Goal: Task Accomplishment & Management: Manage account settings

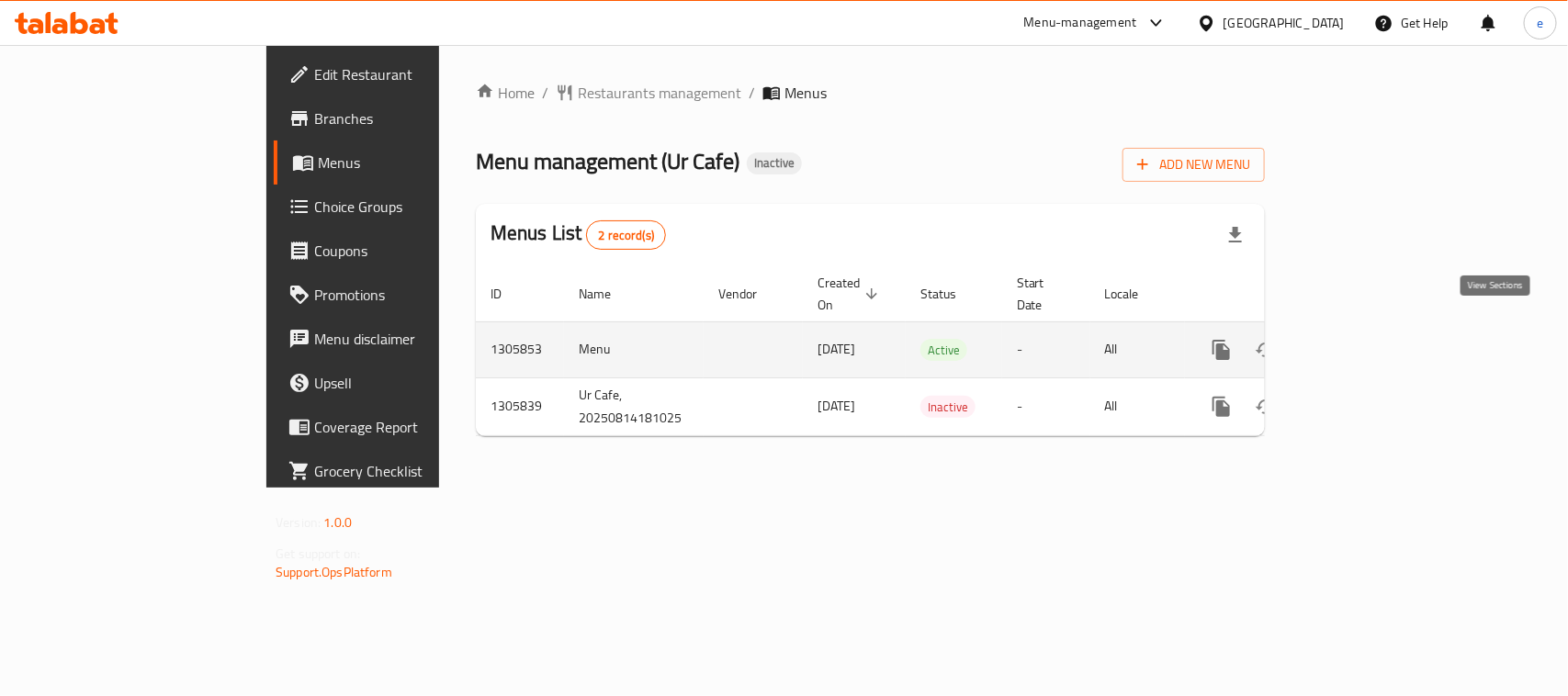
click at [1365, 339] on icon "enhanced table" at bounding box center [1354, 350] width 22 height 22
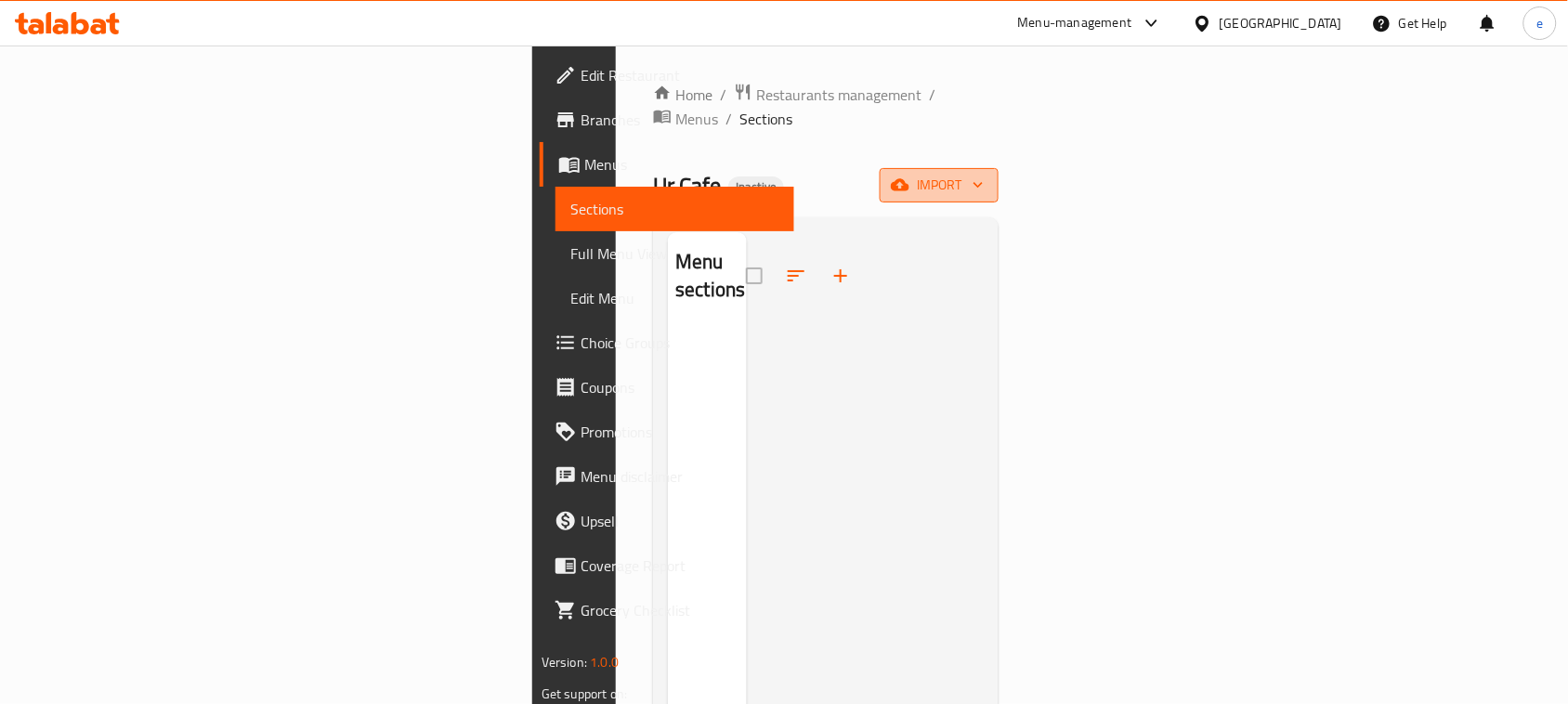
click at [998, 168] on button "import" at bounding box center [938, 184] width 119 height 34
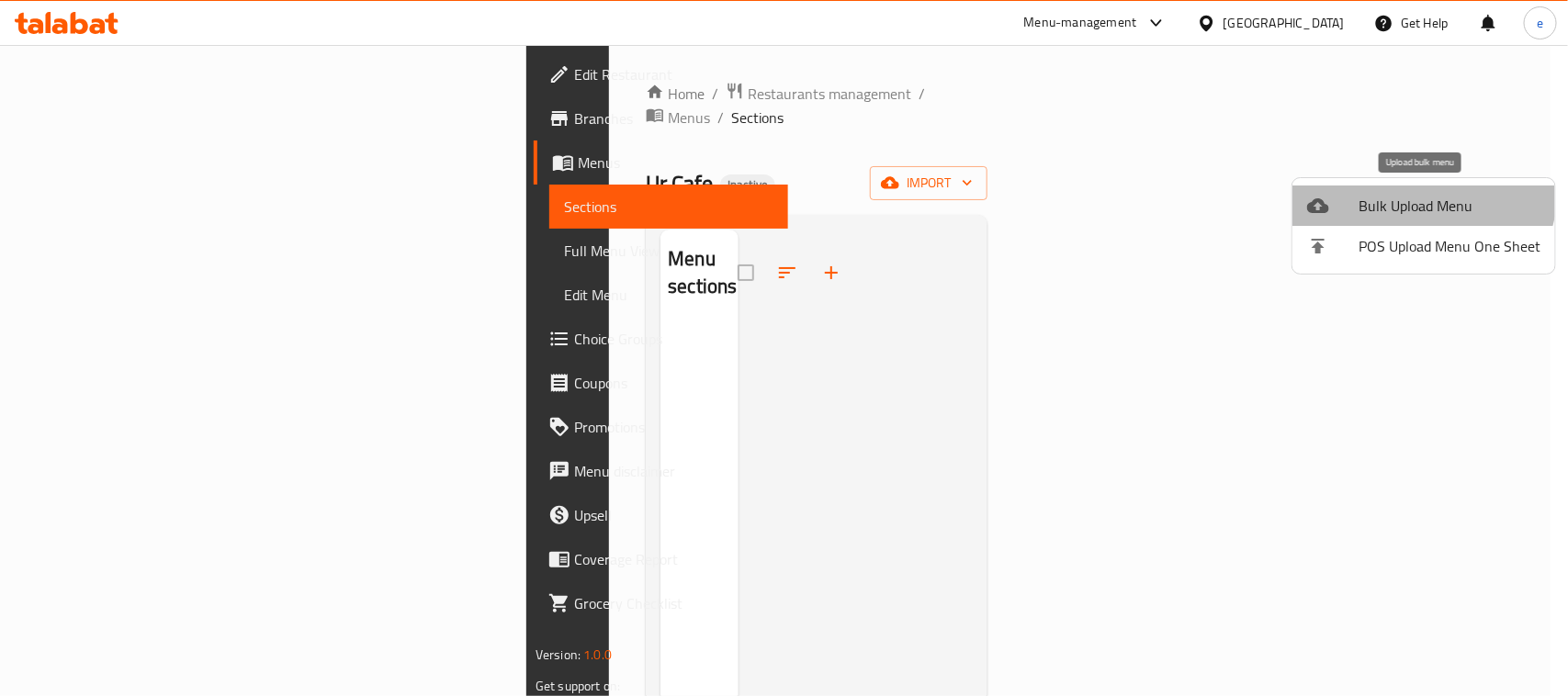
click at [1418, 190] on li "Bulk Upload Menu" at bounding box center [1424, 206] width 263 height 41
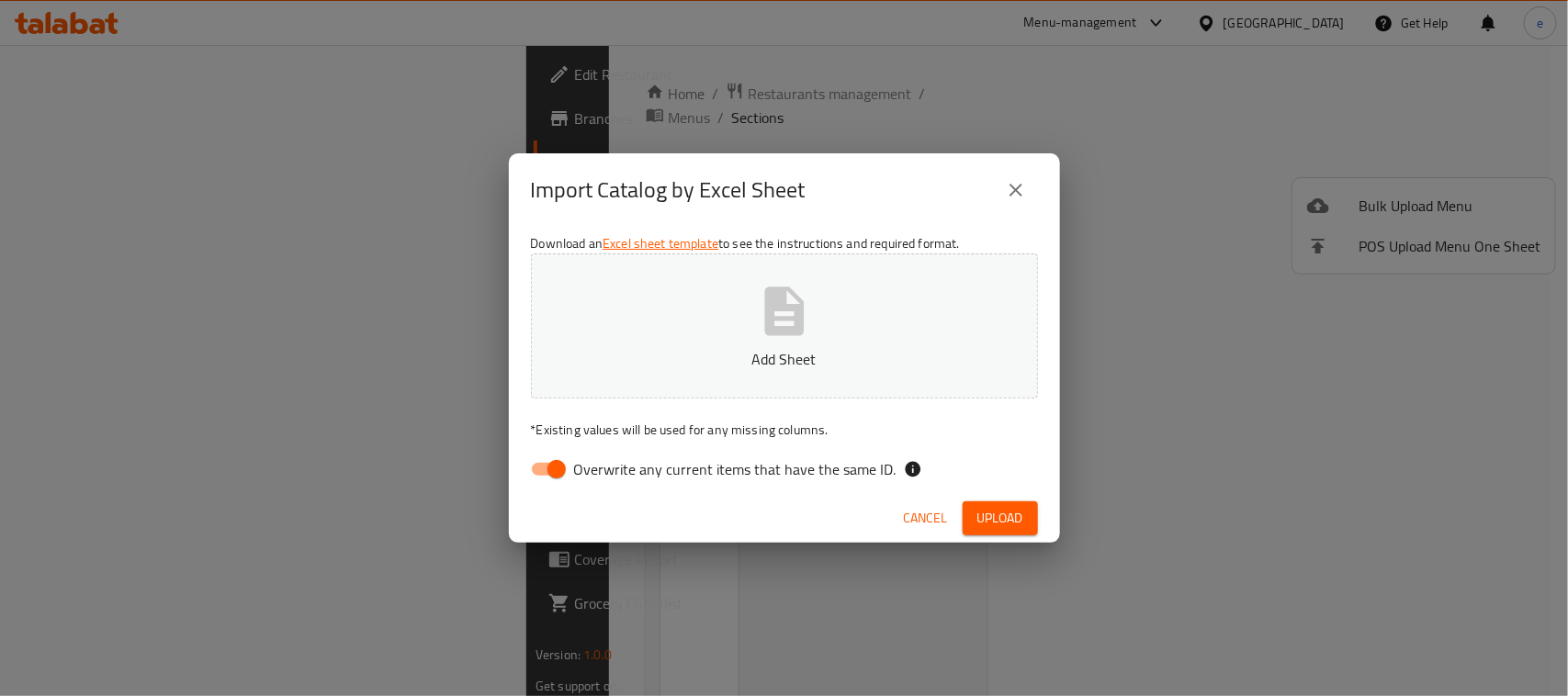
click at [1020, 188] on icon "close" at bounding box center [1015, 190] width 22 height 22
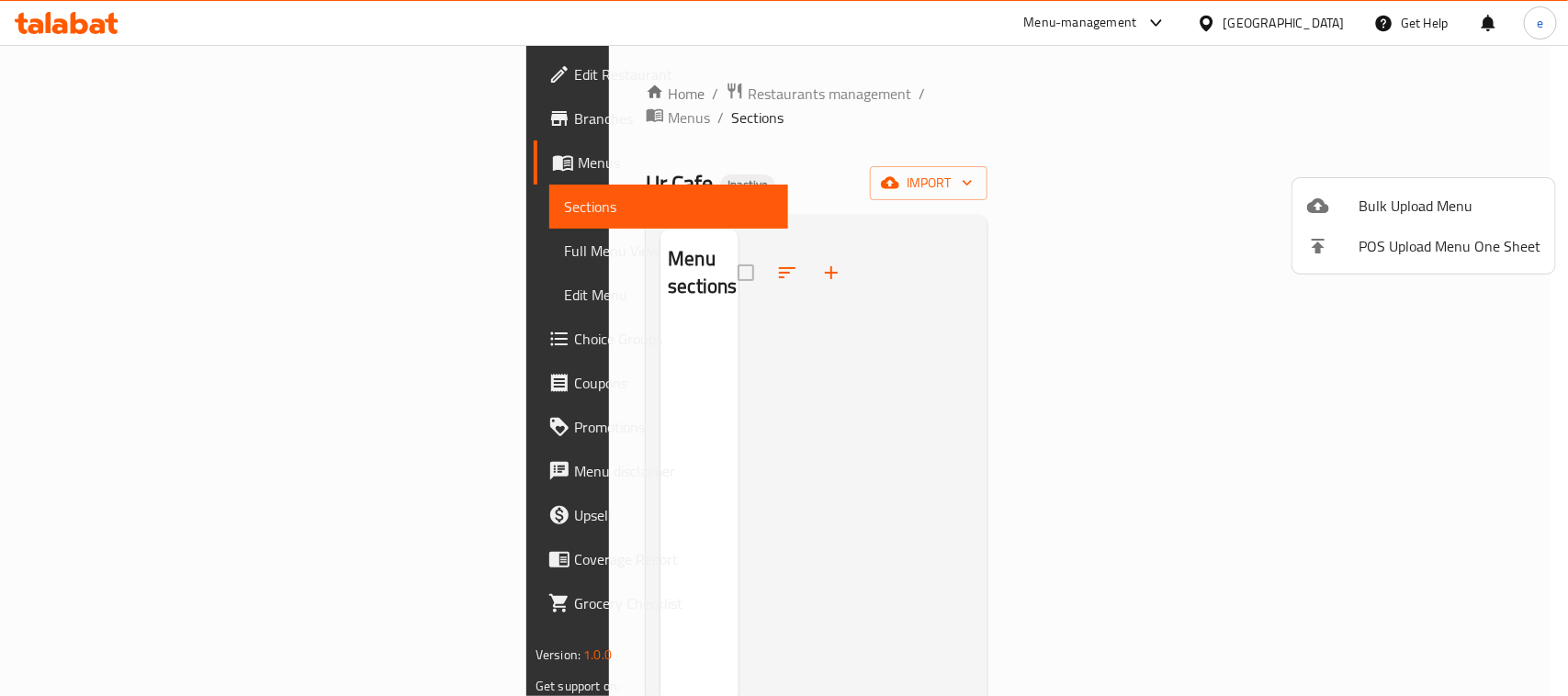
click at [79, 212] on div at bounding box center [784, 348] width 1568 height 696
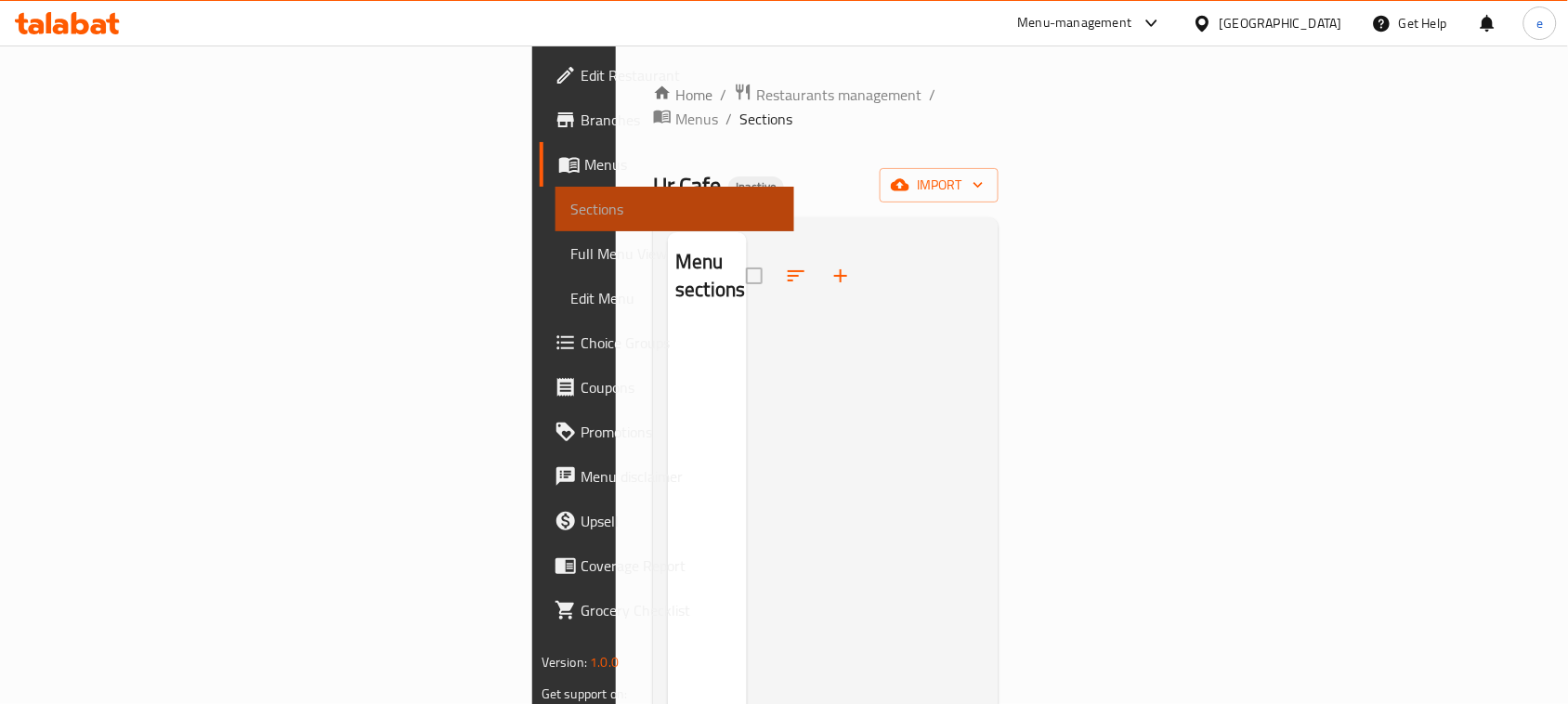
click at [571, 198] on span "Sections" at bounding box center [675, 209] width 209 height 23
click at [584, 155] on span "Menus" at bounding box center [682, 164] width 195 height 23
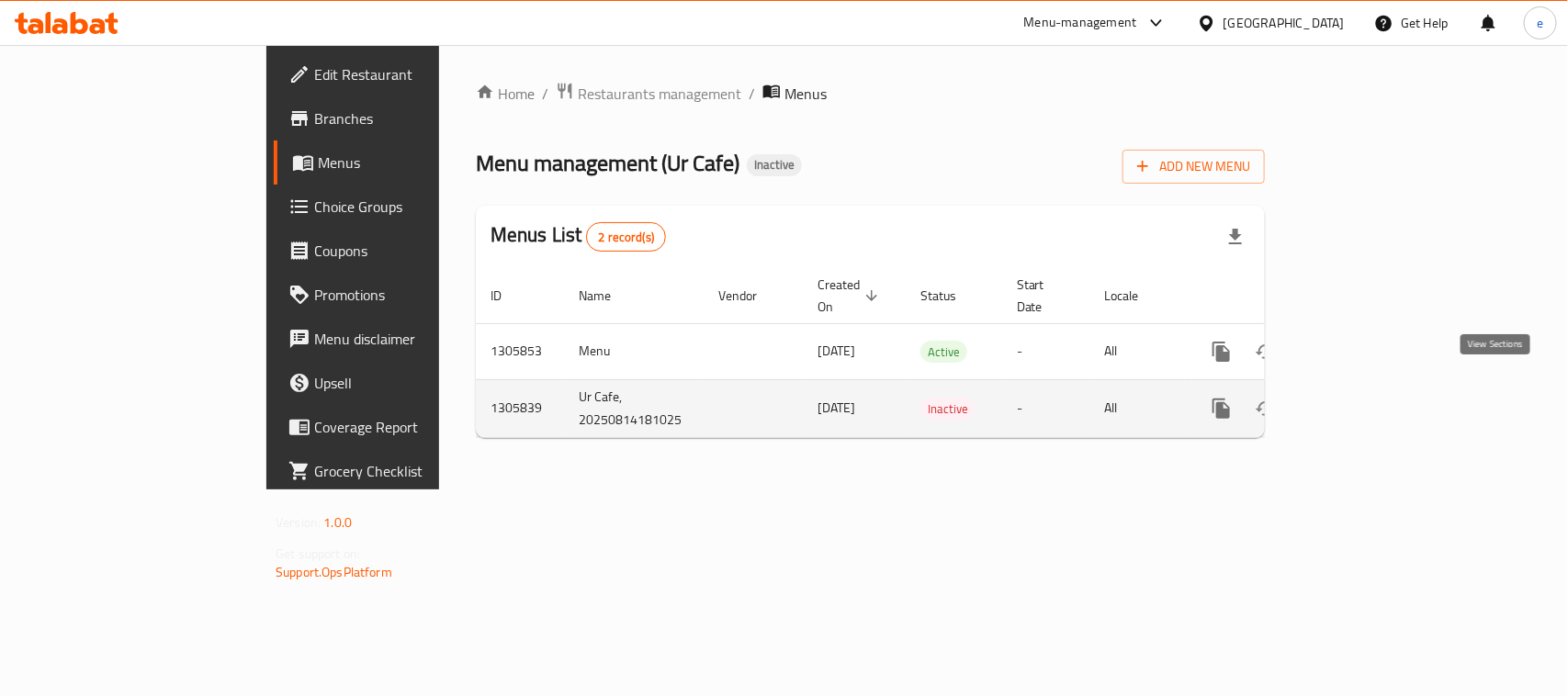
click at [1365, 397] on icon "enhanced table" at bounding box center [1354, 408] width 22 height 22
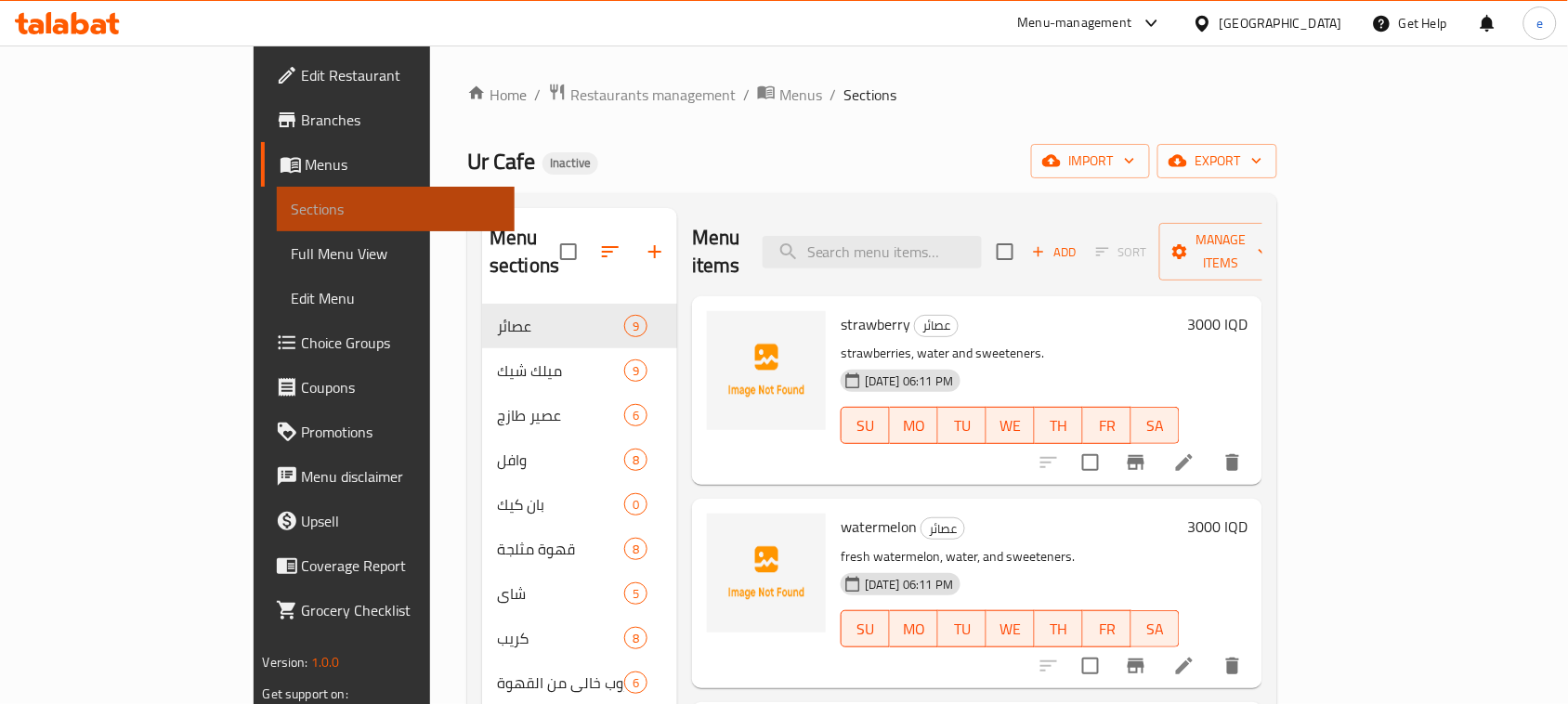
click at [291, 206] on span "Sections" at bounding box center [395, 209] width 209 height 23
click at [306, 155] on span "Menus" at bounding box center [403, 164] width 195 height 23
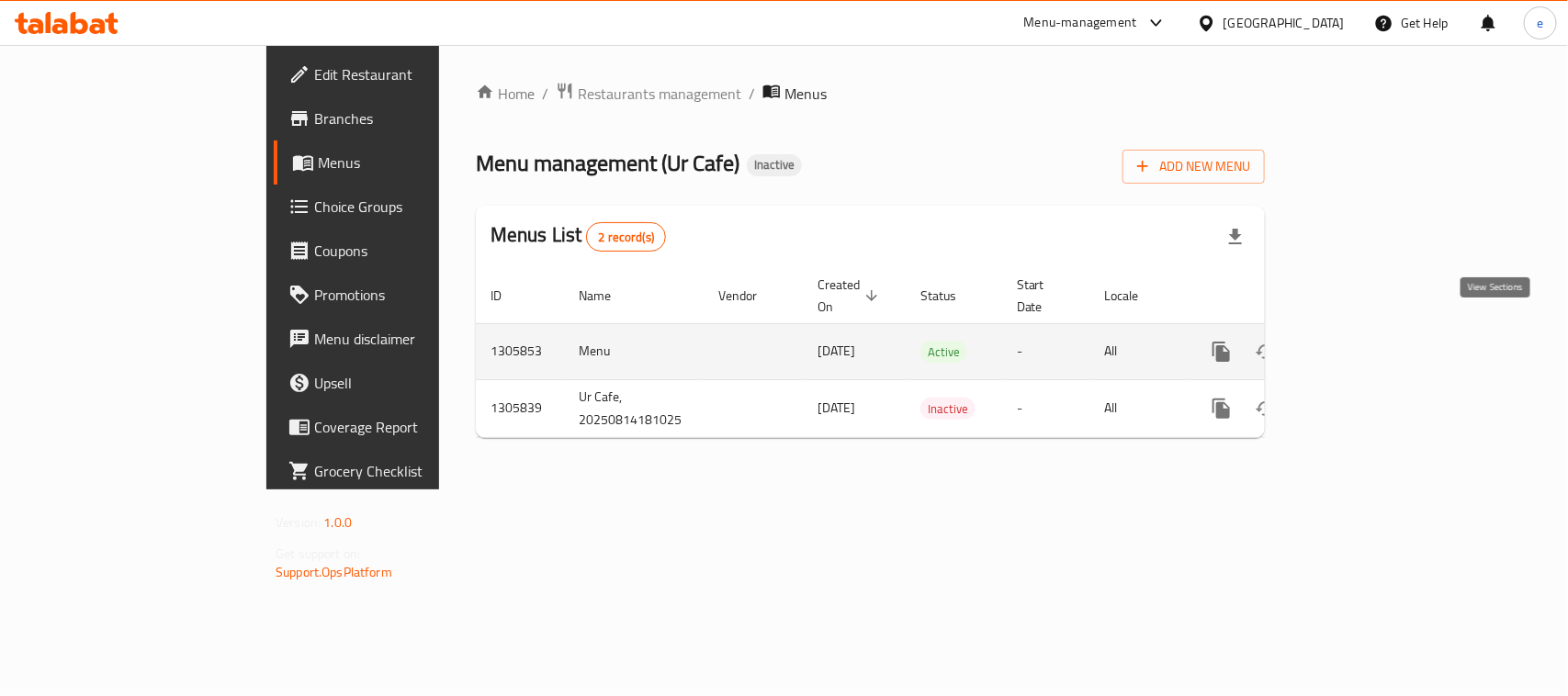
click at [1365, 341] on icon "enhanced table" at bounding box center [1354, 351] width 22 height 22
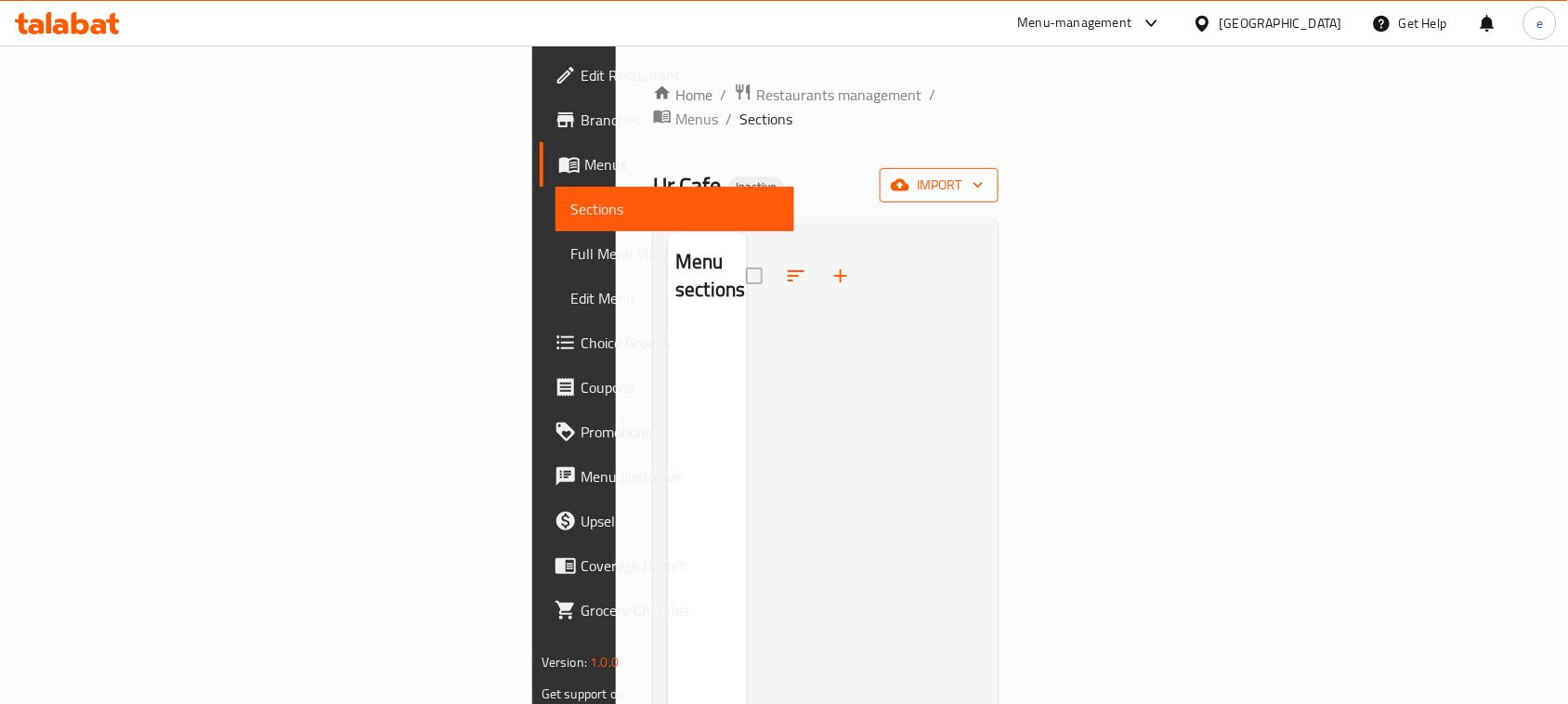
click at [987, 176] on icon "button" at bounding box center [978, 184] width 19 height 19
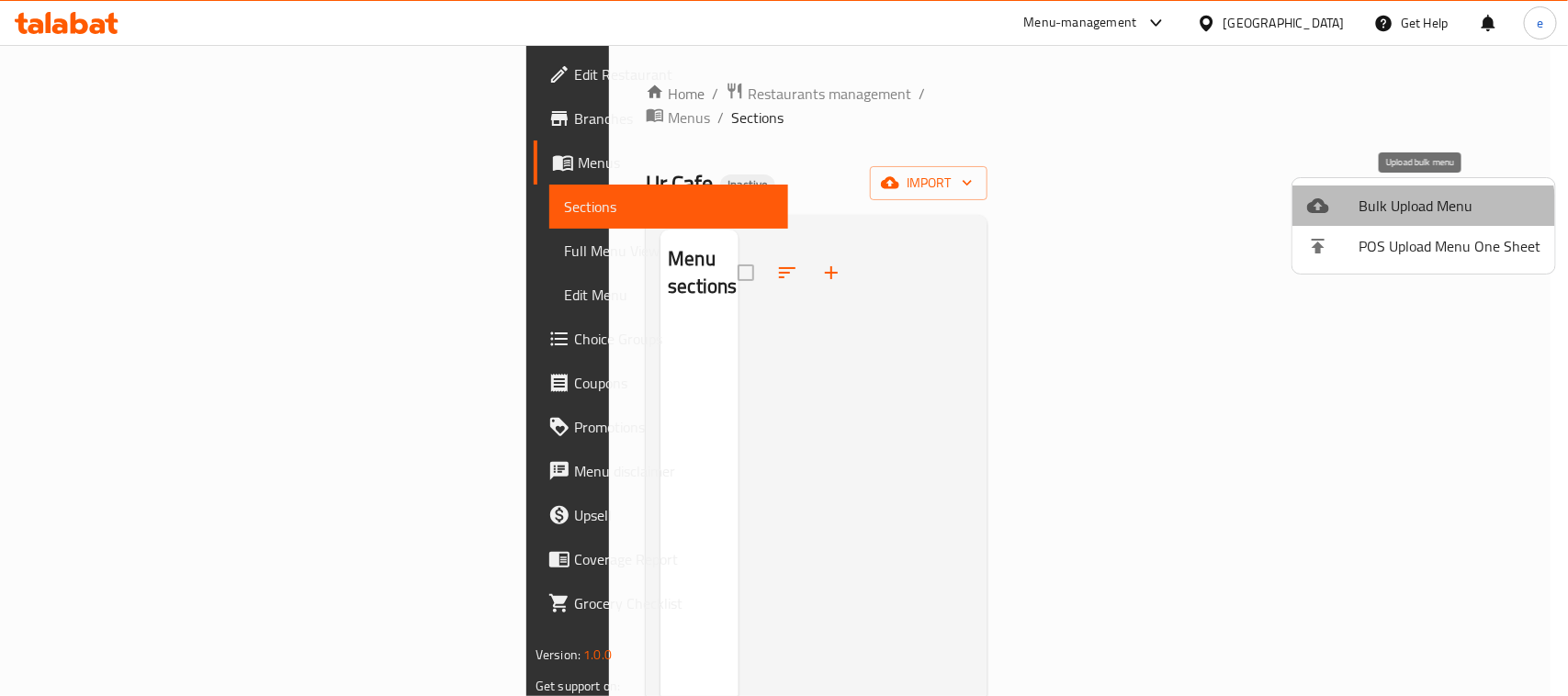
click at [1358, 220] on li "Bulk Upload Menu" at bounding box center [1424, 206] width 263 height 41
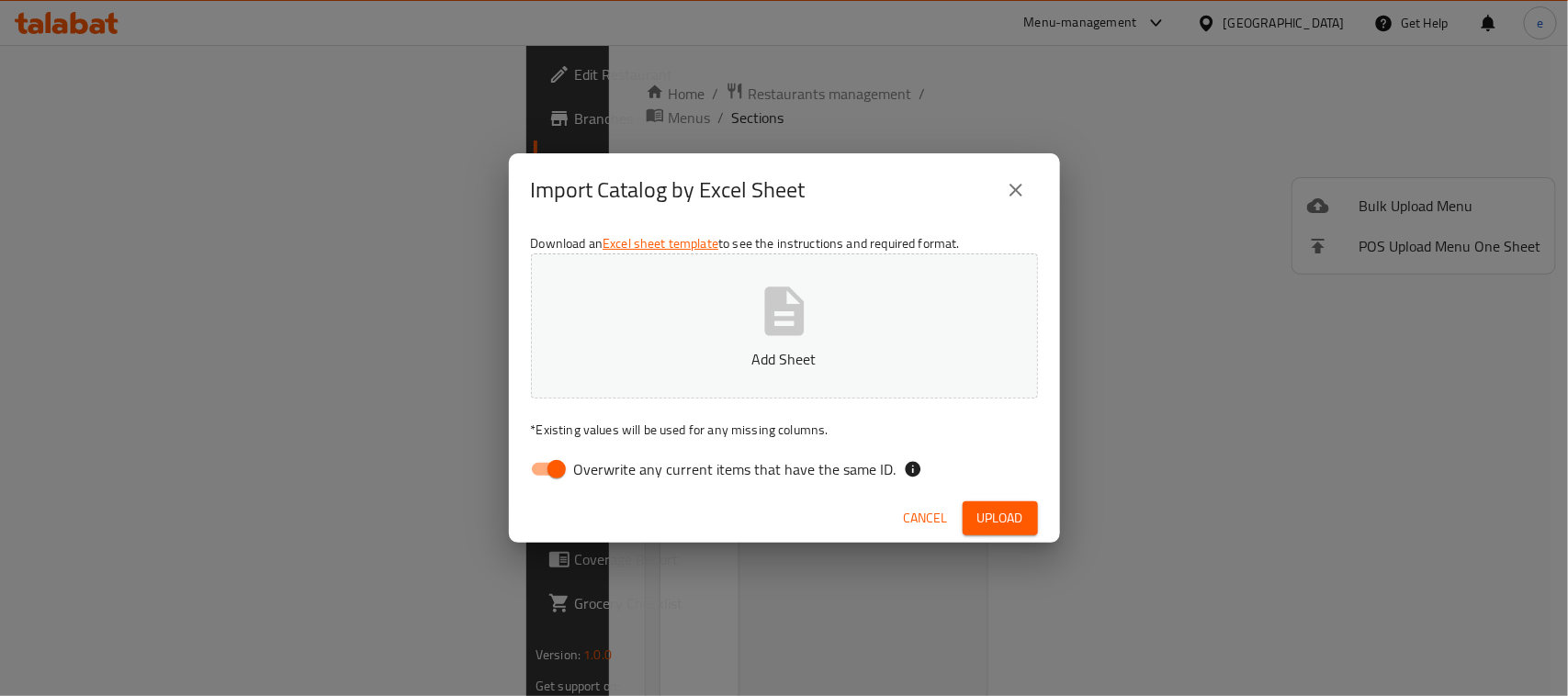
drag, startPoint x: 531, startPoint y: 484, endPoint x: 591, endPoint y: 434, distance: 78.1
click at [532, 484] on input "Overwrite any current items that have the same ID." at bounding box center [557, 469] width 105 height 35
checkbox input "false"
click at [759, 332] on icon "button" at bounding box center [784, 311] width 59 height 59
click at [1007, 516] on span "Upload" at bounding box center [1000, 519] width 46 height 23
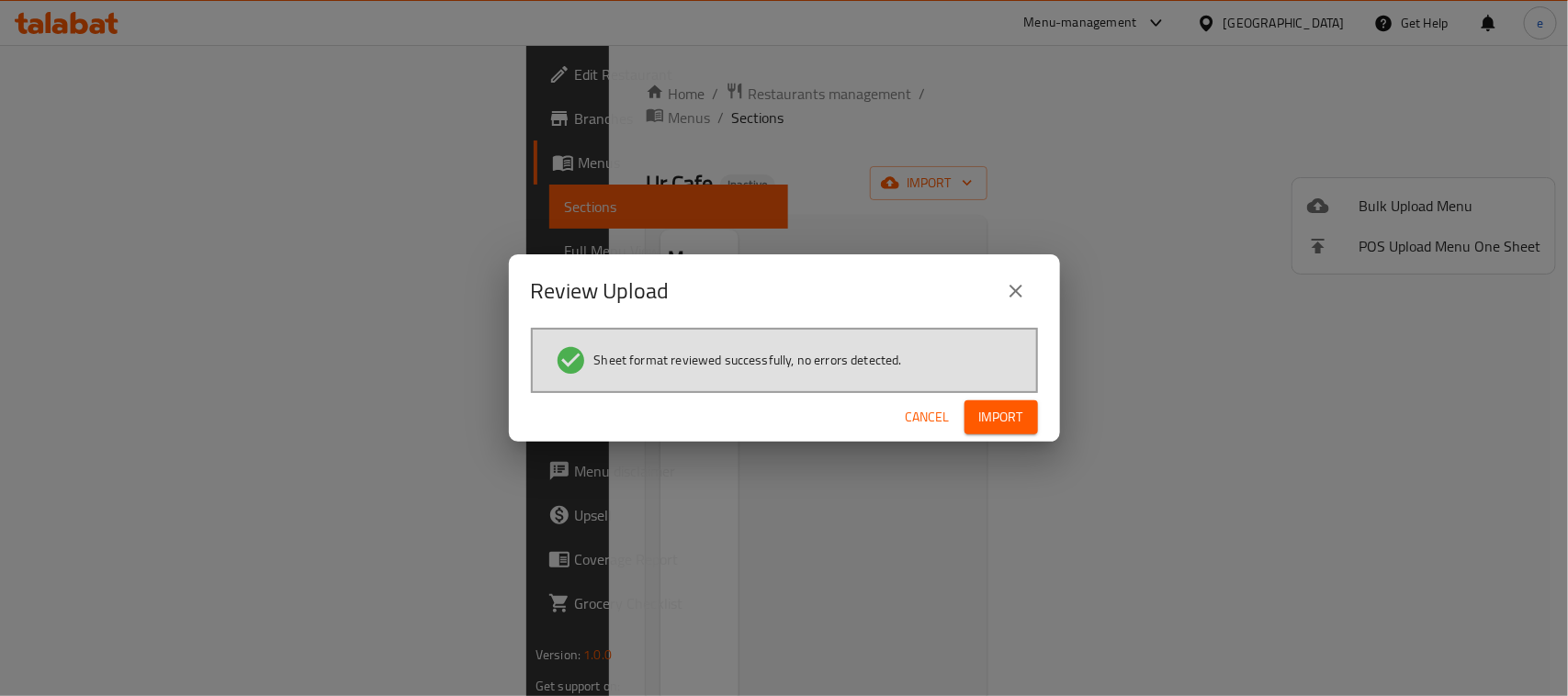
click at [1003, 396] on div "Cancel Import" at bounding box center [784, 417] width 551 height 48
click at [1003, 411] on span "Import" at bounding box center [1001, 418] width 44 height 23
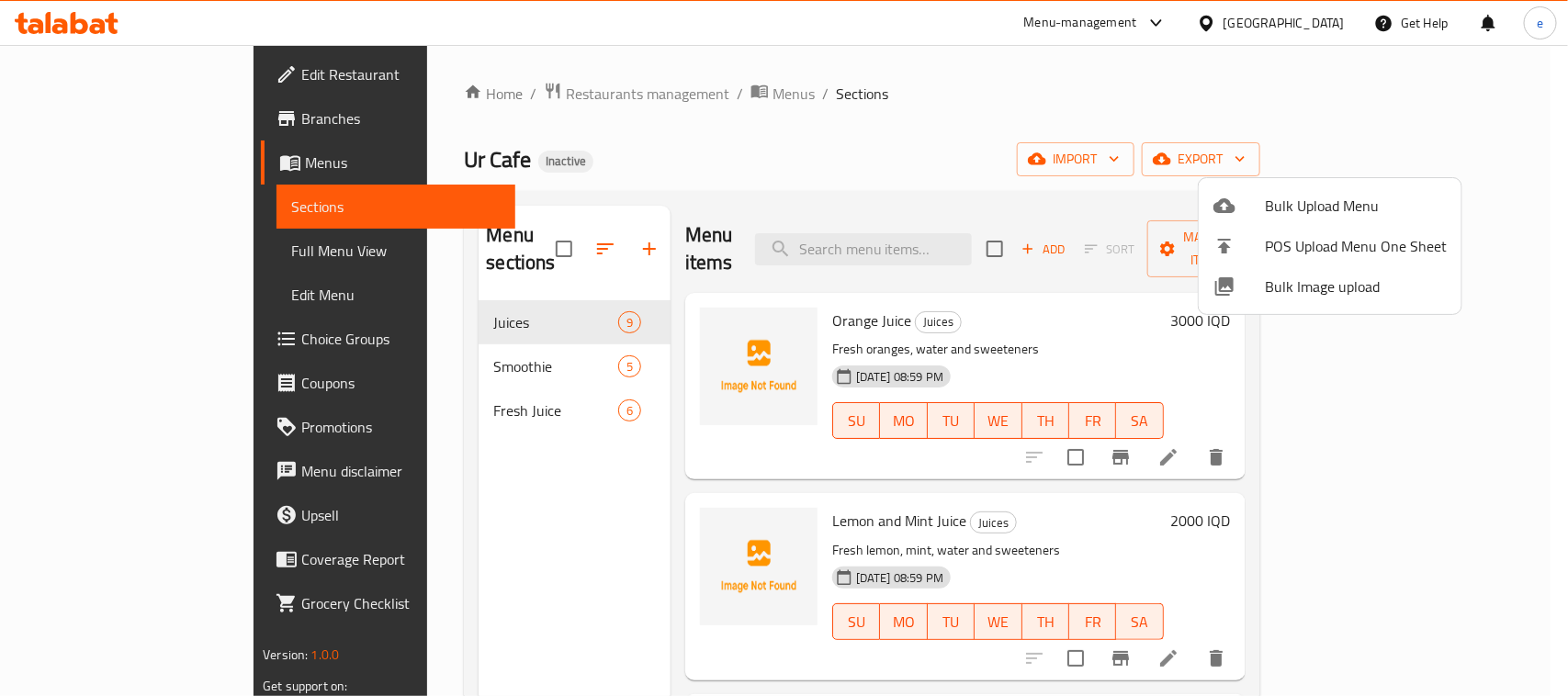
click at [97, 250] on div at bounding box center [784, 348] width 1568 height 696
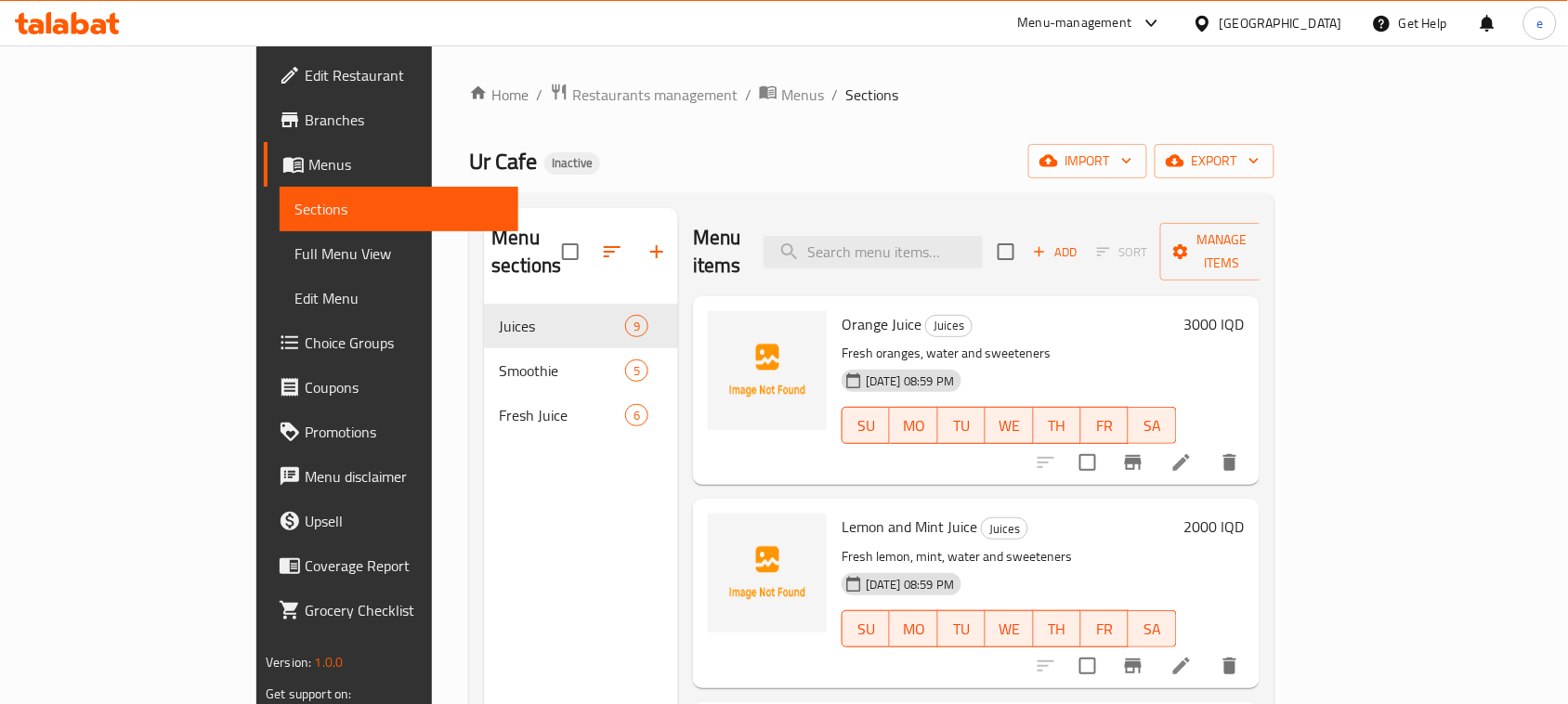
click at [294, 253] on span "Full Menu View" at bounding box center [398, 253] width 209 height 23
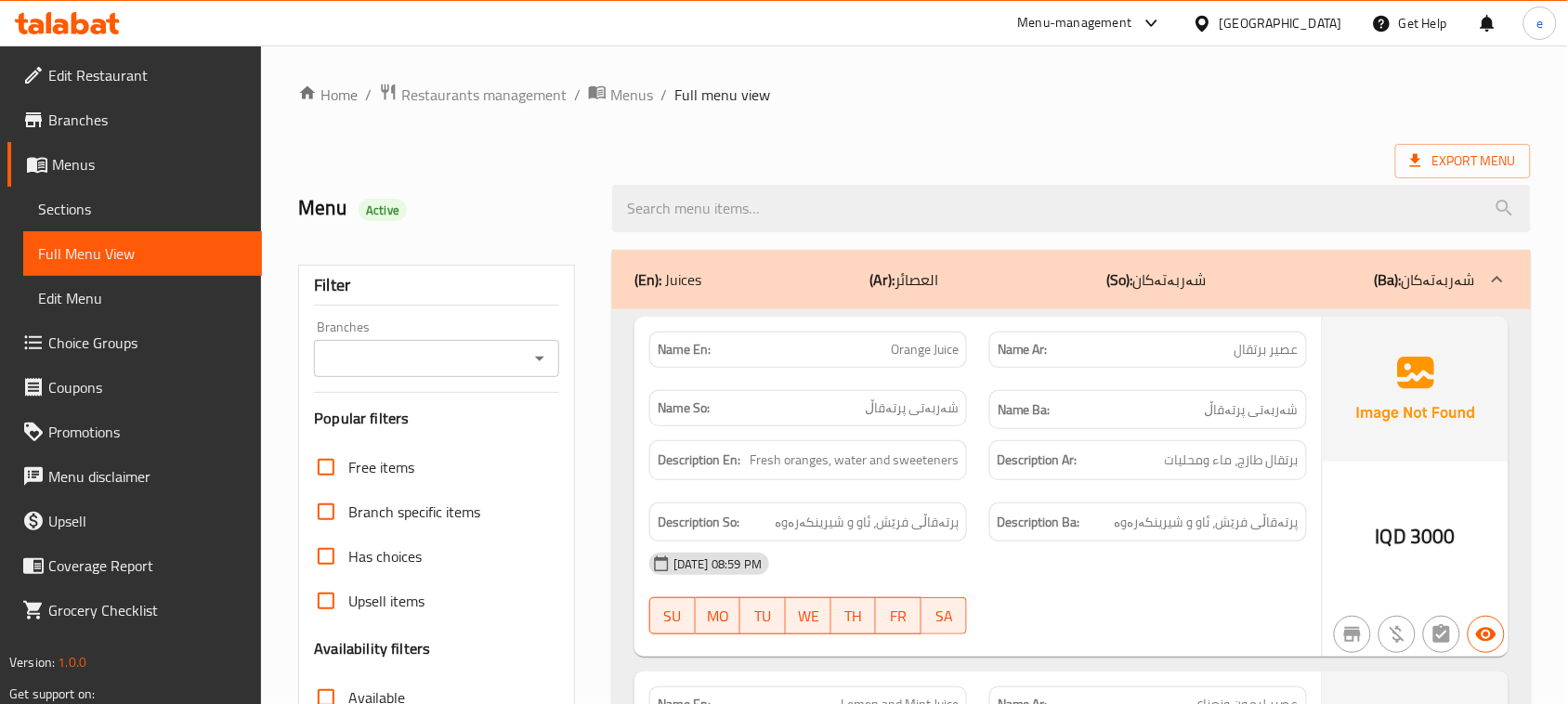
click at [543, 368] on icon "Open" at bounding box center [539, 358] width 23 height 23
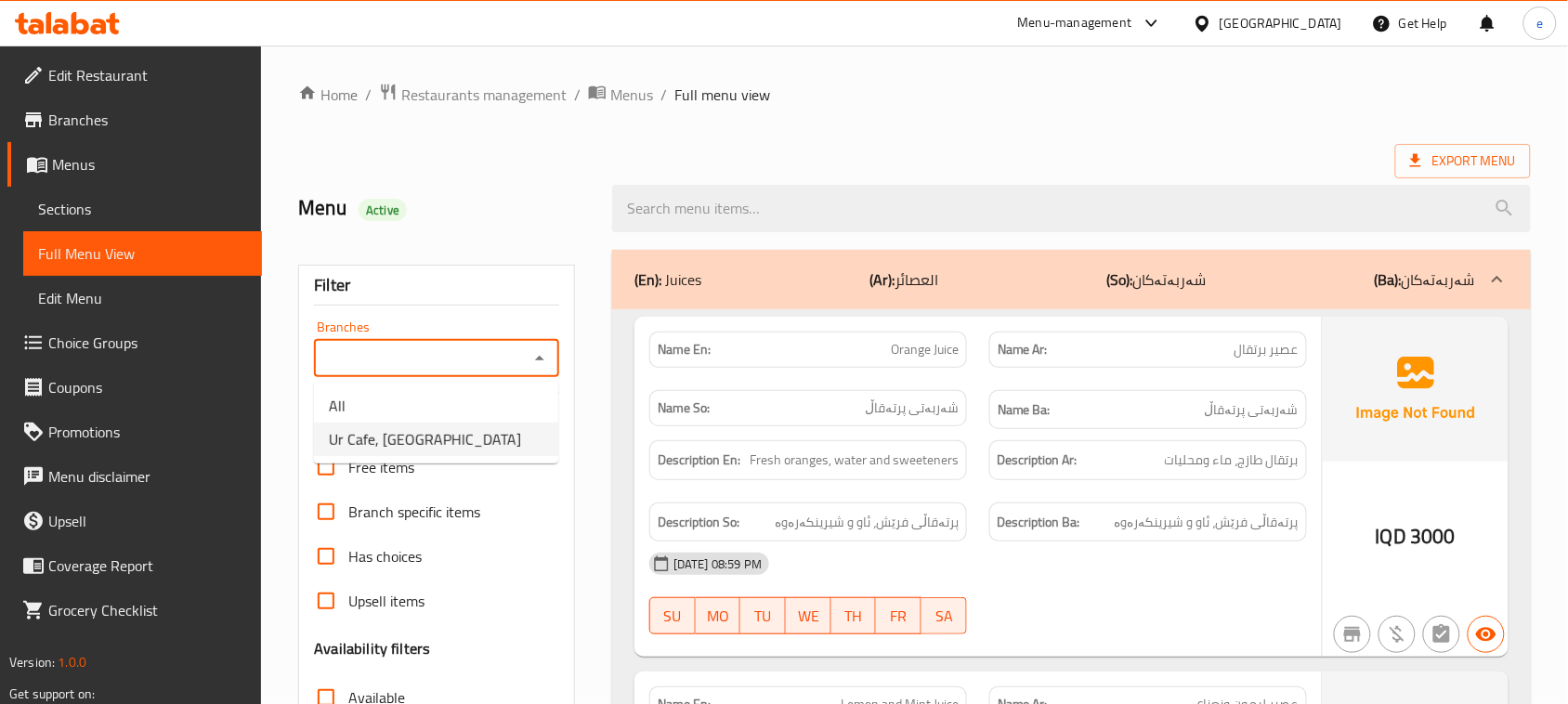
click at [453, 436] on li "Ur Cafe, [GEOGRAPHIC_DATA]" at bounding box center [435, 439] width 244 height 33
type input "Ur Cafe, [GEOGRAPHIC_DATA]"
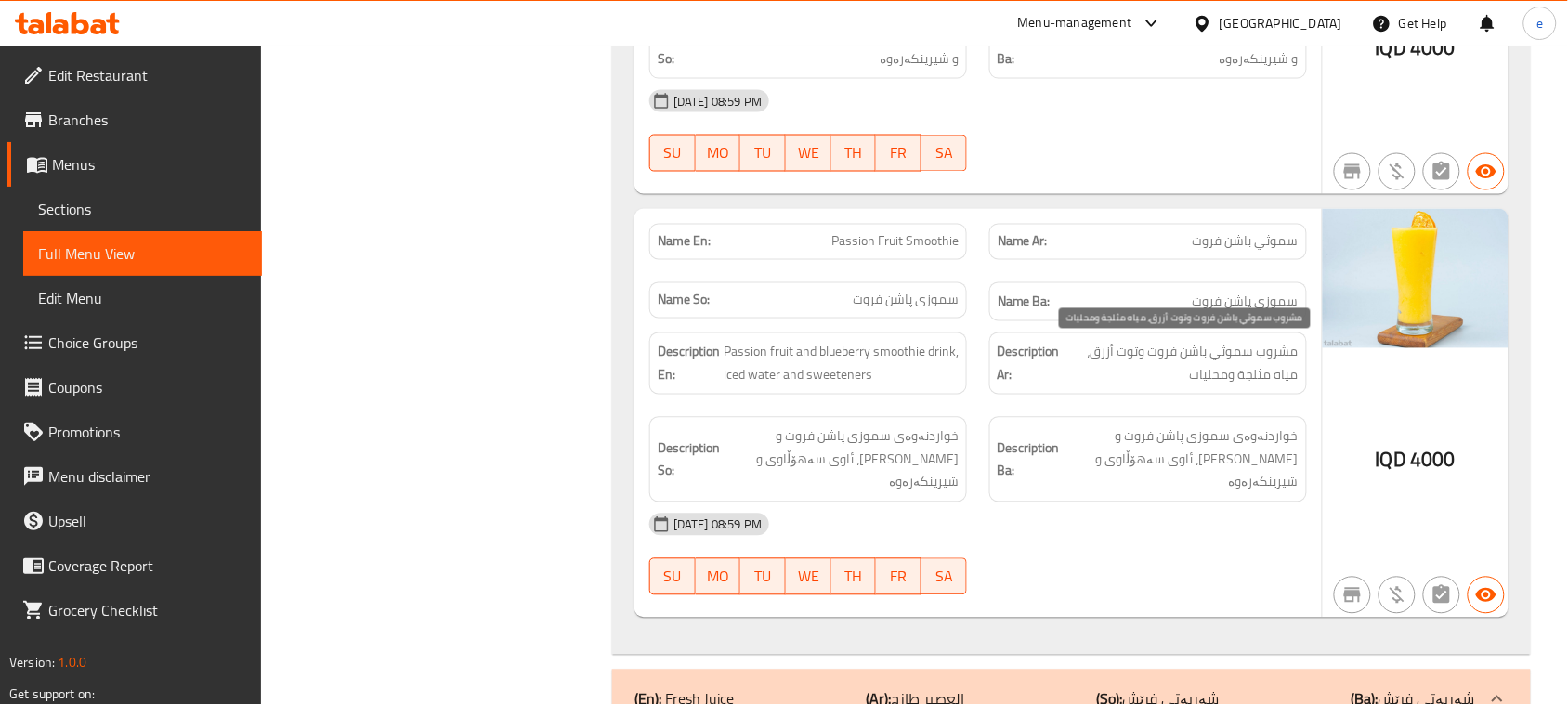
scroll to position [5108, 0]
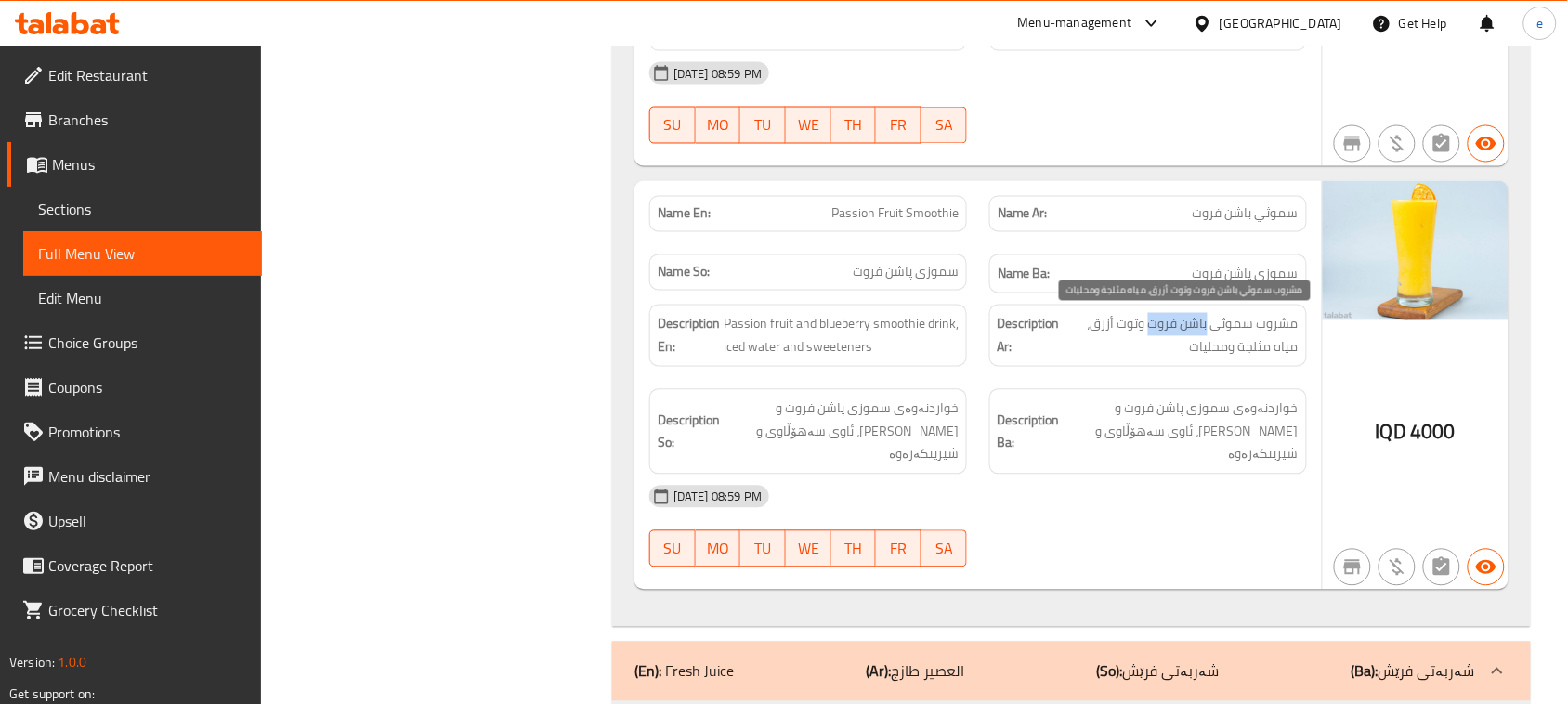
drag, startPoint x: 1152, startPoint y: 327, endPoint x: 1208, endPoint y: 321, distance: 56.3
click at [1208, 321] on span "مشروب سموثي باشن فروت وتوت أزرق، مياه مثلجة ومحليات" at bounding box center [1182, 335] width 235 height 45
copy span "باشن فروت"
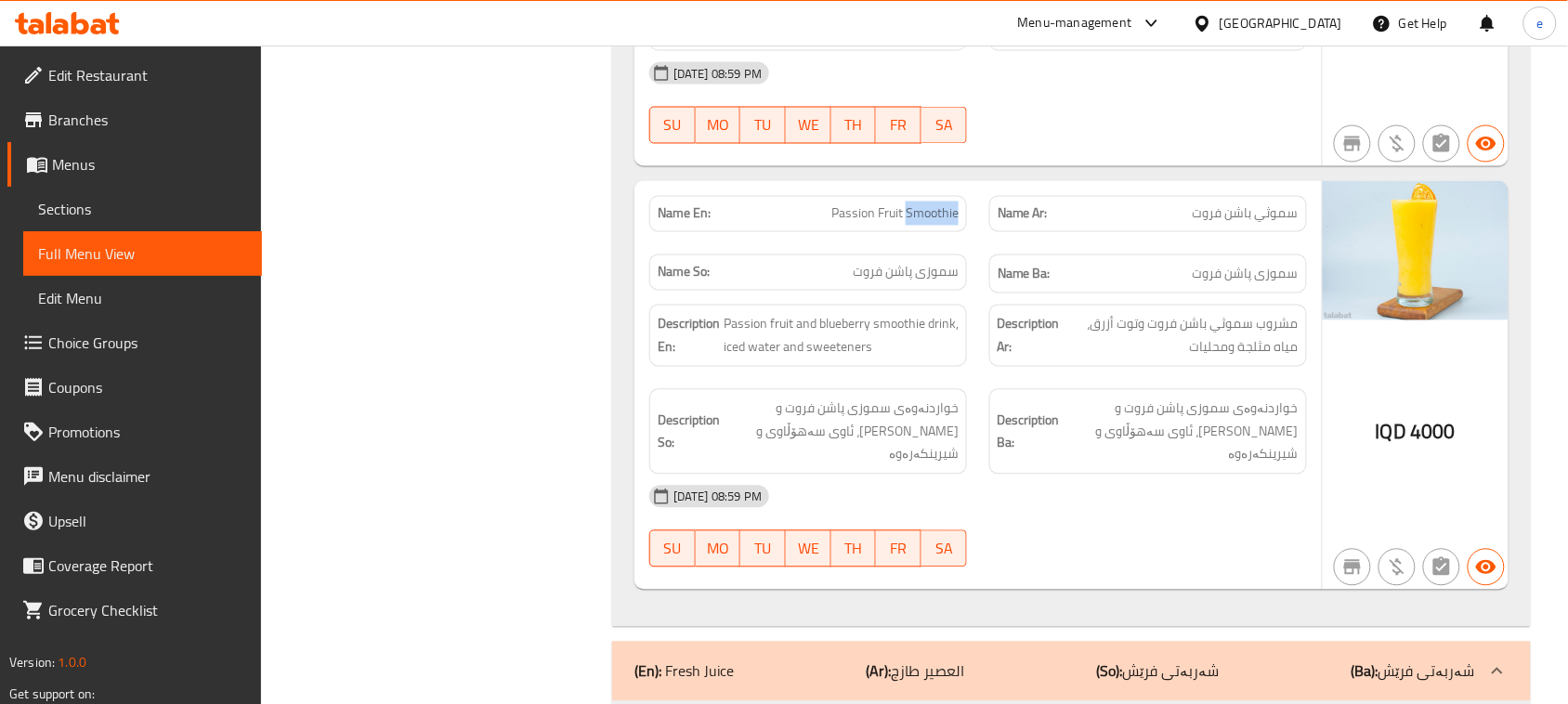
copy span "Passion Fruit Smoothie"
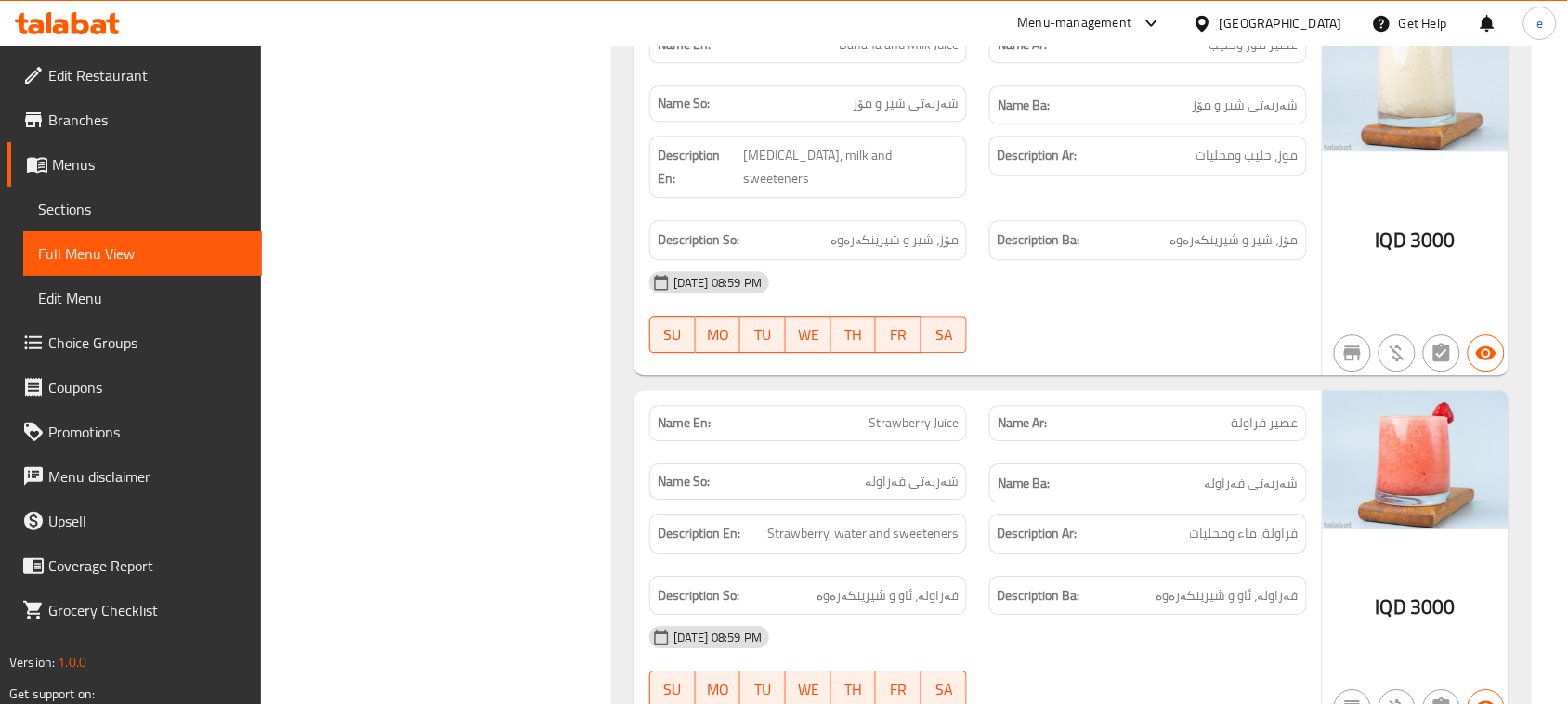
scroll to position [465, 0]
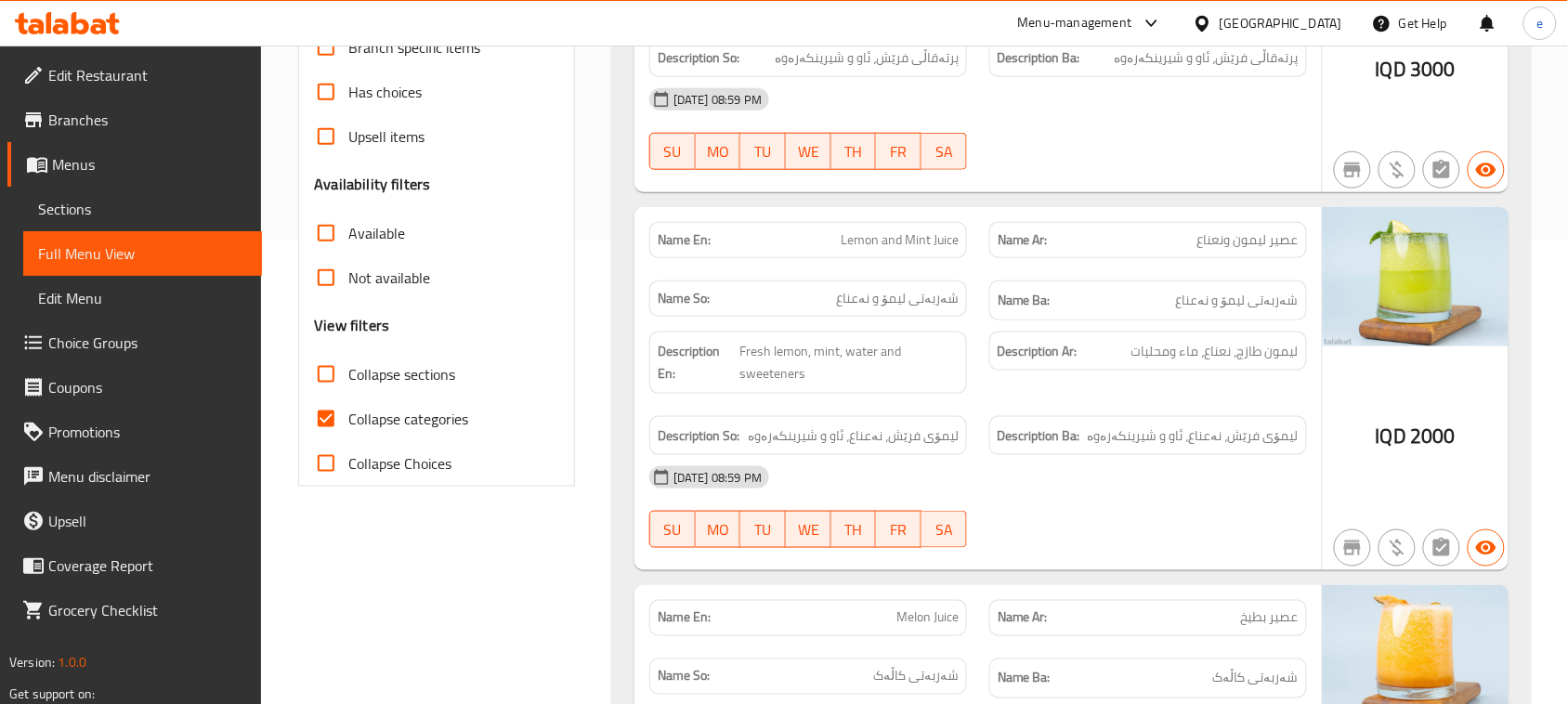
click at [344, 381] on input "Collapse sections" at bounding box center [326, 374] width 44 height 44
checkbox input "true"
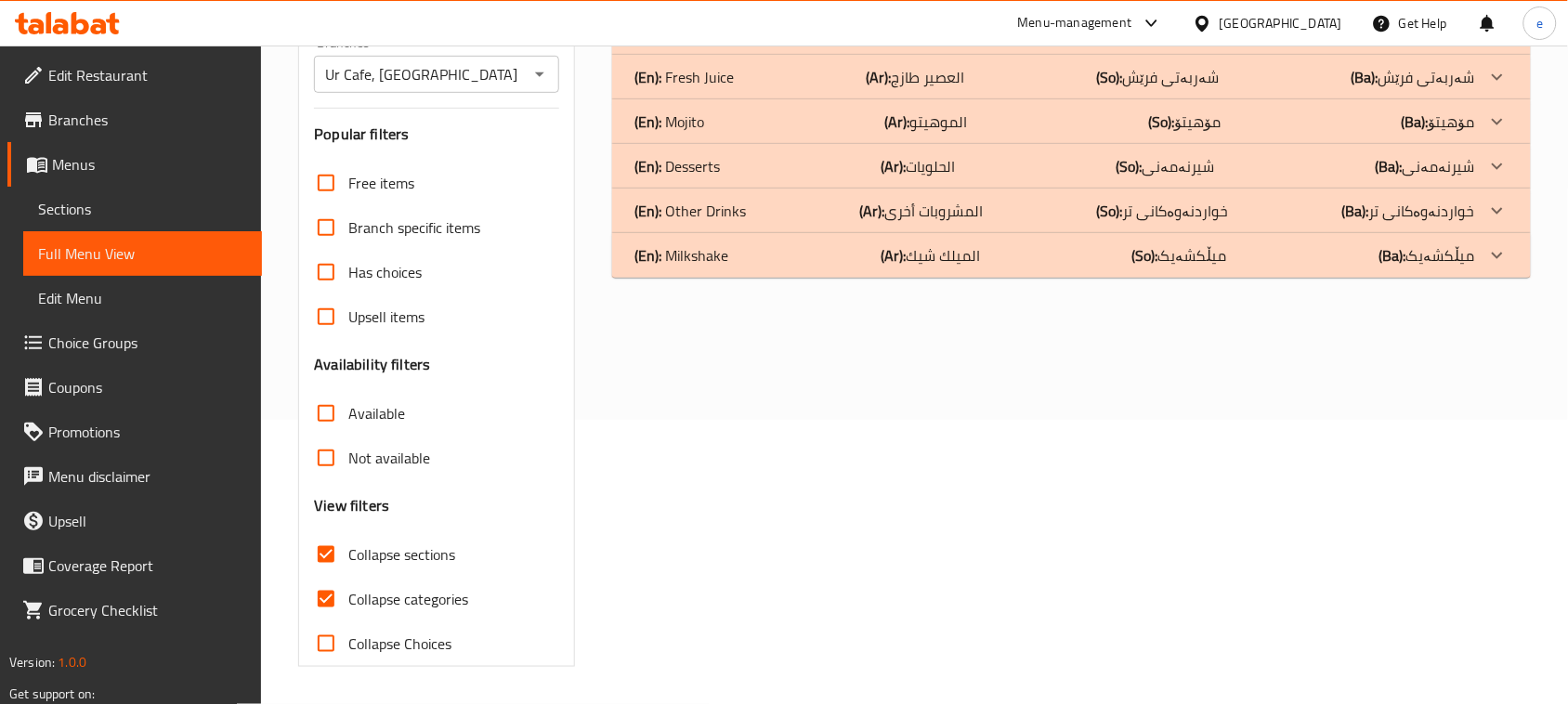
scroll to position [284, 0]
drag, startPoint x: 322, startPoint y: 592, endPoint x: 363, endPoint y: 586, distance: 41.4
click at [322, 591] on input "Collapse categories" at bounding box center [326, 598] width 44 height 44
checkbox input "false"
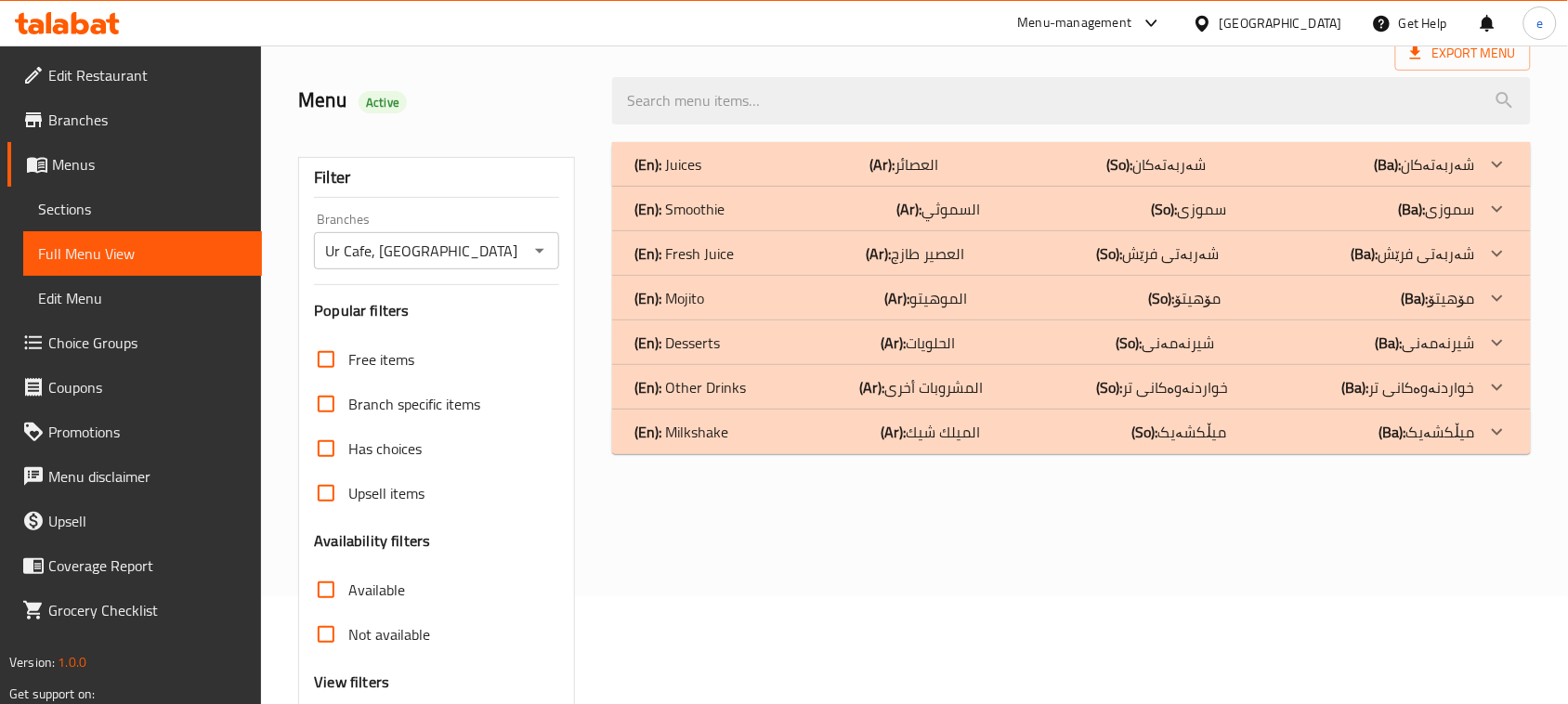
scroll to position [52, 0]
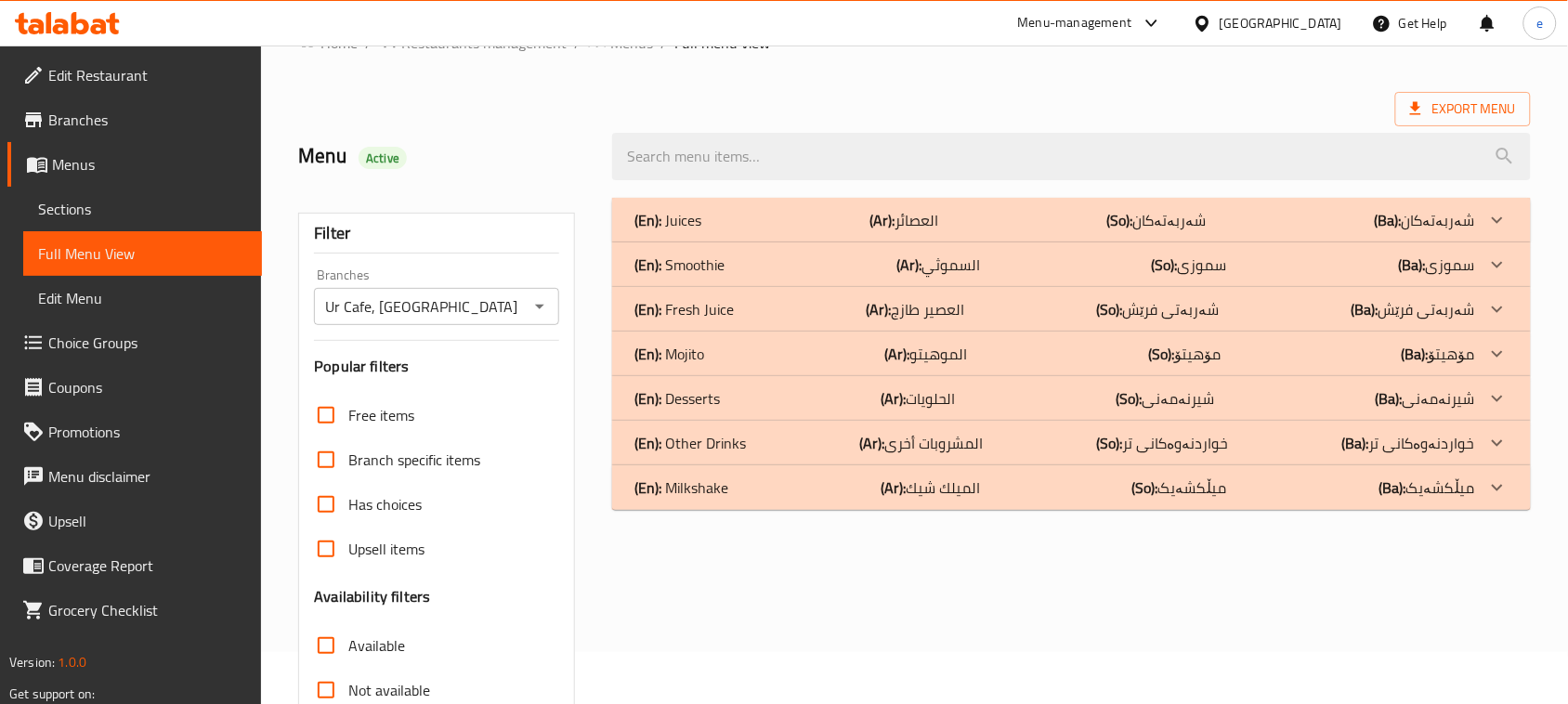
click at [922, 231] on p "(Ar): العصير طازج" at bounding box center [904, 220] width 69 height 23
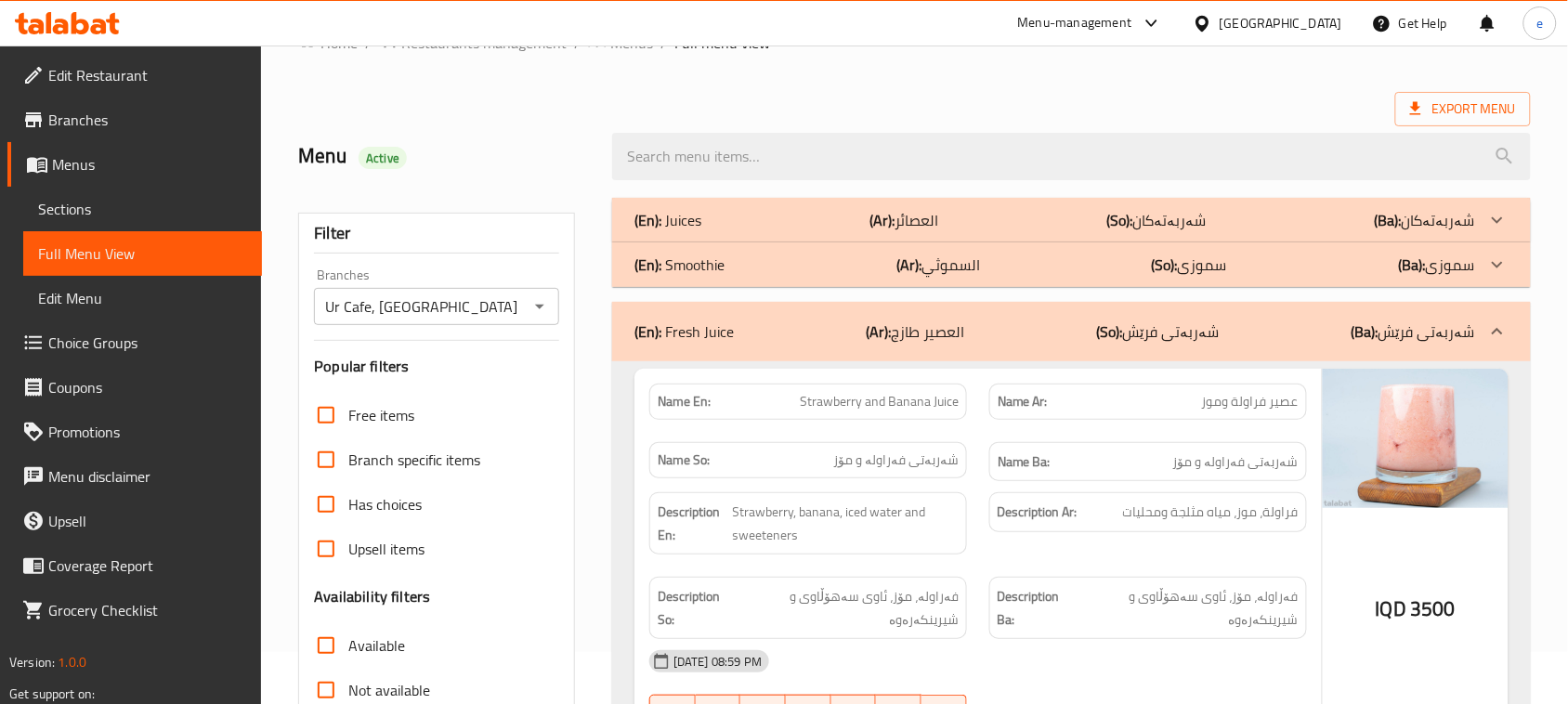
click at [927, 231] on p "(Ar): السموثي" at bounding box center [904, 220] width 69 height 23
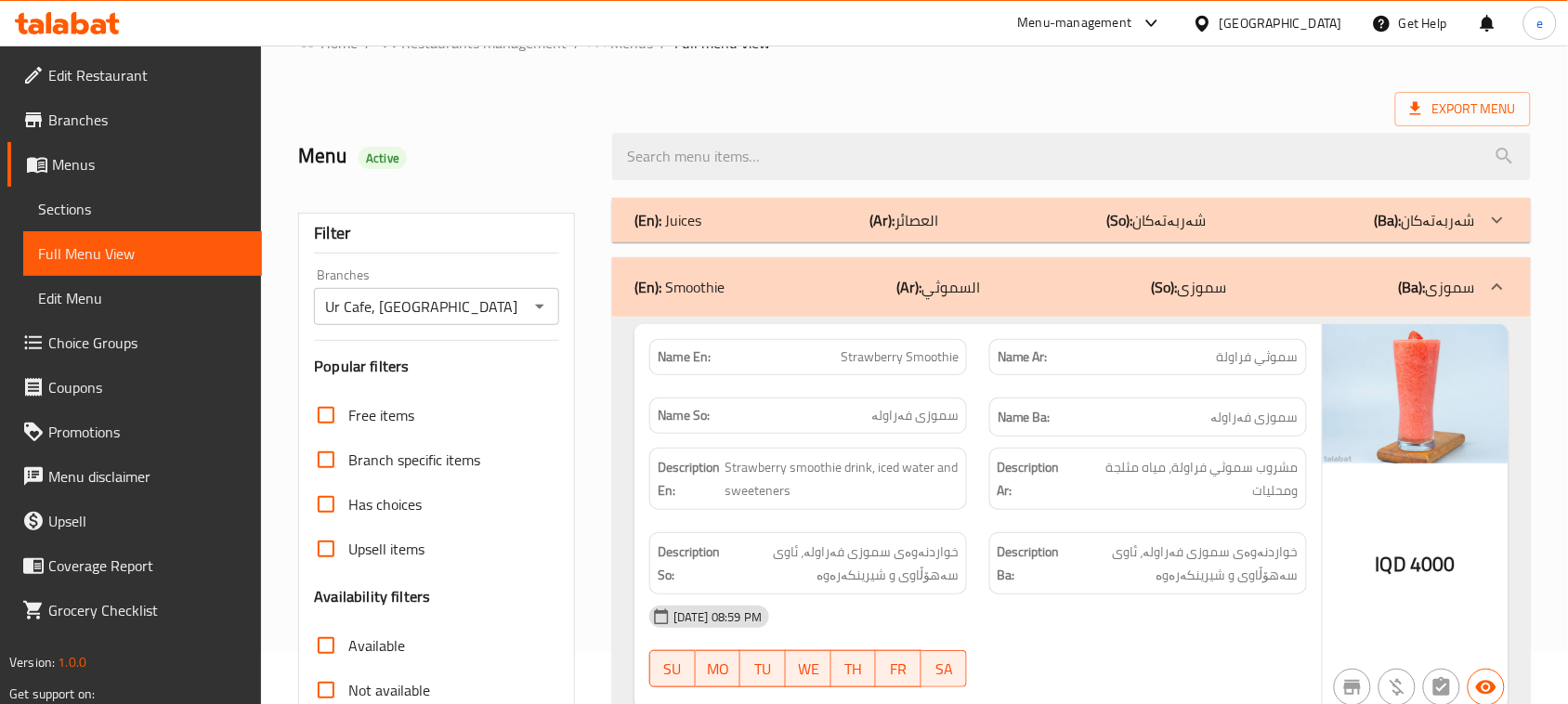
click at [912, 209] on p "(Ar): العصائر" at bounding box center [904, 220] width 69 height 23
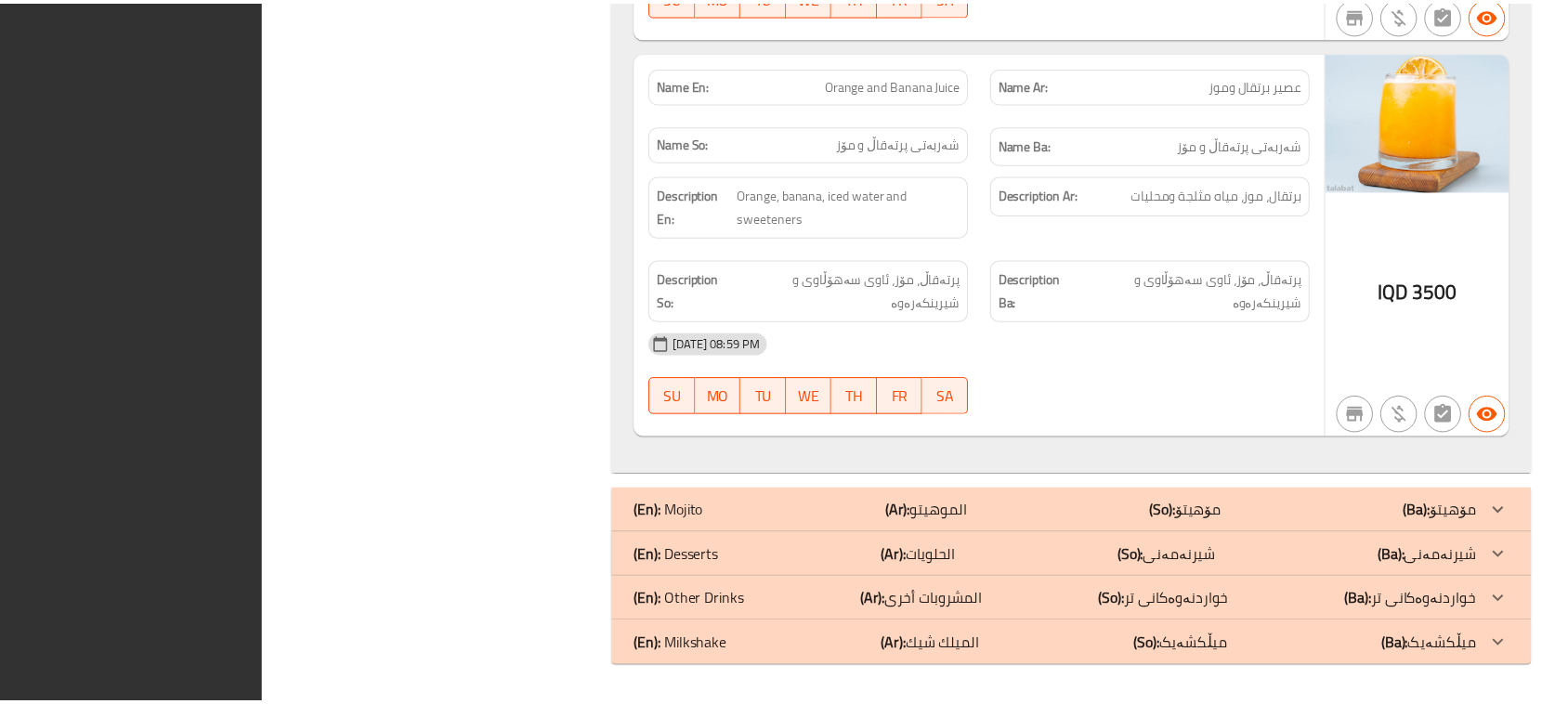
scroll to position [7758, 0]
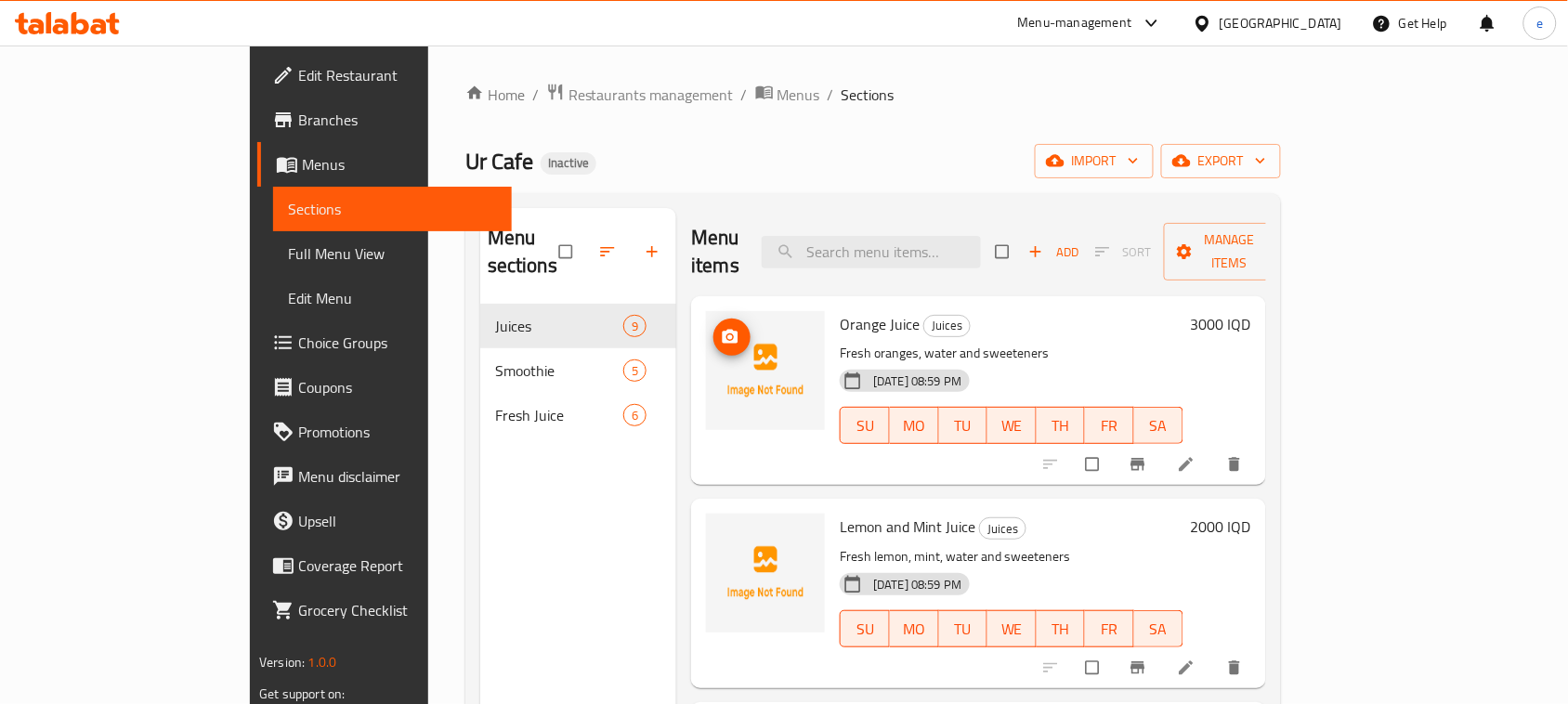
click at [706, 335] on img at bounding box center [765, 370] width 119 height 119
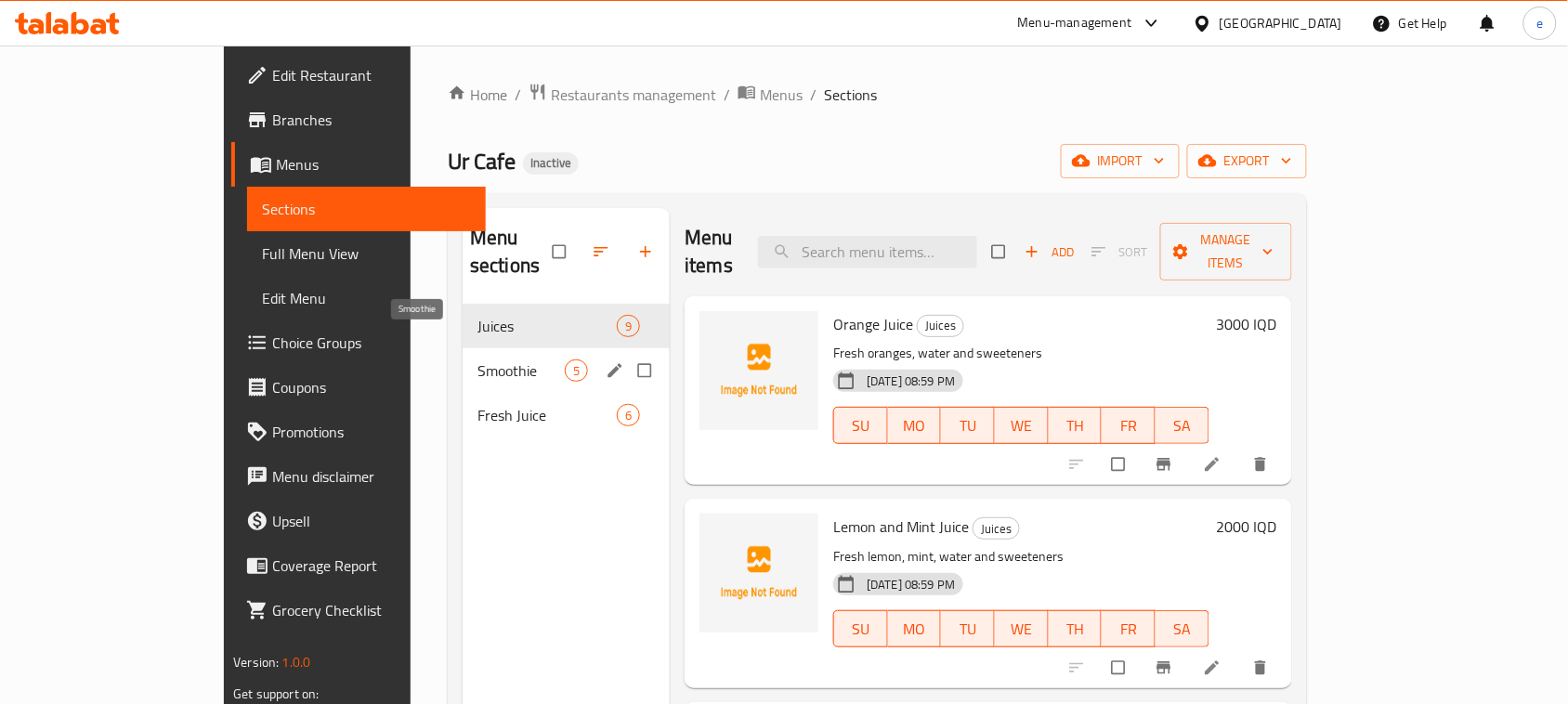
click at [478, 360] on span "Smoothie" at bounding box center [521, 371] width 87 height 23
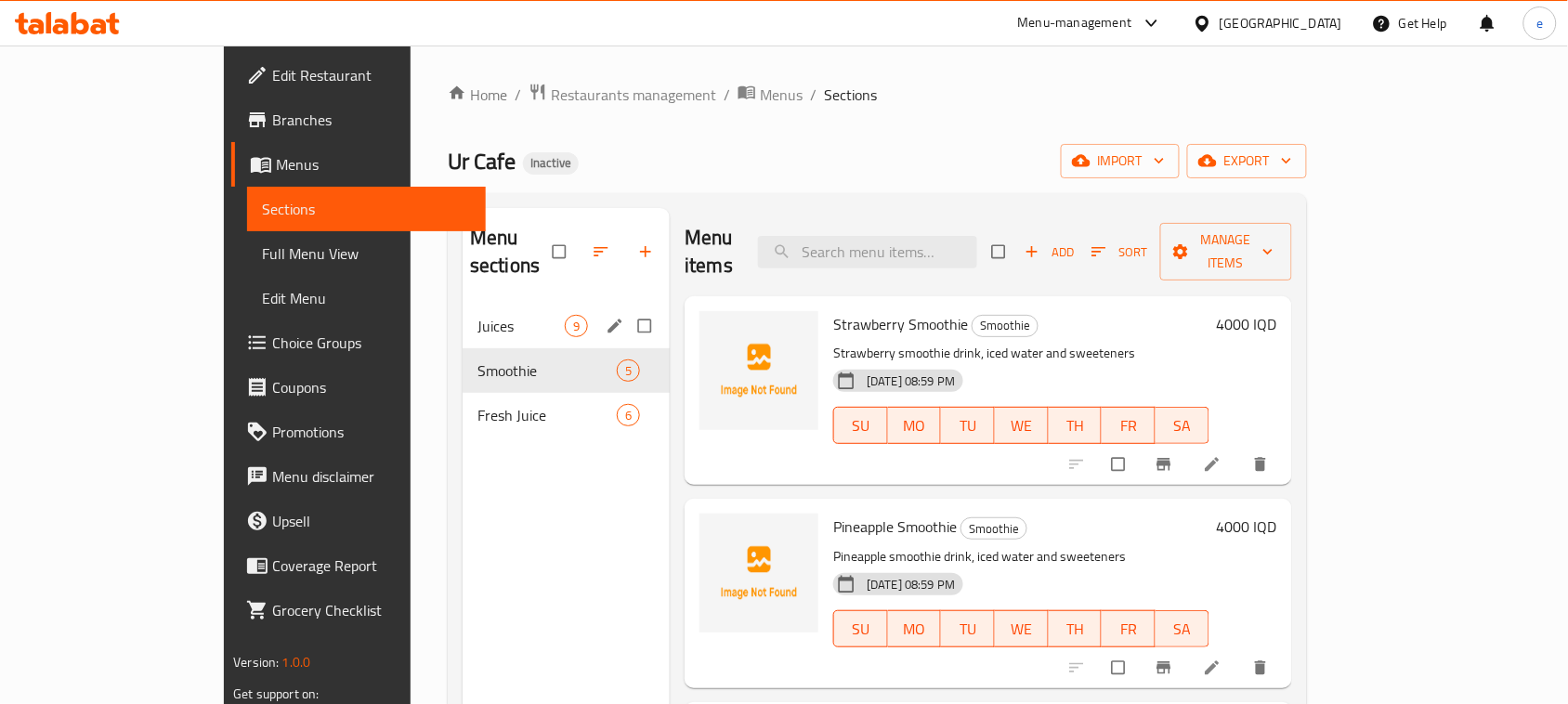
click at [478, 315] on span "Juices" at bounding box center [521, 326] width 87 height 23
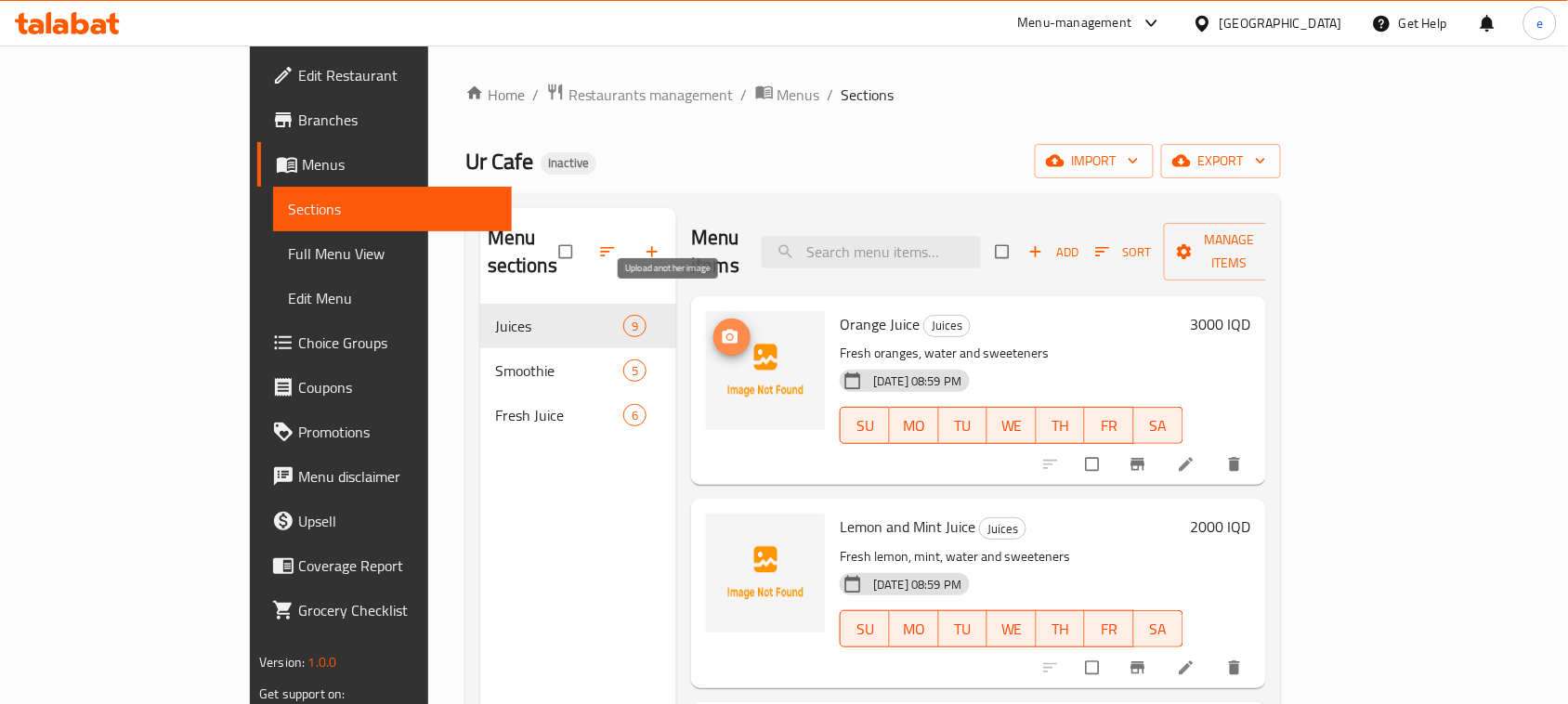
click at [723, 329] on icon "upload picture" at bounding box center [731, 336] width 16 height 14
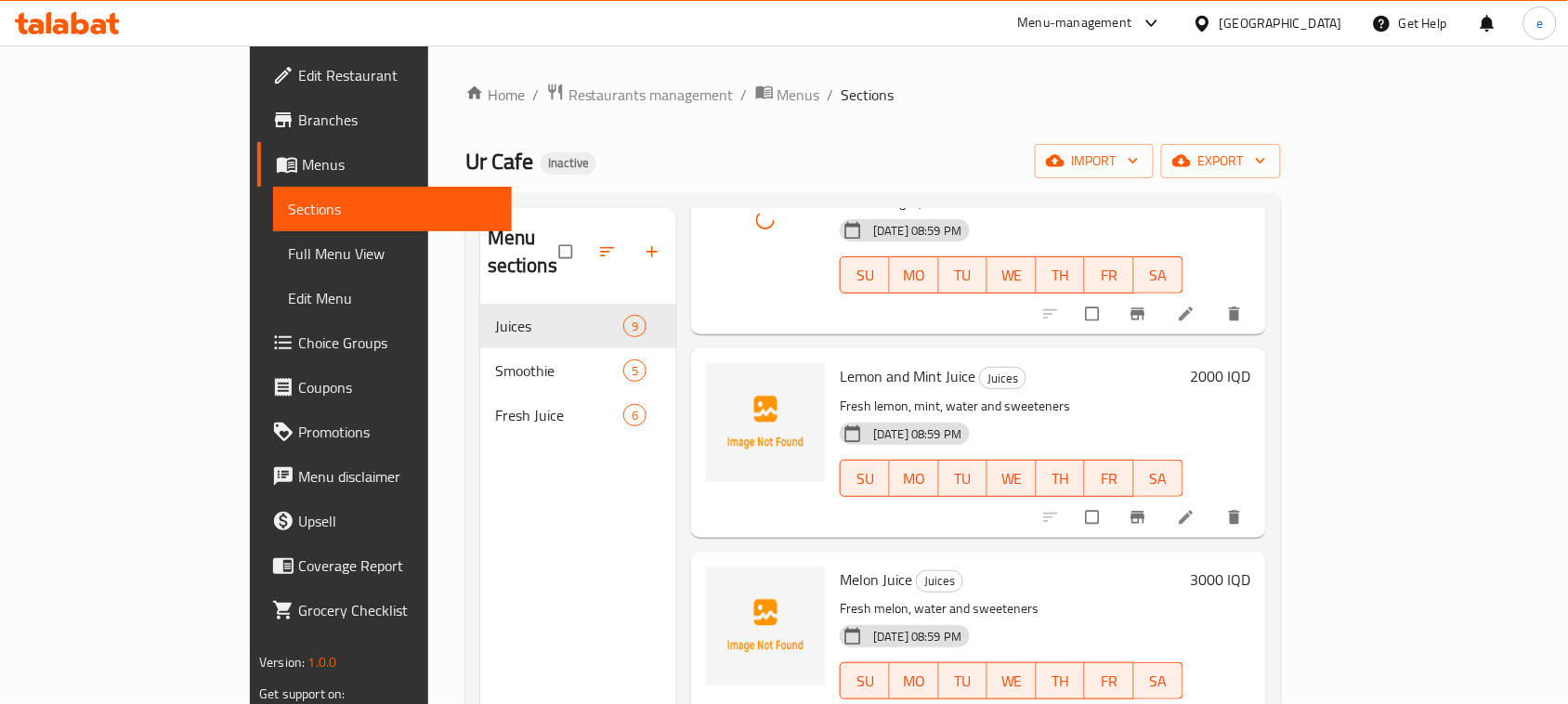
scroll to position [232, 0]
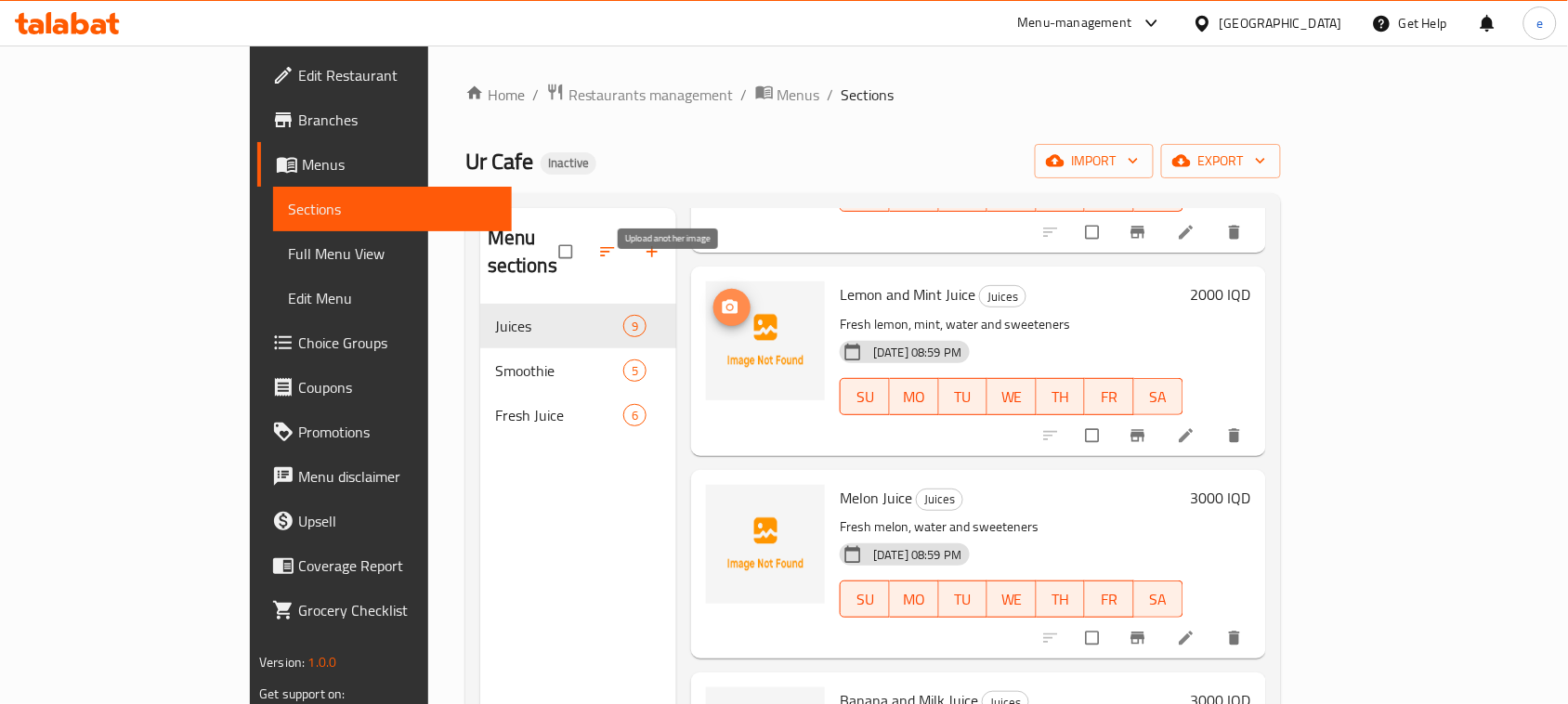
click at [721, 298] on icon "upload picture" at bounding box center [730, 307] width 19 height 19
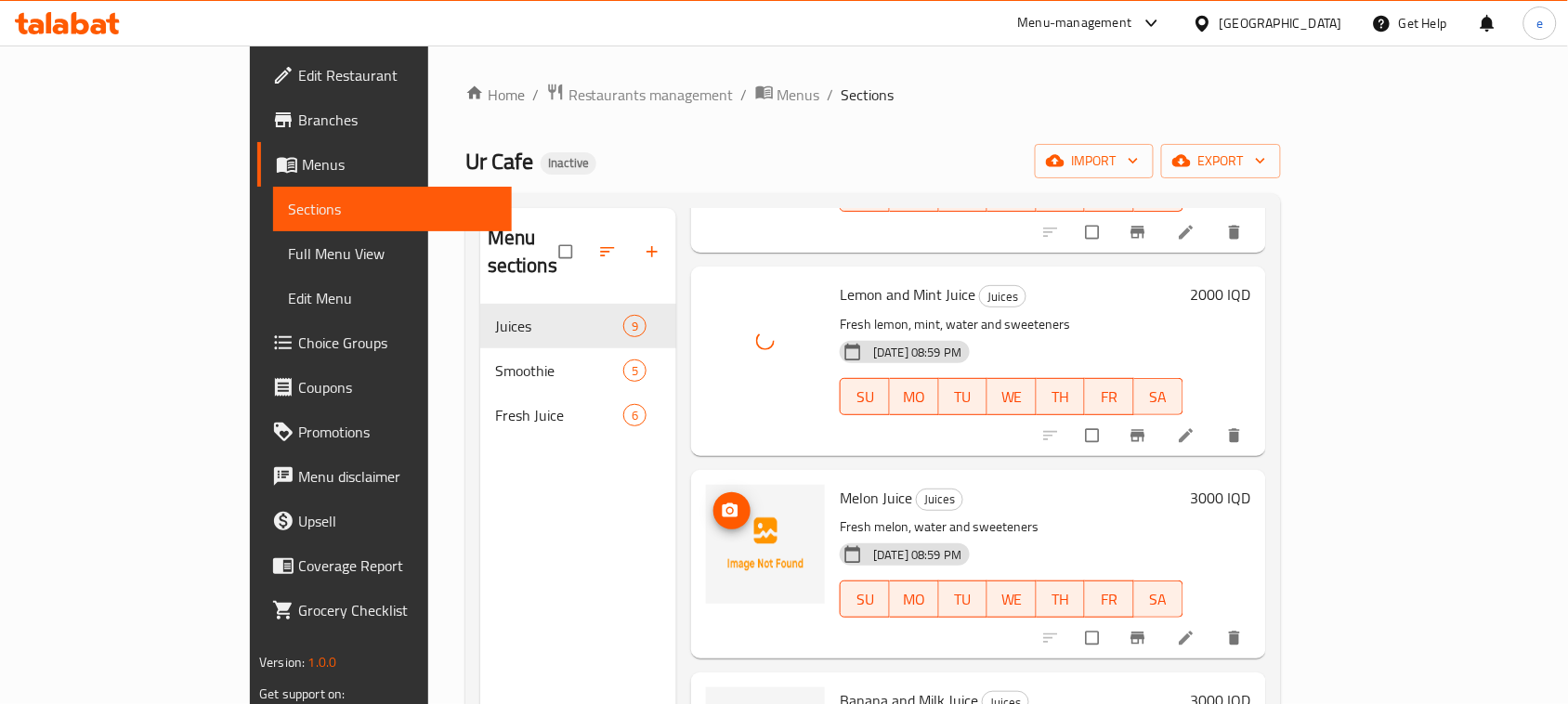
click at [723, 502] on icon "upload picture" at bounding box center [731, 509] width 16 height 14
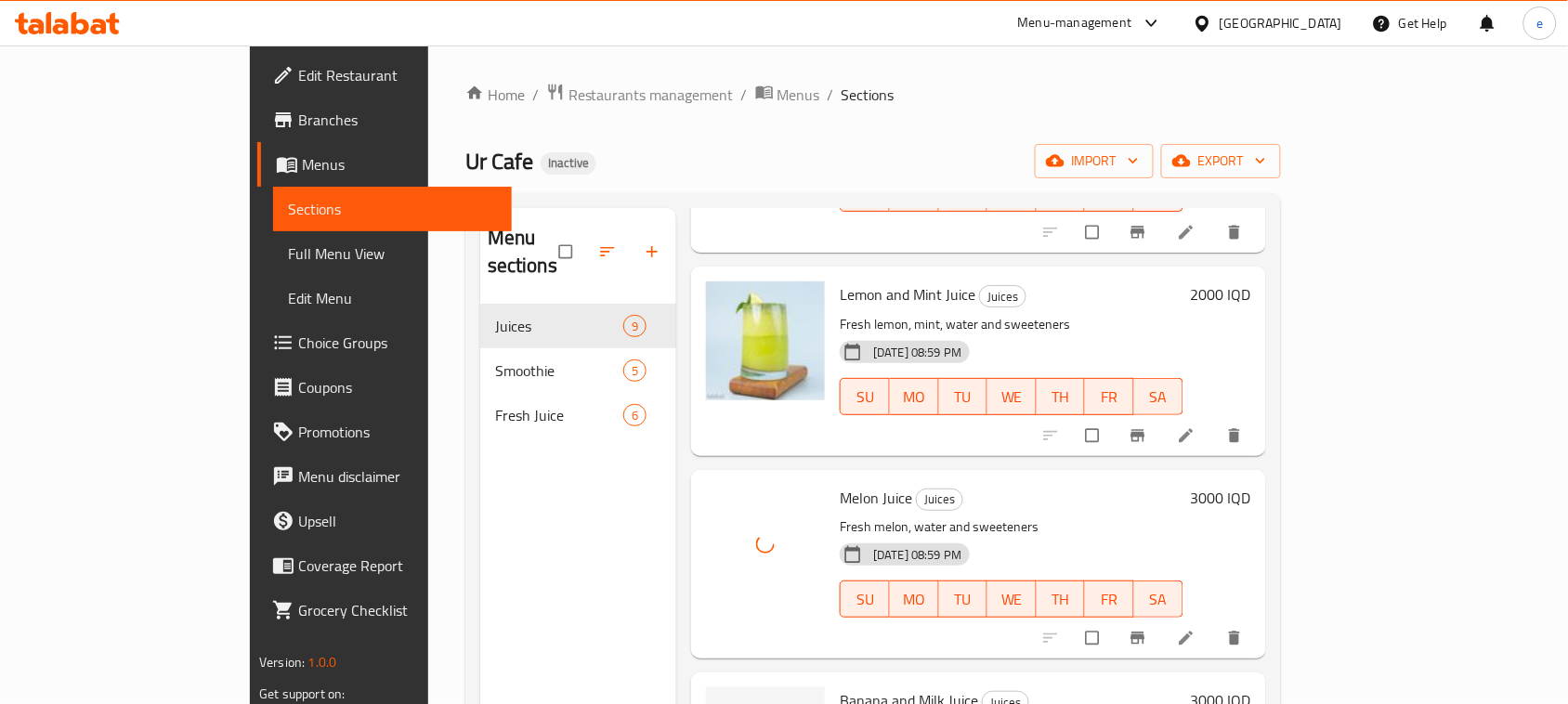
scroll to position [465, 0]
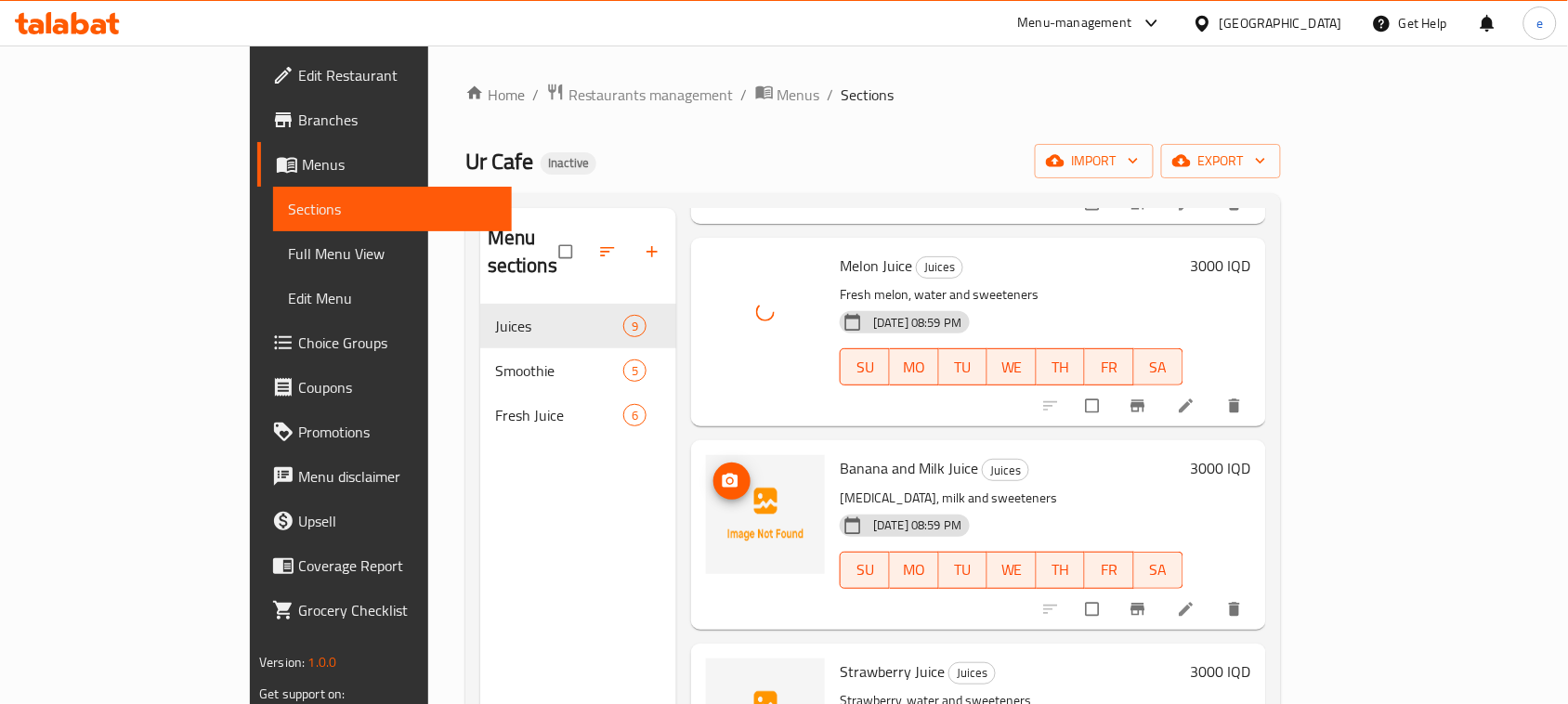
click at [714, 472] on span "upload picture" at bounding box center [733, 480] width 37 height 19
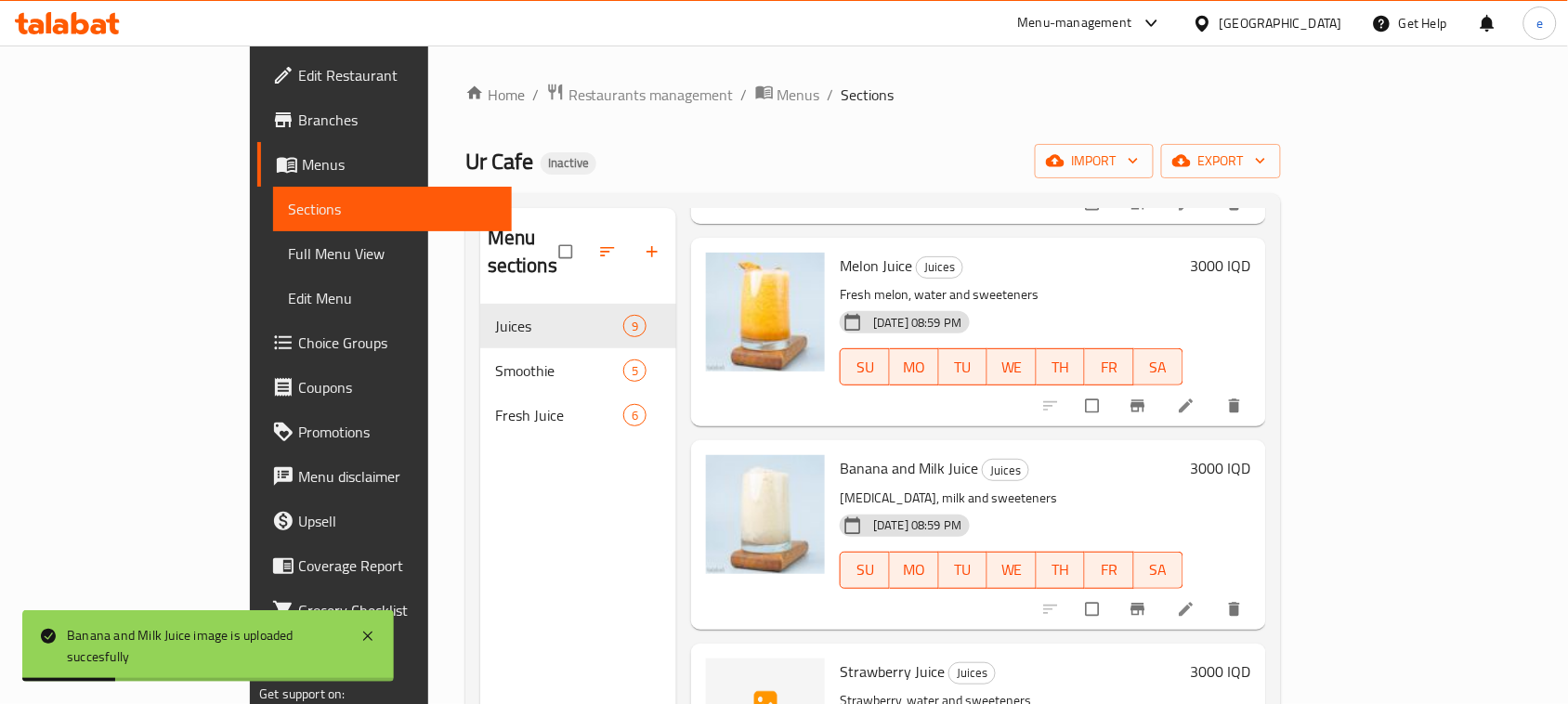
scroll to position [696, 0]
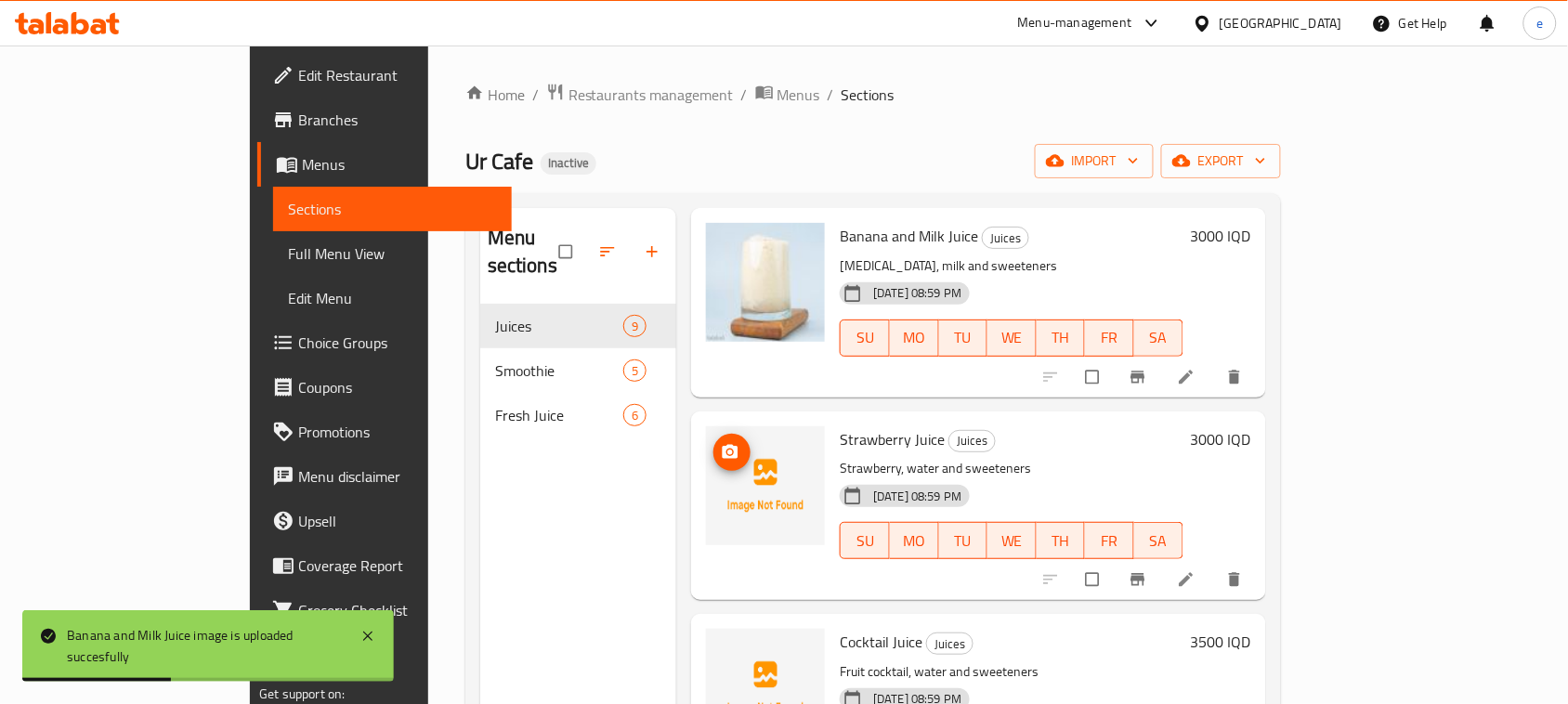
click at [714, 433] on button "upload picture" at bounding box center [733, 452] width 37 height 37
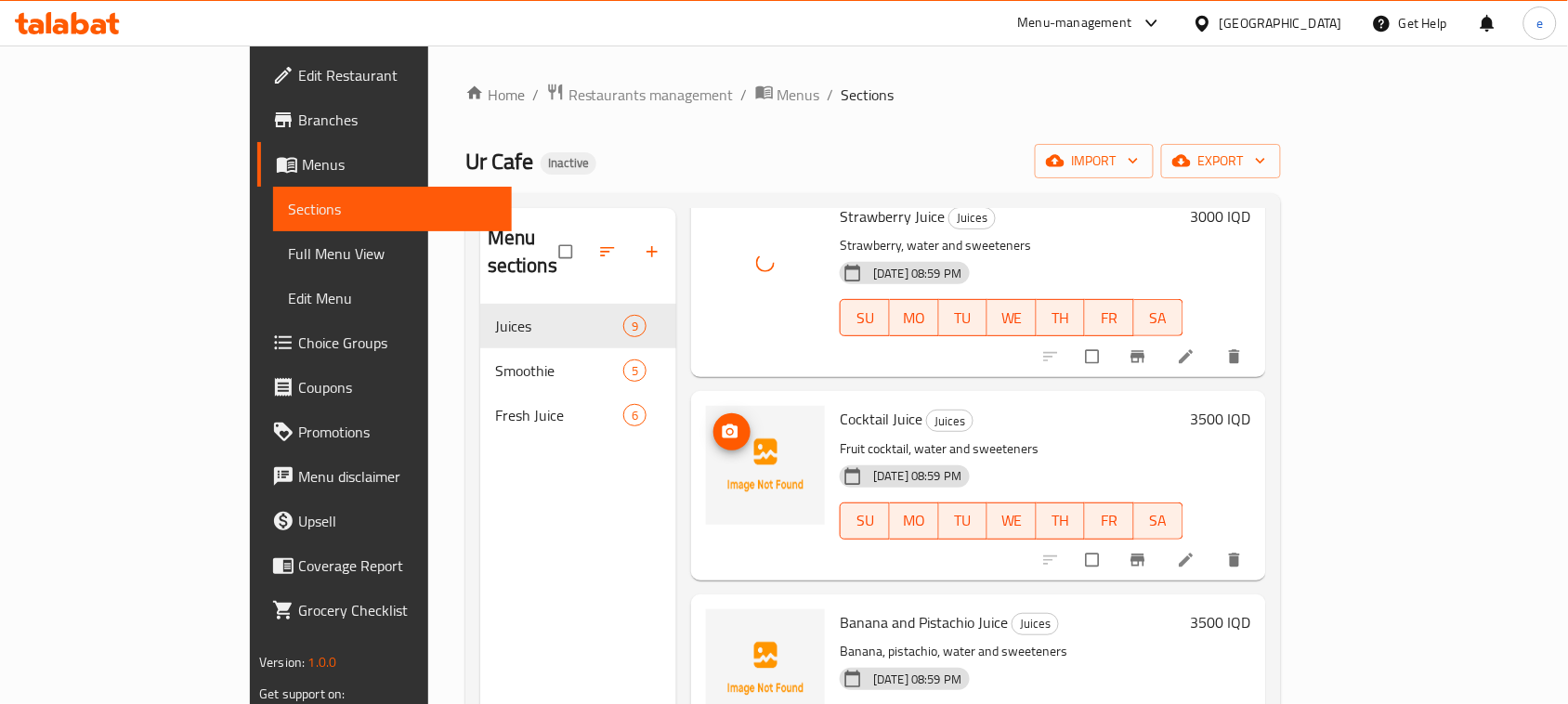
scroll to position [929, 0]
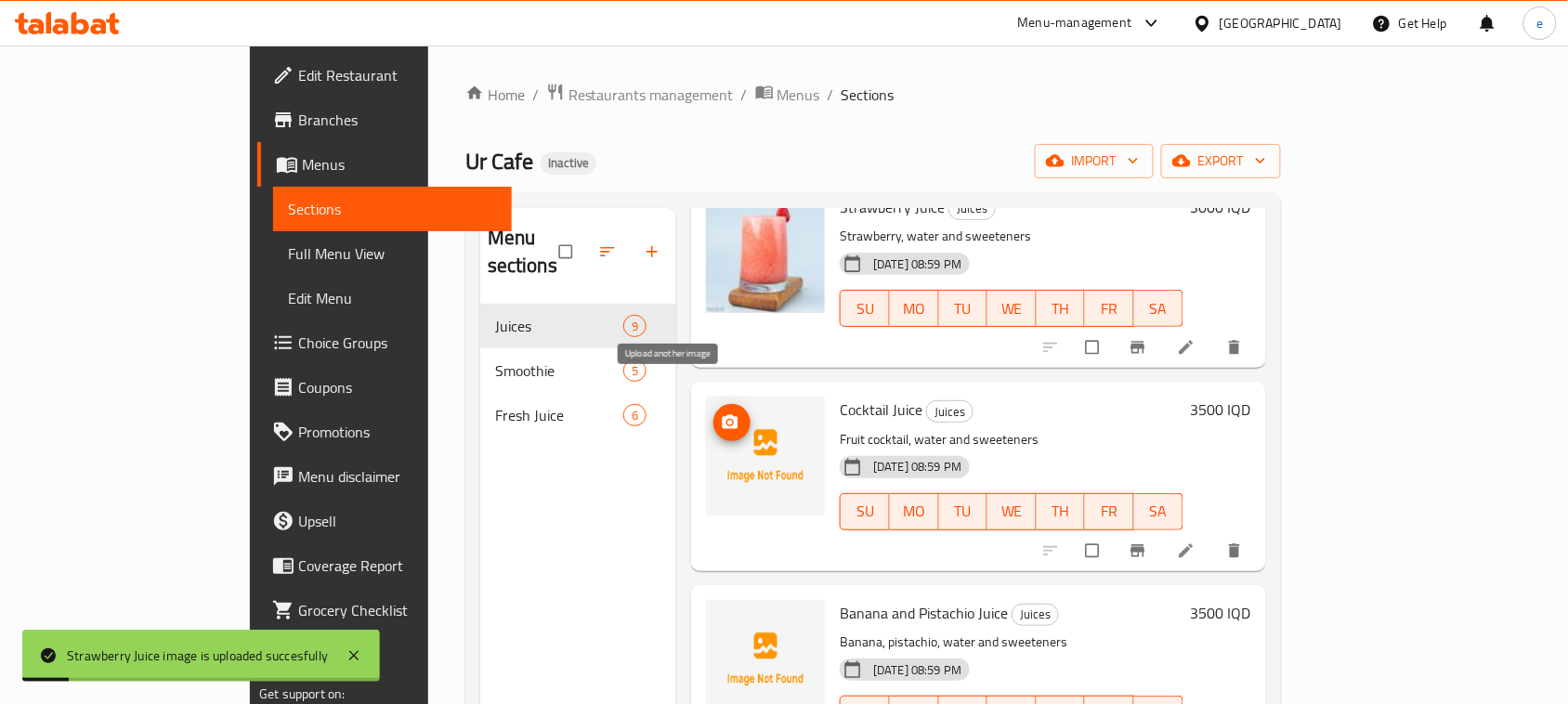
click at [714, 404] on button "upload picture" at bounding box center [733, 423] width 37 height 37
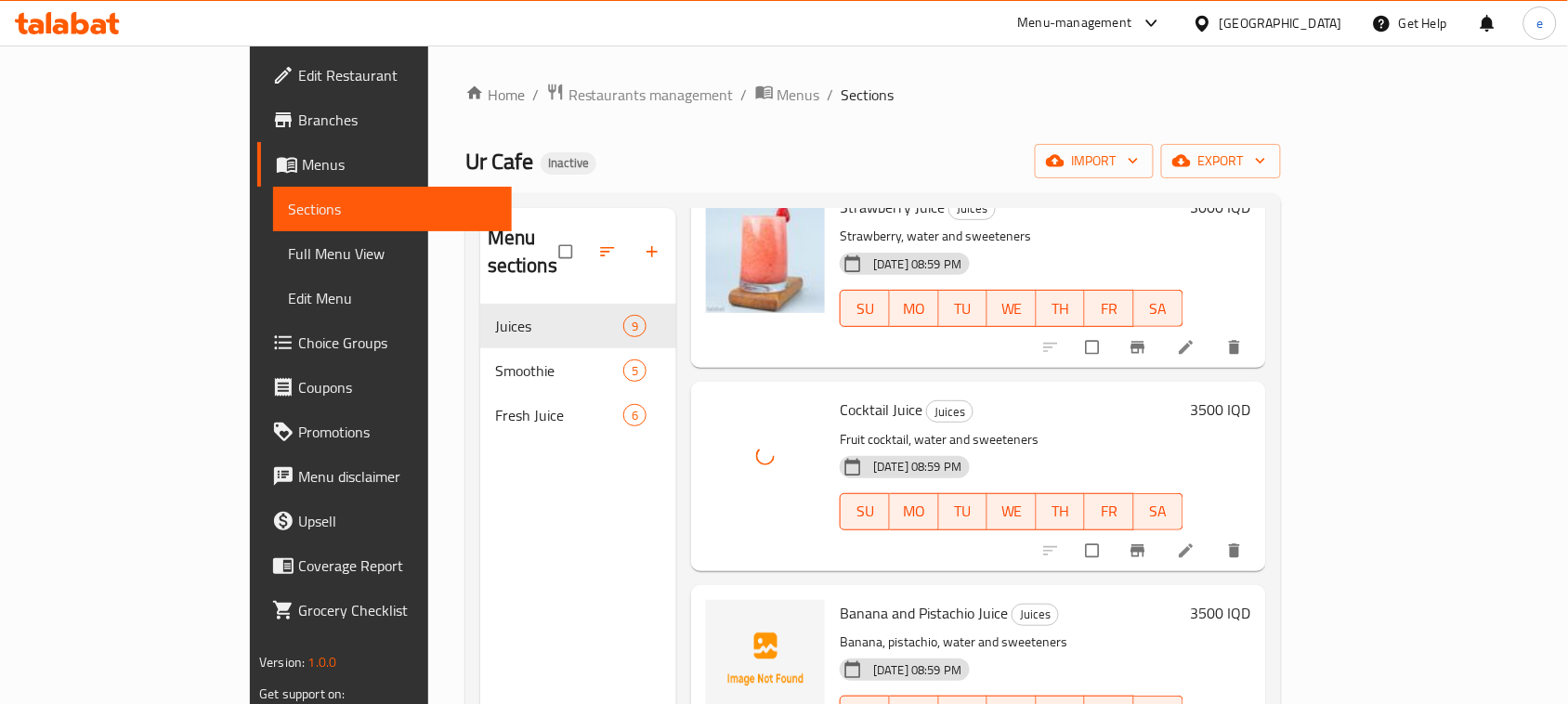
scroll to position [1161, 0]
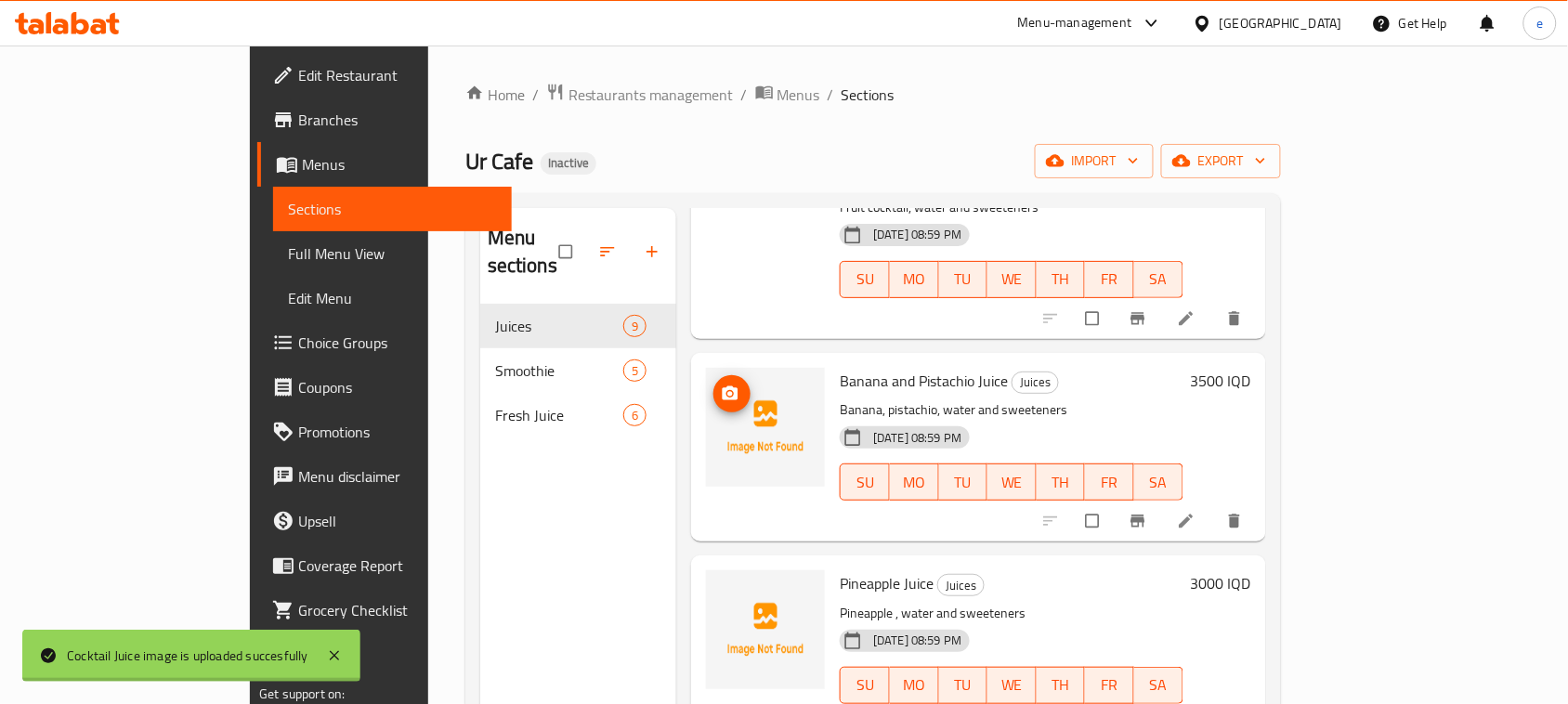
click at [721, 384] on icon "upload picture" at bounding box center [730, 393] width 19 height 19
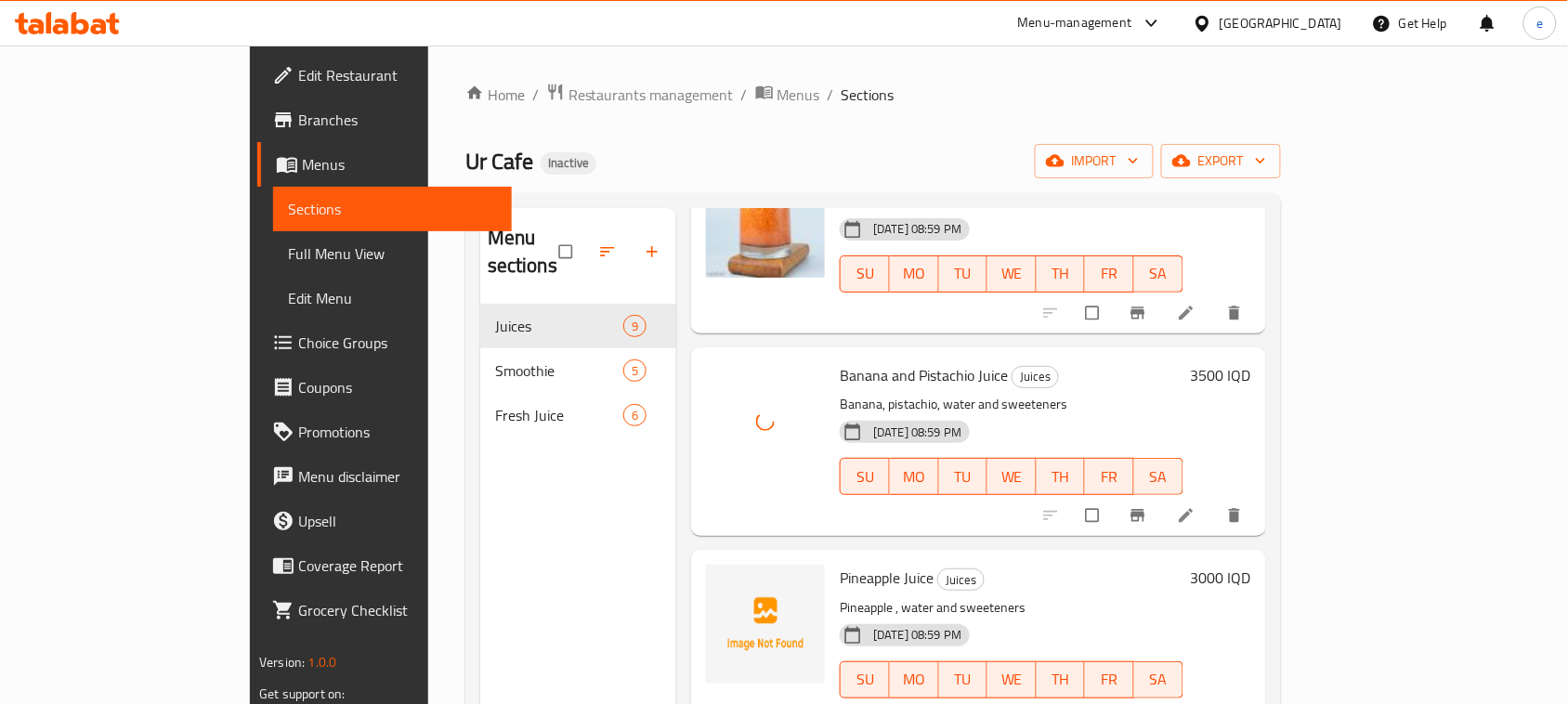
scroll to position [232, 0]
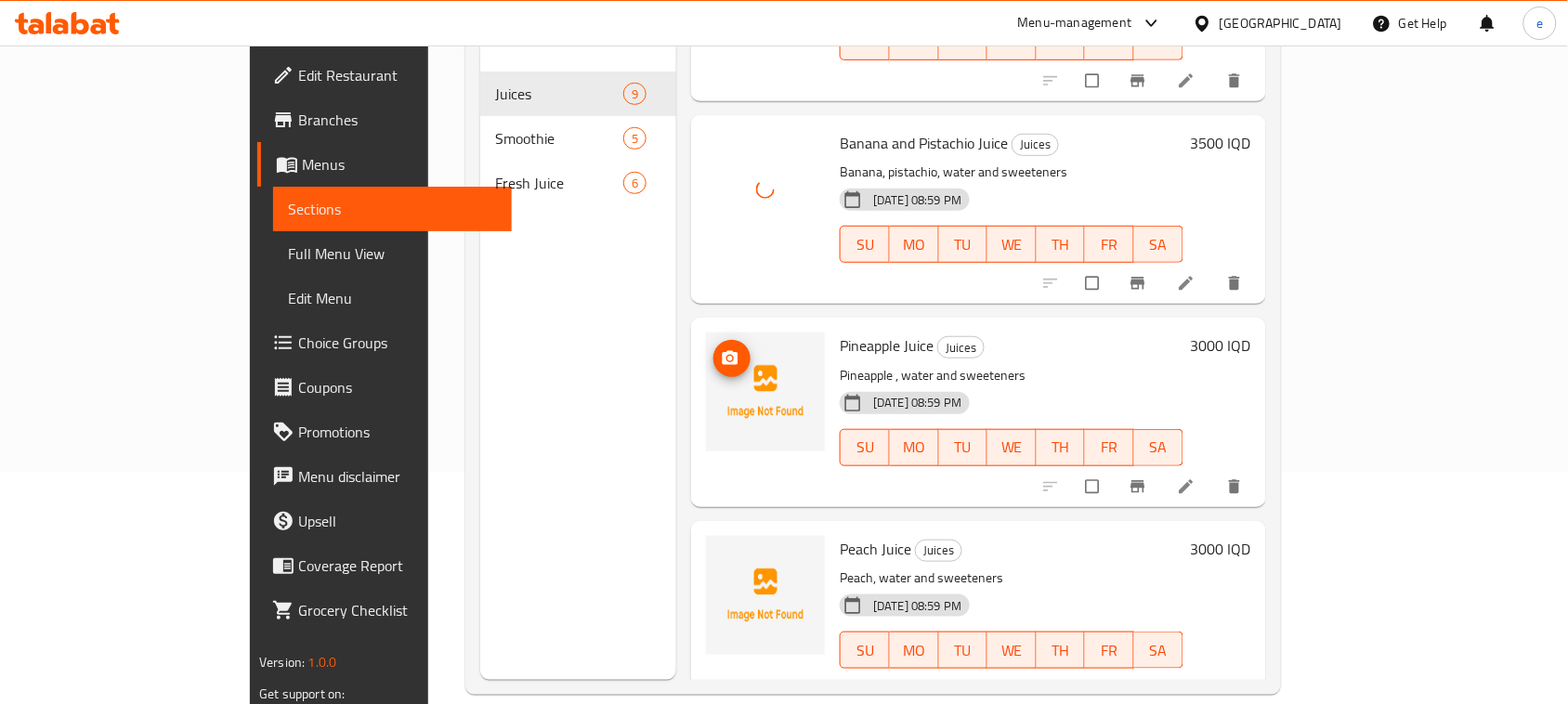
click at [691, 329] on div "Pineapple Juice Juices Pineapple , water and sweeteners 14-08-2025 08:59 PM SU …" at bounding box center [979, 412] width 575 height 188
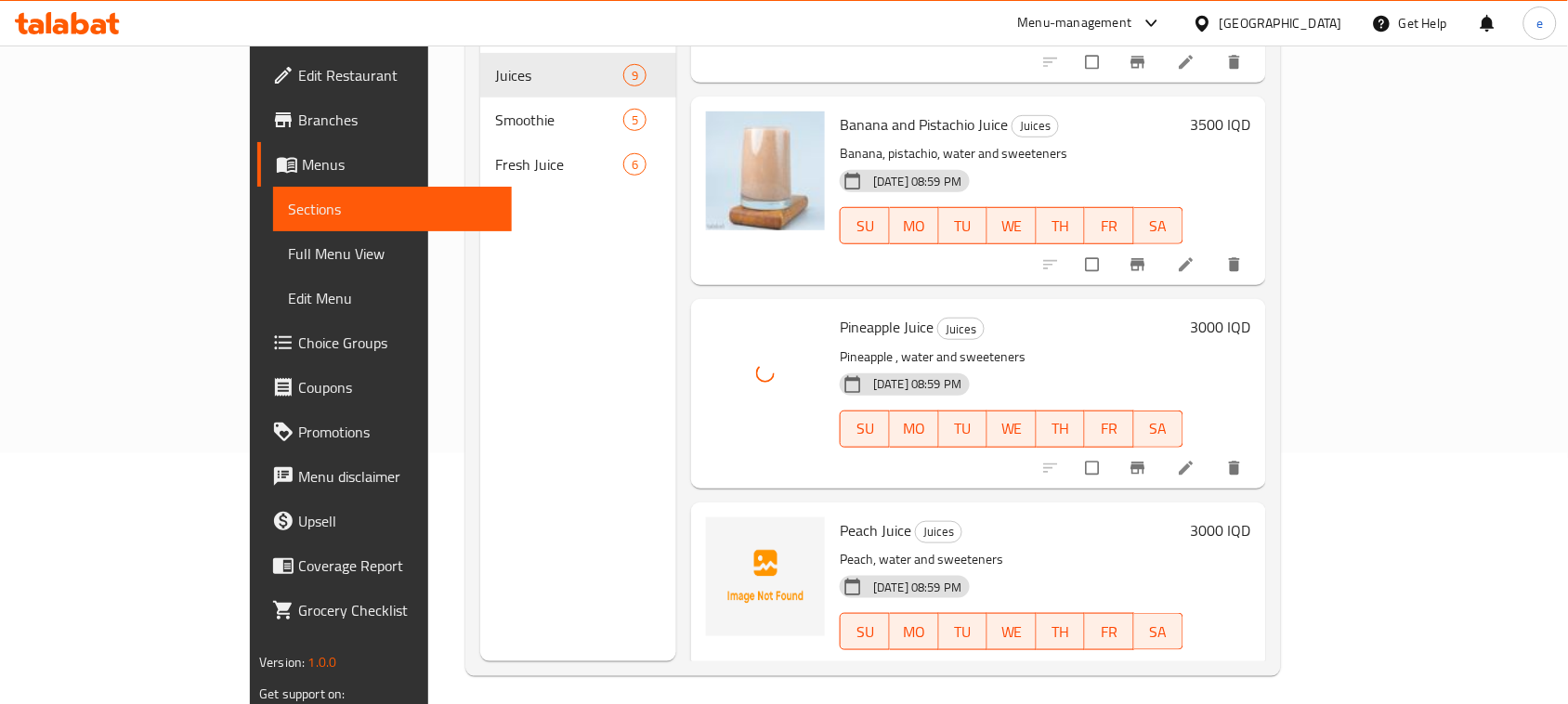
scroll to position [261, 0]
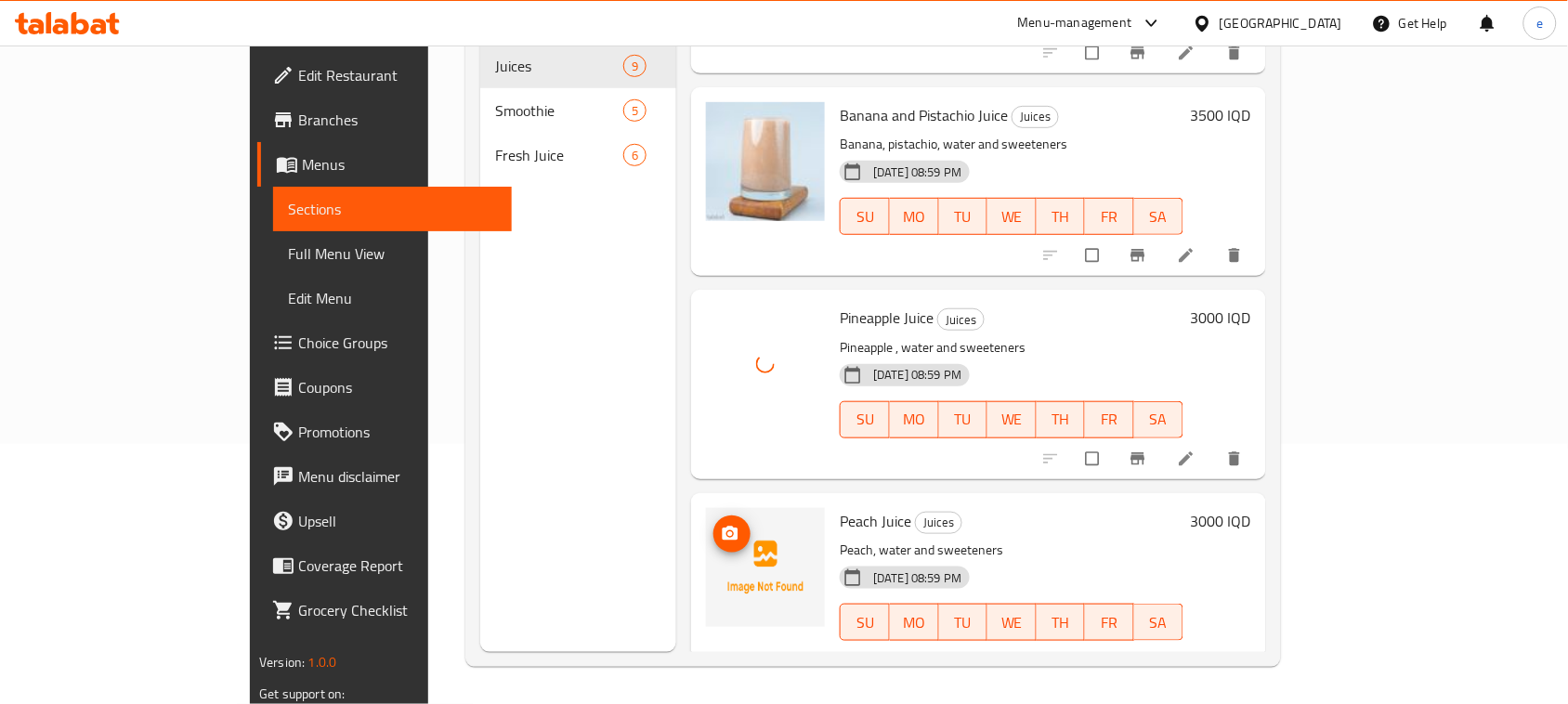
click at [721, 525] on icon "upload picture" at bounding box center [730, 533] width 19 height 19
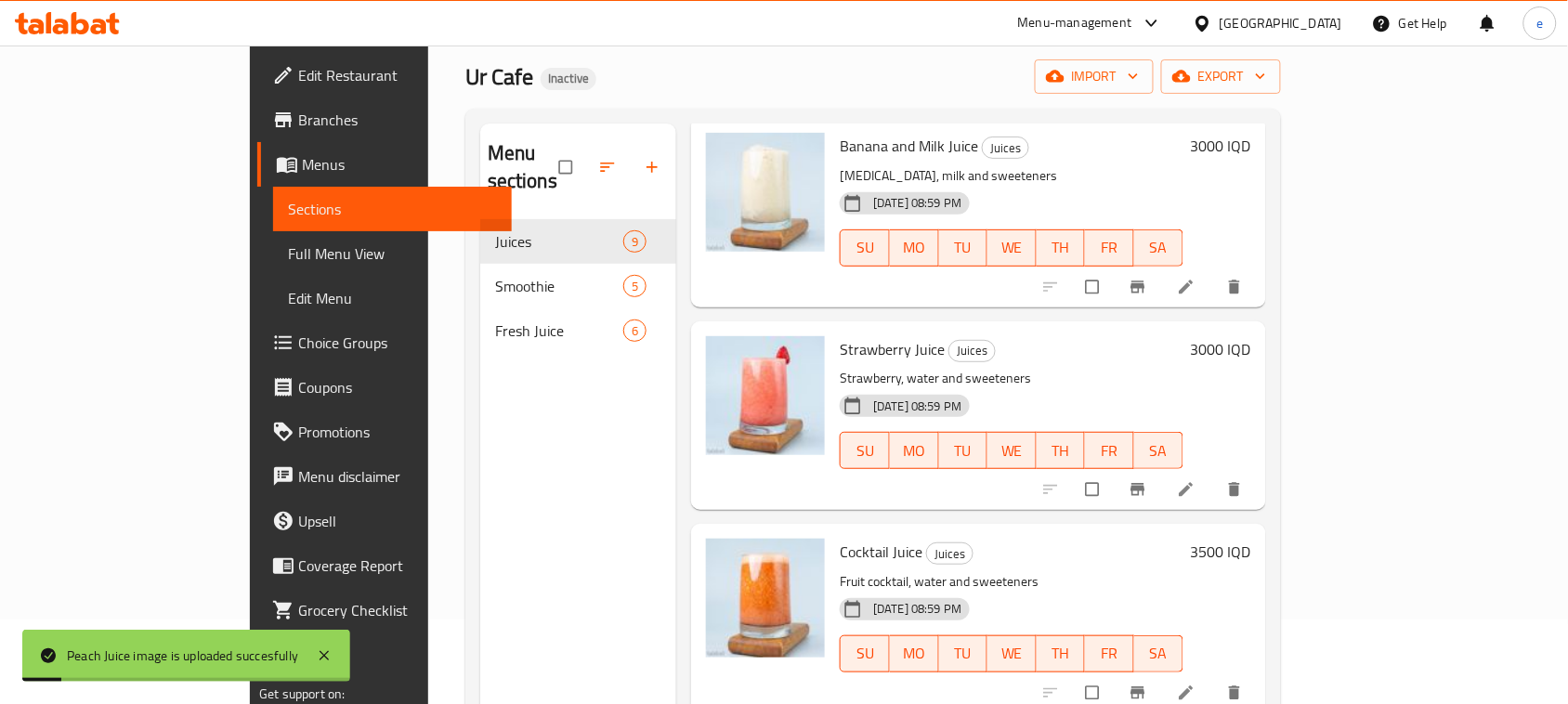
scroll to position [28, 0]
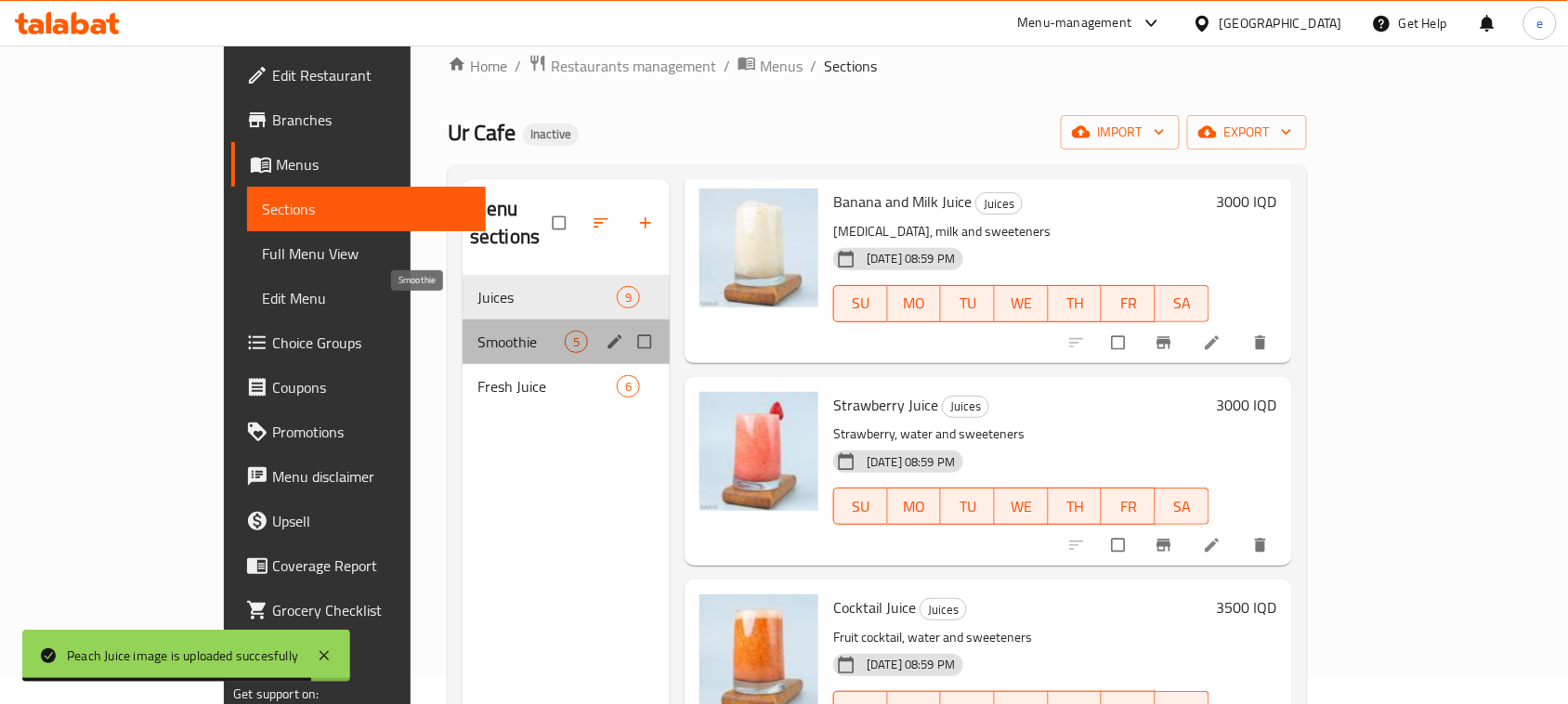
click at [478, 330] on span "Smoothie" at bounding box center [521, 341] width 87 height 23
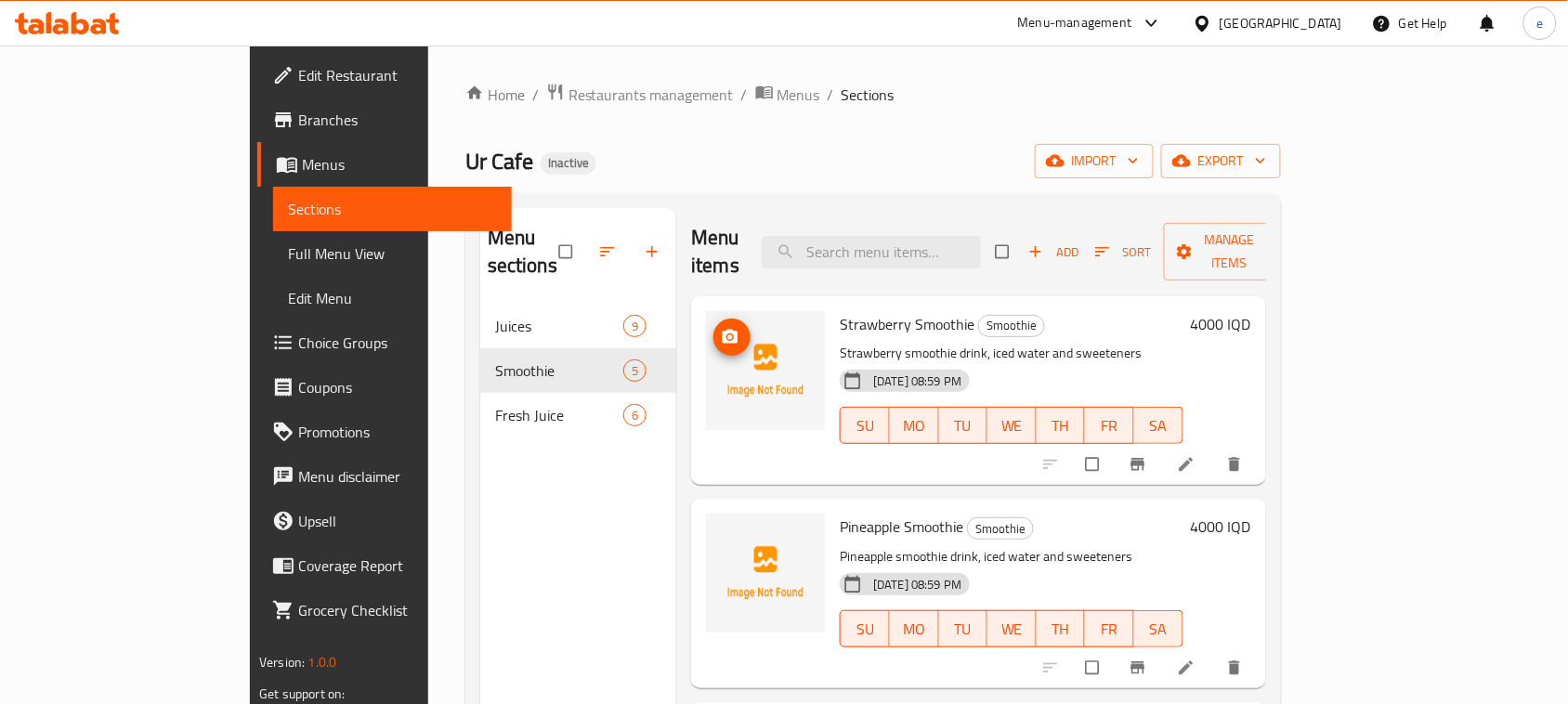
click at [706, 311] on img at bounding box center [765, 370] width 119 height 119
click at [723, 329] on icon "upload picture" at bounding box center [731, 336] width 16 height 14
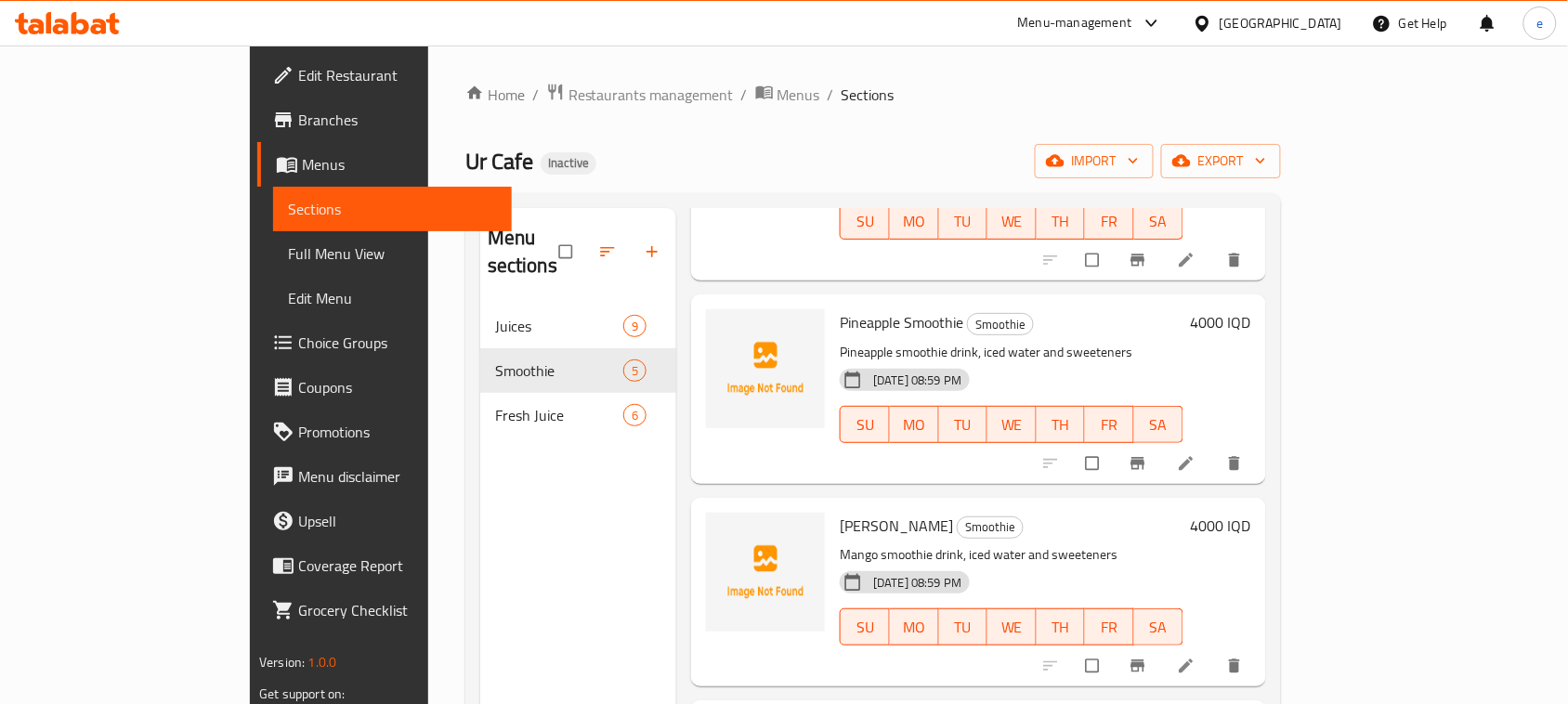
scroll to position [232, 0]
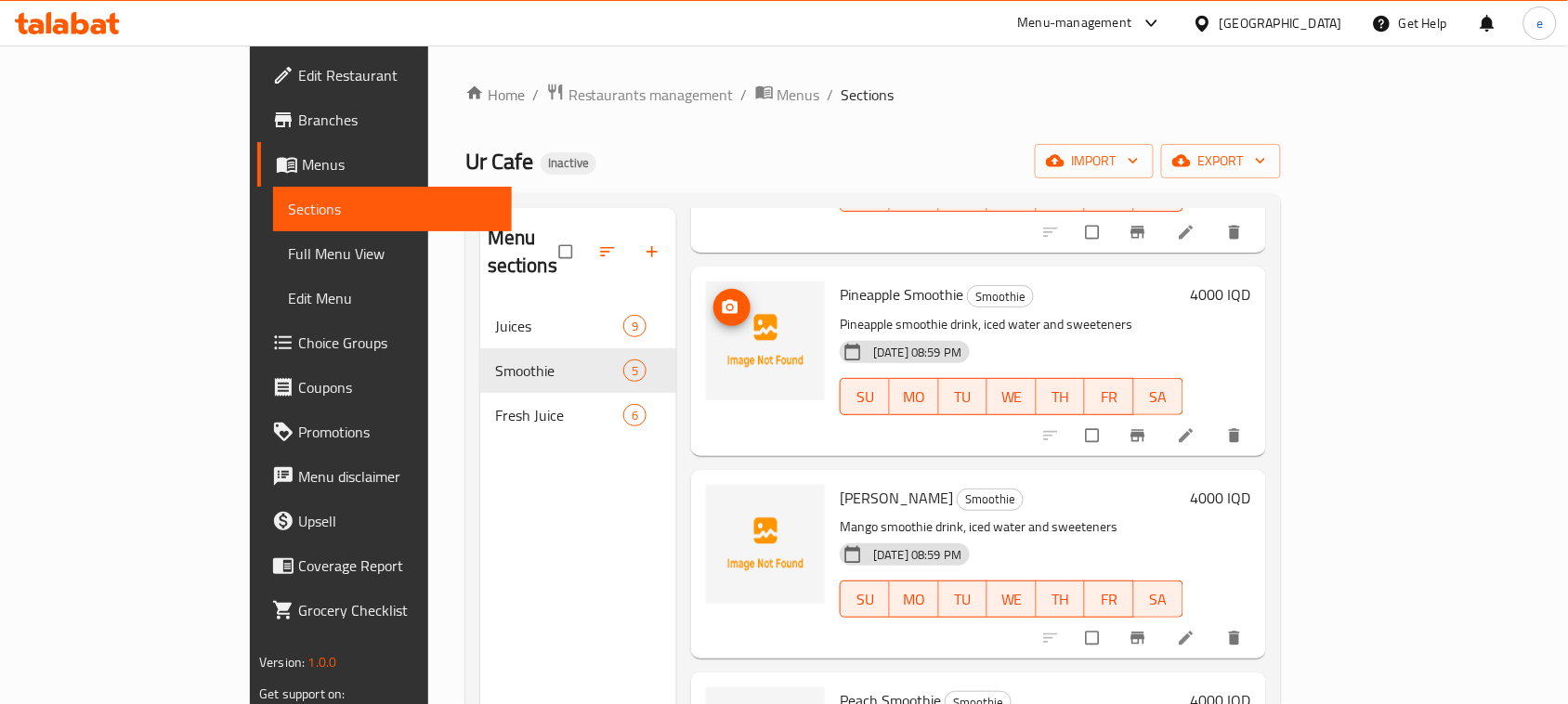
click at [721, 298] on icon "upload picture" at bounding box center [730, 307] width 19 height 19
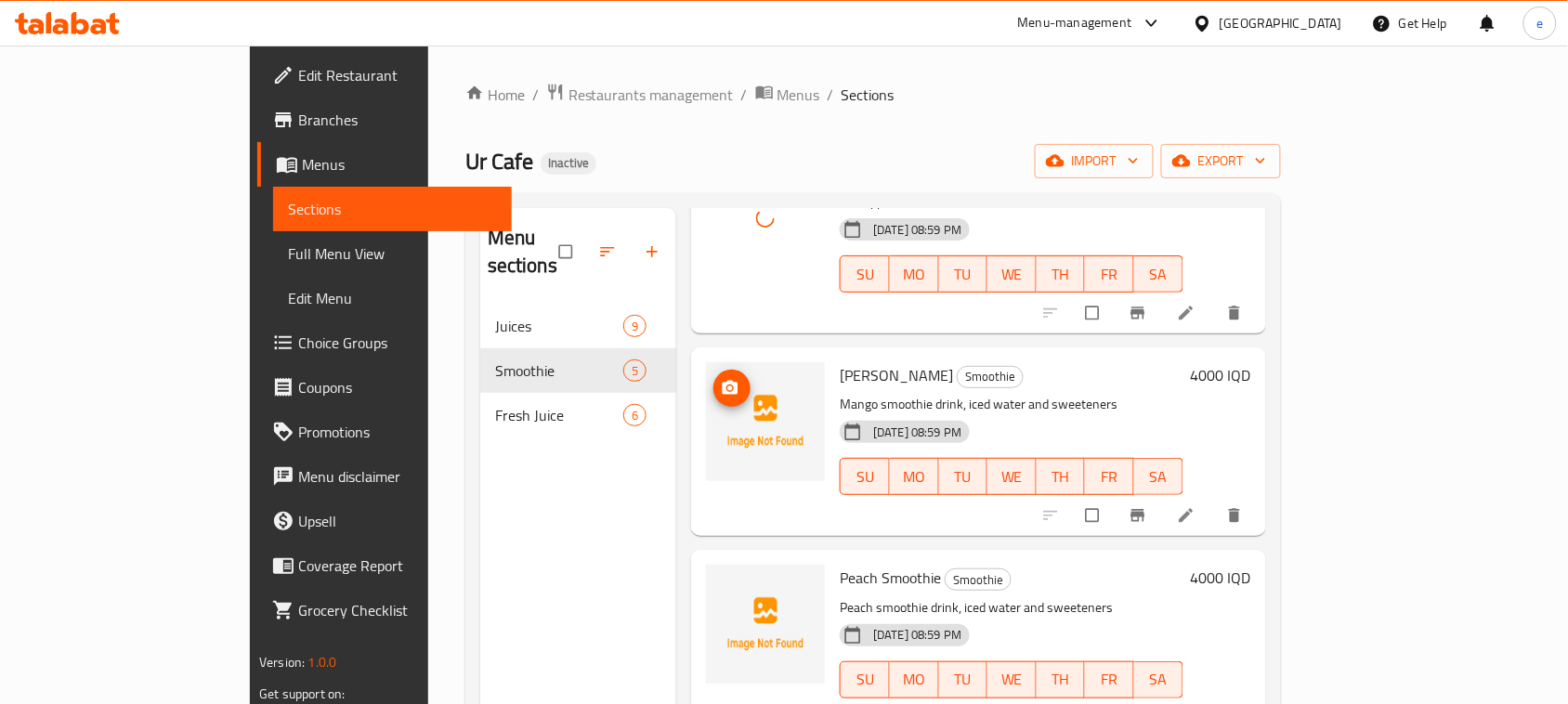
click at [714, 379] on span "upload picture" at bounding box center [733, 388] width 37 height 19
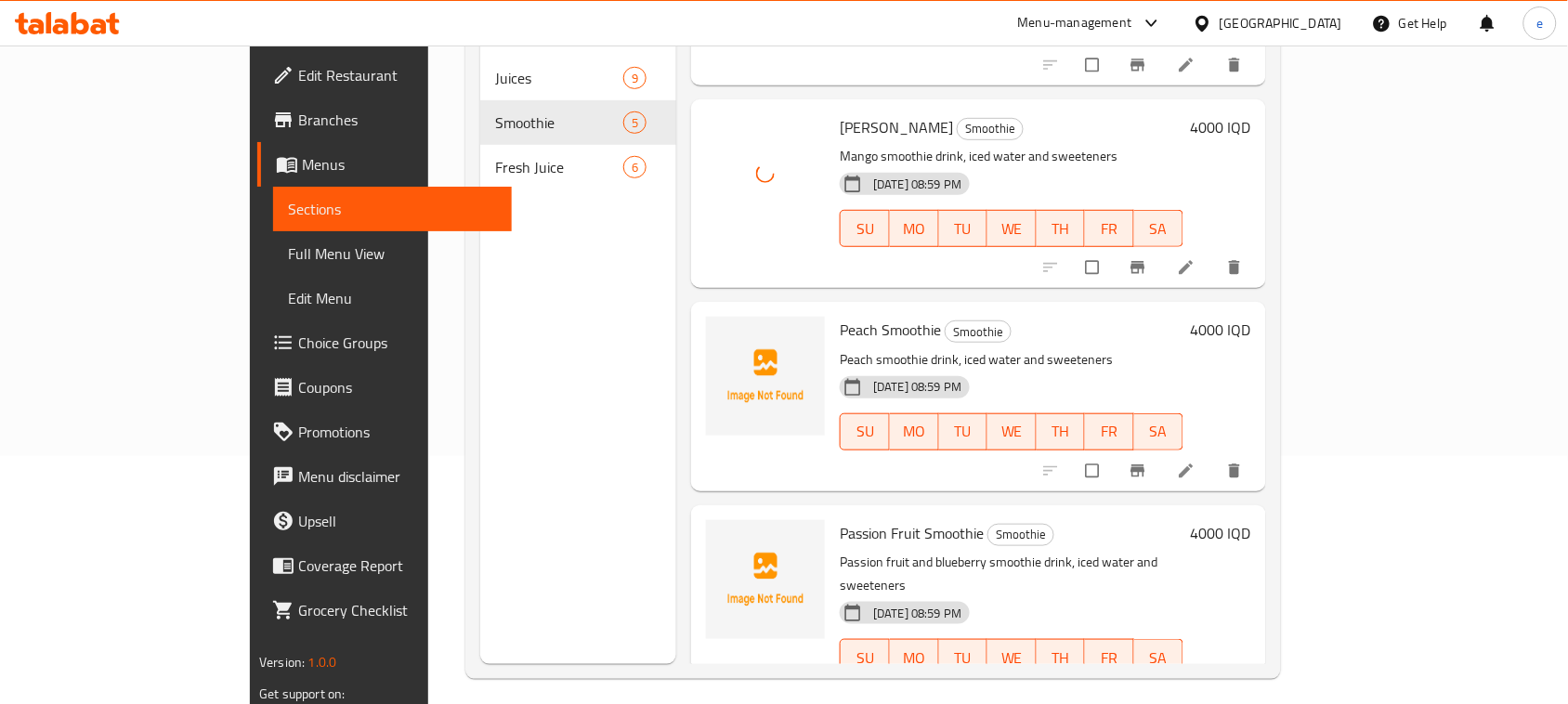
scroll to position [261, 0]
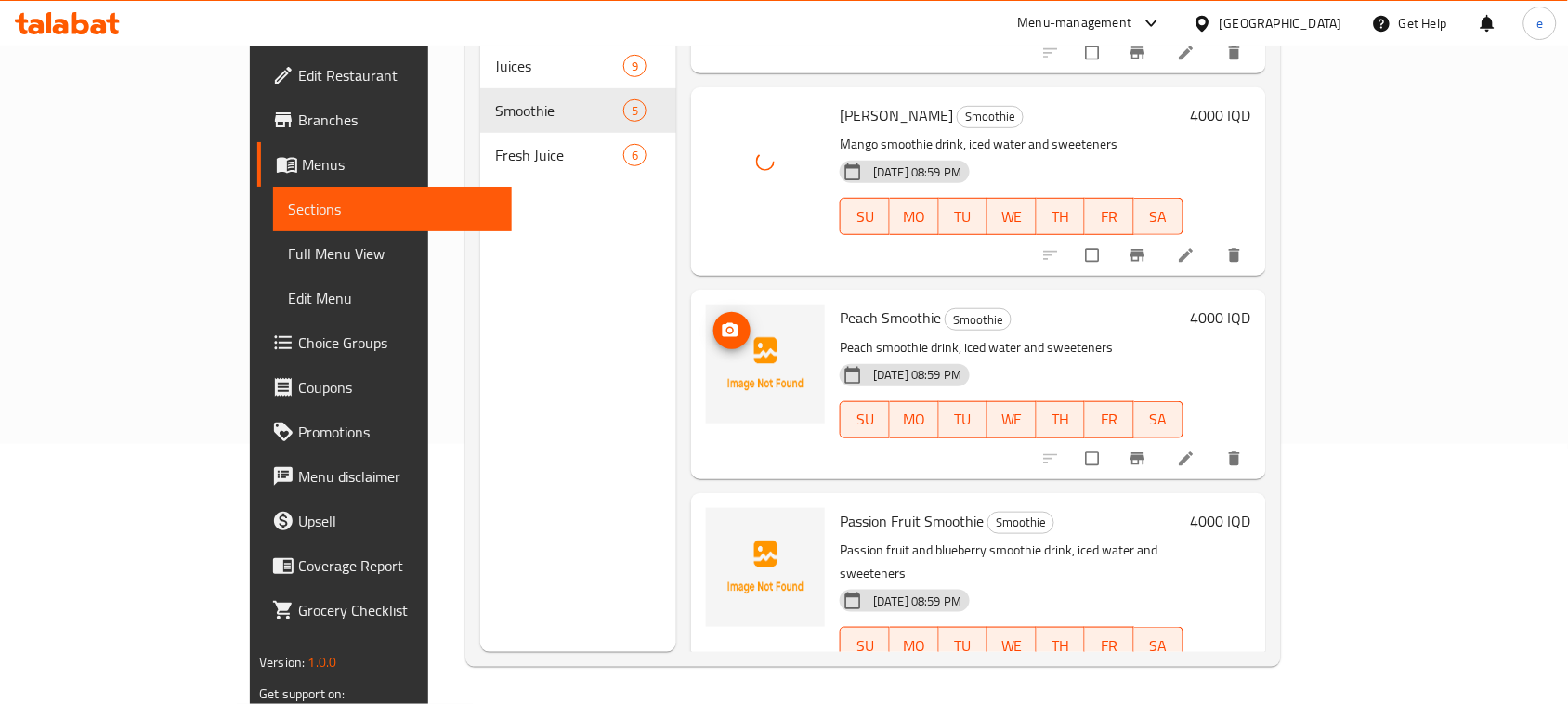
click at [723, 324] on icon "upload picture" at bounding box center [731, 330] width 16 height 14
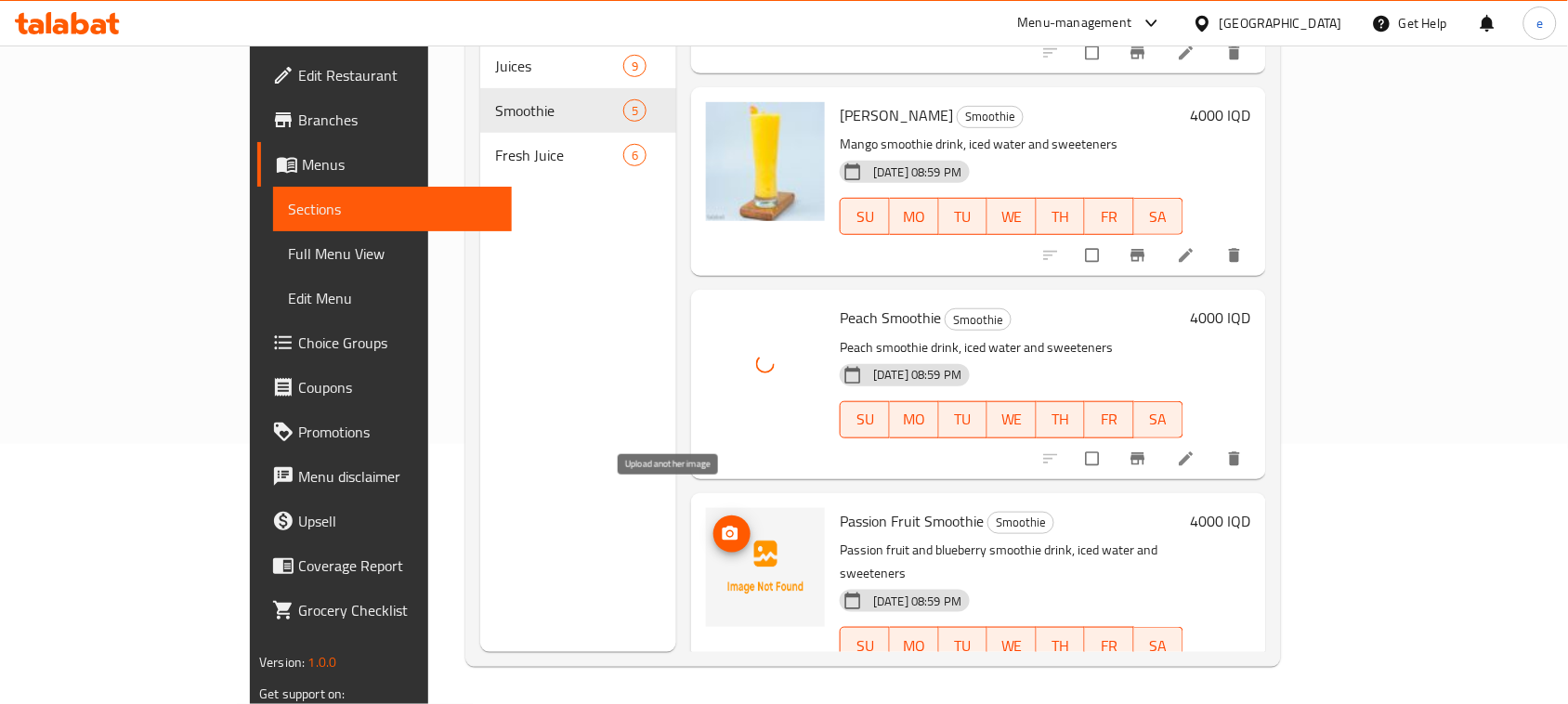
click at [721, 525] on icon "upload picture" at bounding box center [730, 533] width 19 height 19
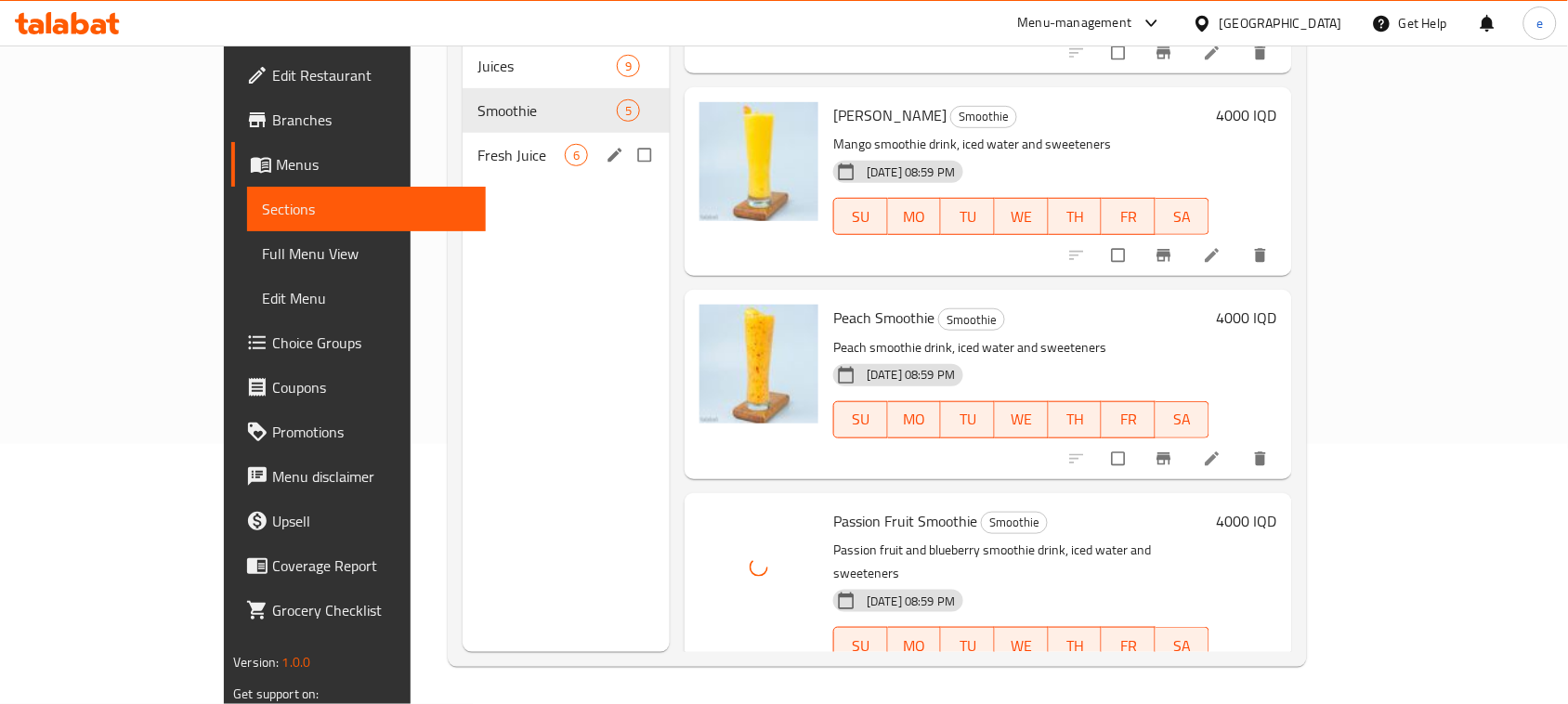
click at [478, 144] on span "Fresh Juice" at bounding box center [521, 155] width 87 height 23
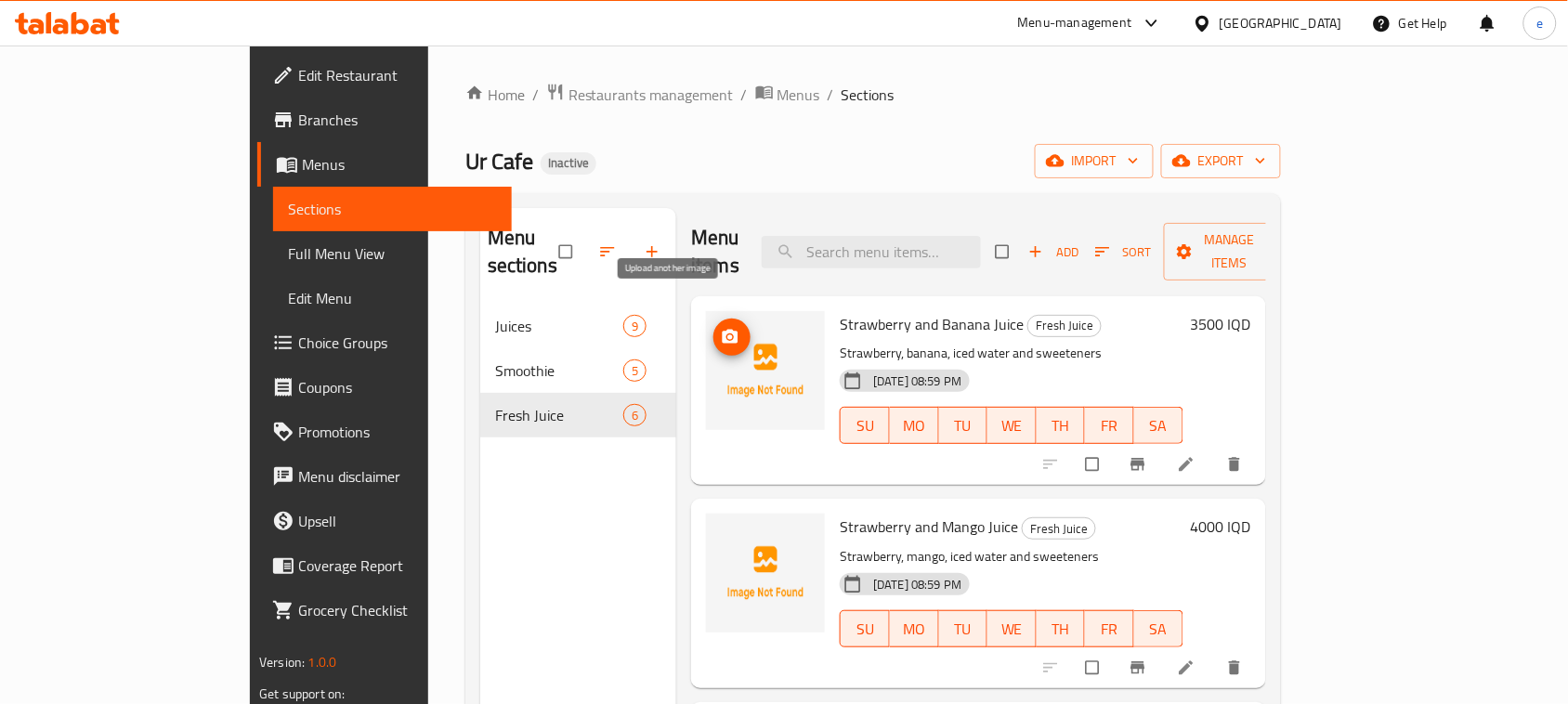
click at [714, 319] on button "upload picture" at bounding box center [733, 337] width 37 height 37
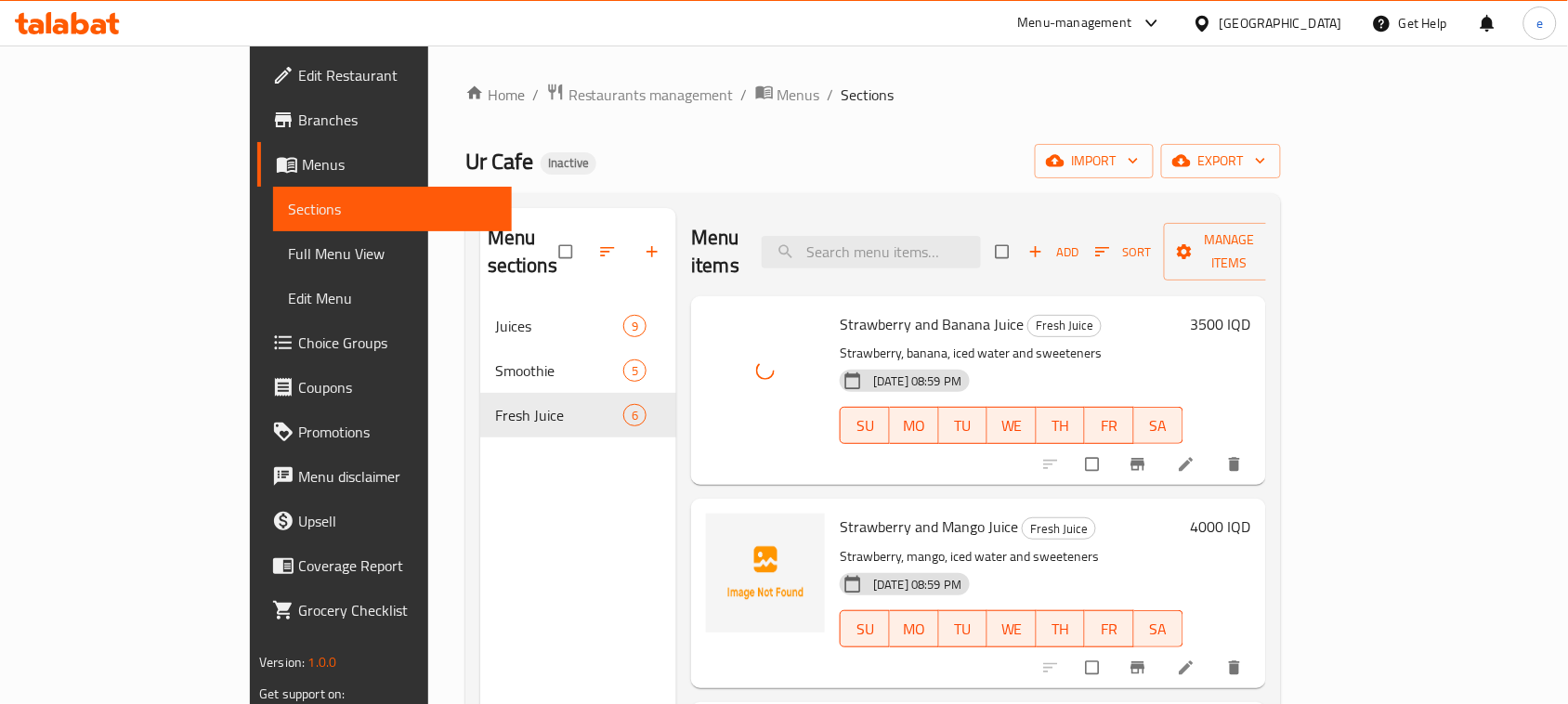
scroll to position [232, 0]
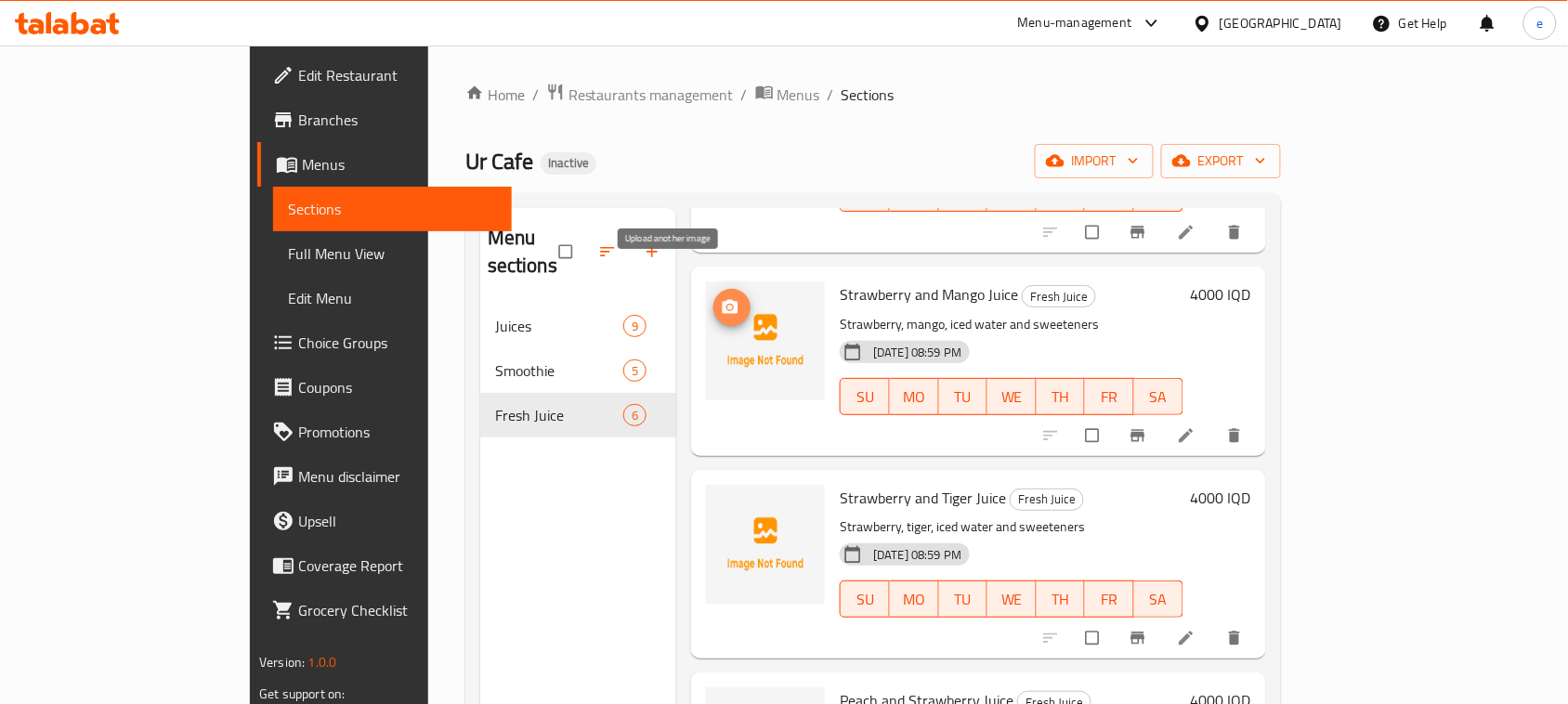
click at [723, 300] on icon "upload picture" at bounding box center [731, 307] width 16 height 14
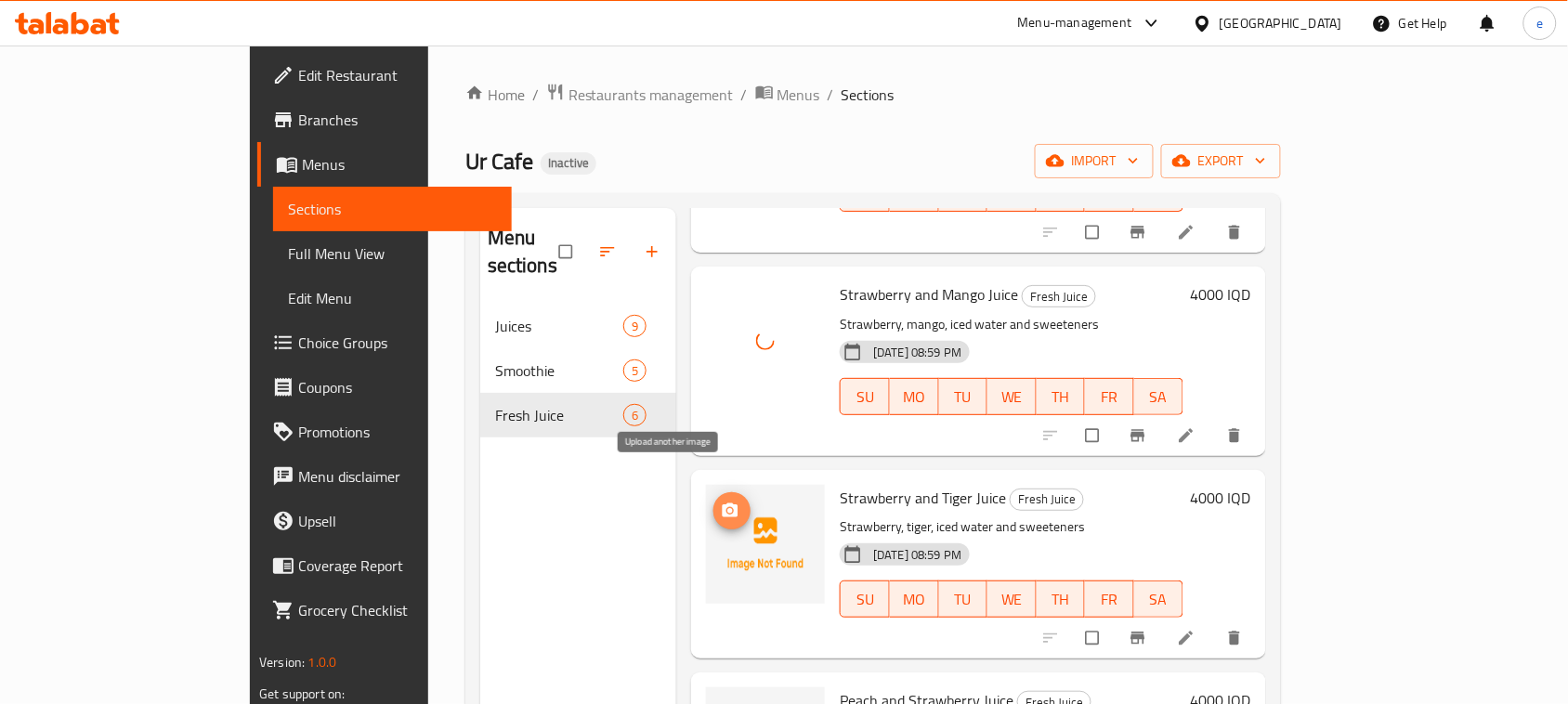
click at [723, 502] on icon "upload picture" at bounding box center [731, 509] width 16 height 14
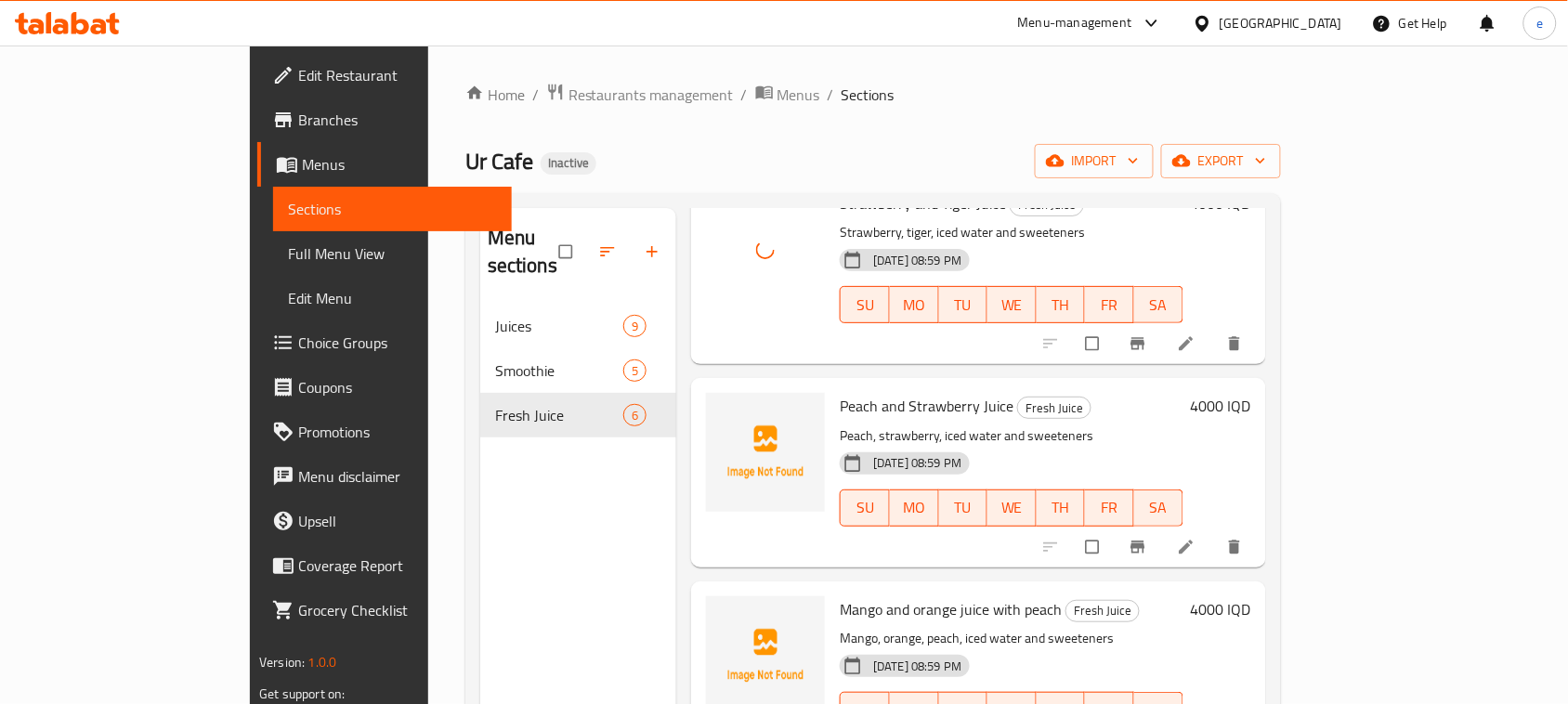
scroll to position [558, 0]
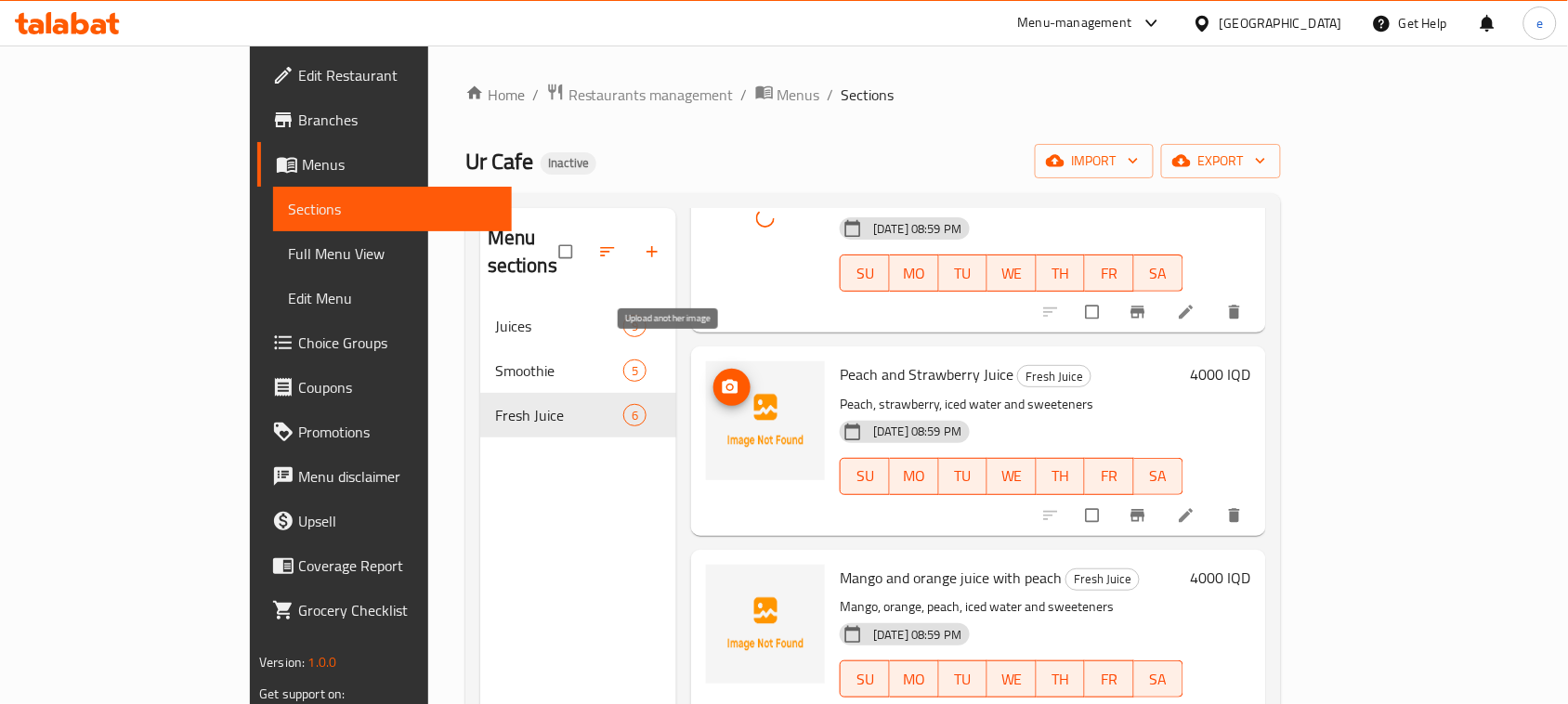
click at [723, 379] on icon "upload picture" at bounding box center [731, 386] width 16 height 14
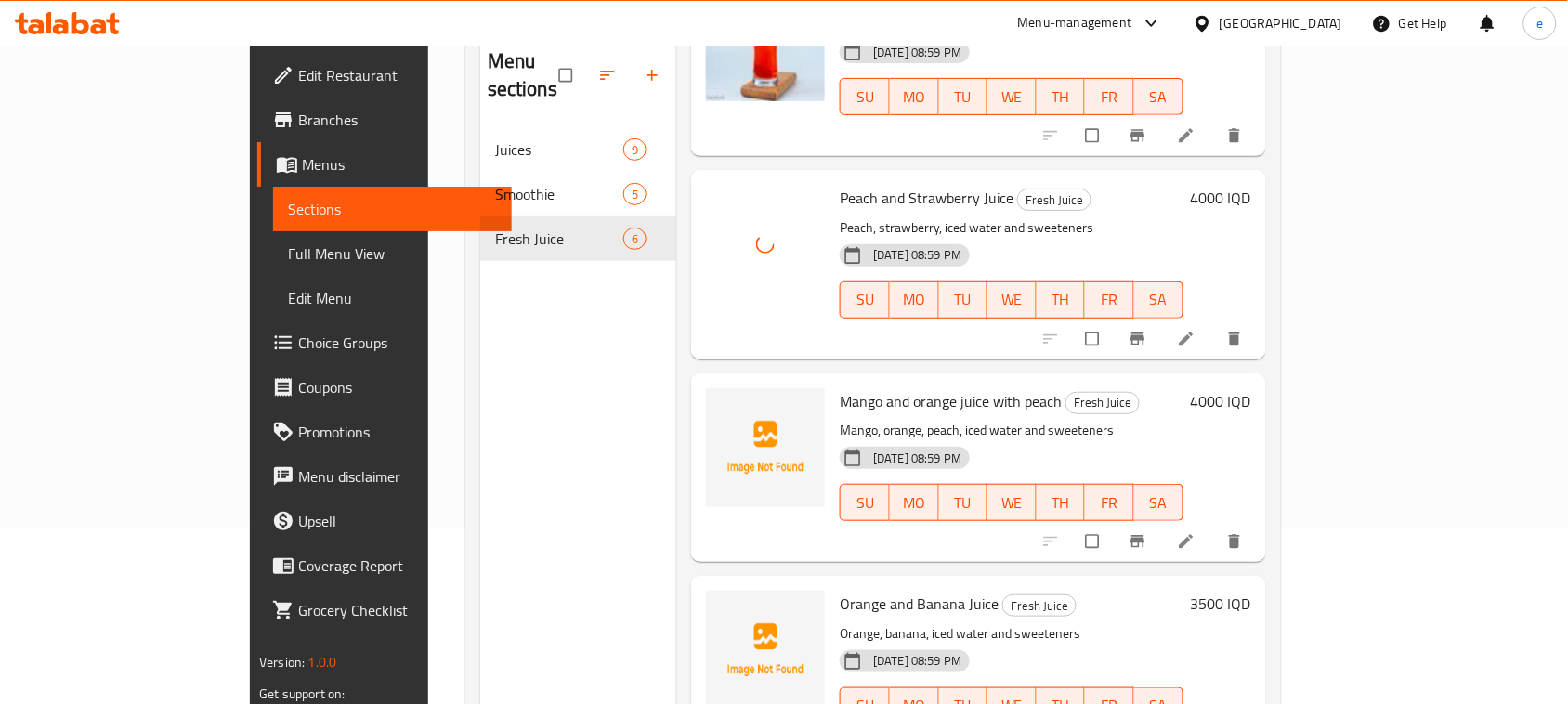
scroll to position [232, 0]
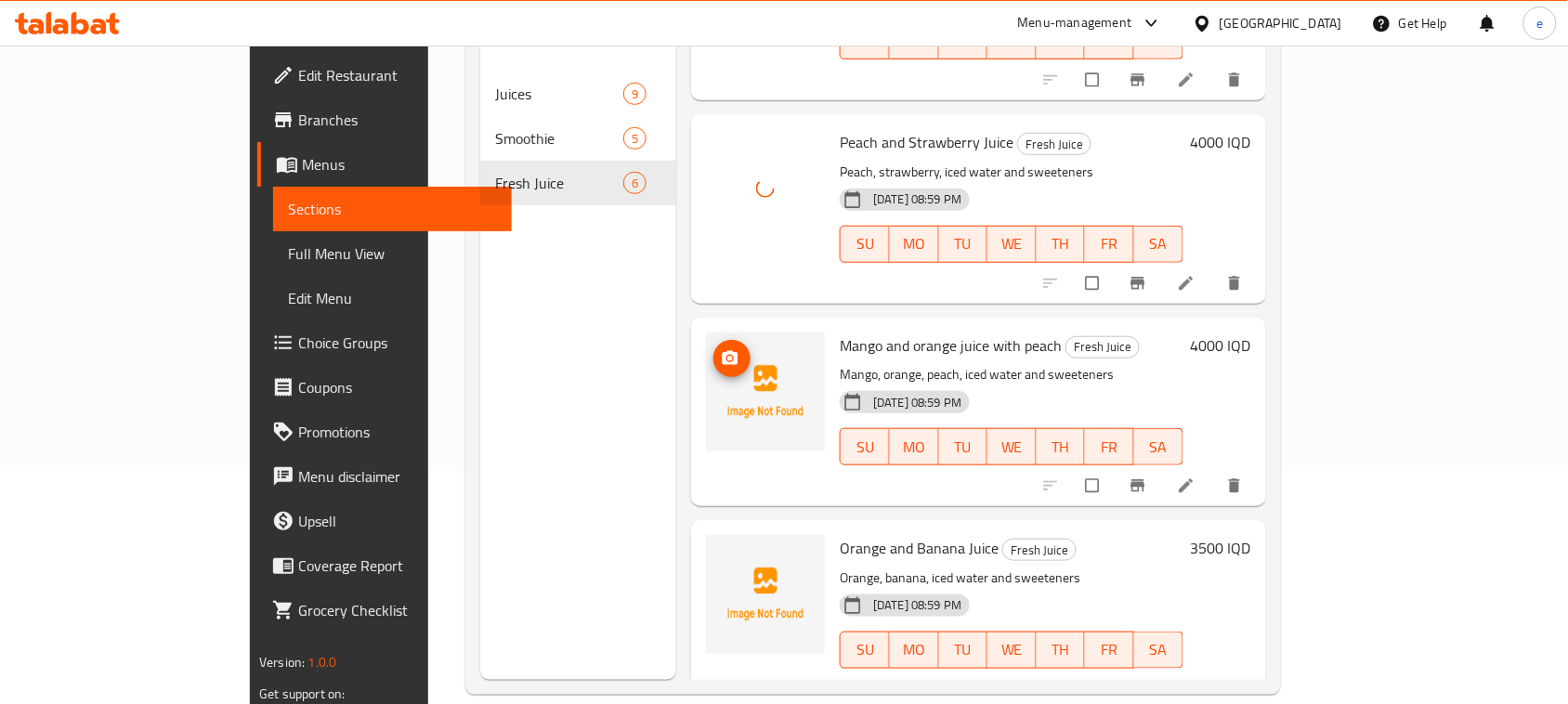
click at [706, 332] on img at bounding box center [765, 391] width 119 height 119
click at [723, 350] on icon "upload picture" at bounding box center [731, 357] width 16 height 14
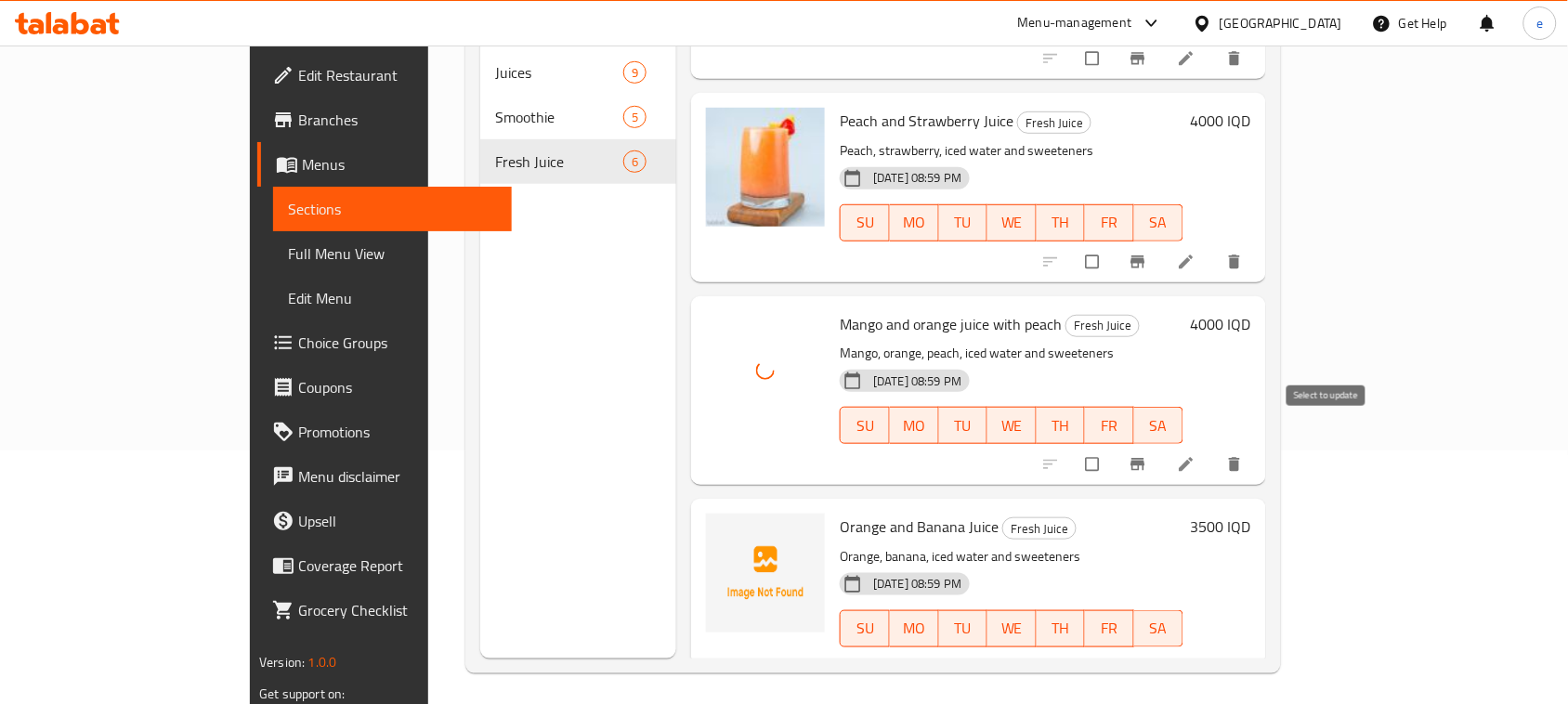
scroll to position [261, 0]
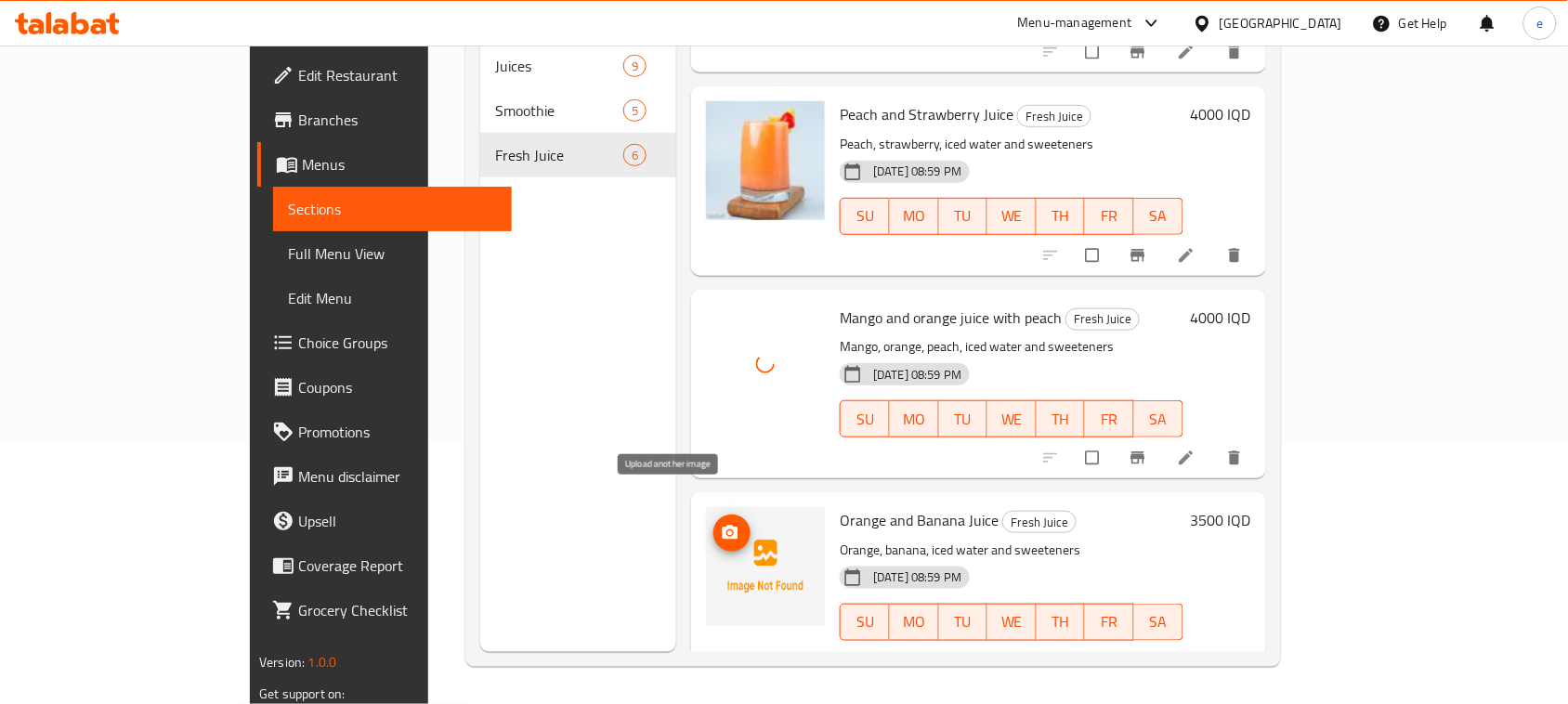
click at [721, 524] on icon "upload picture" at bounding box center [730, 532] width 19 height 19
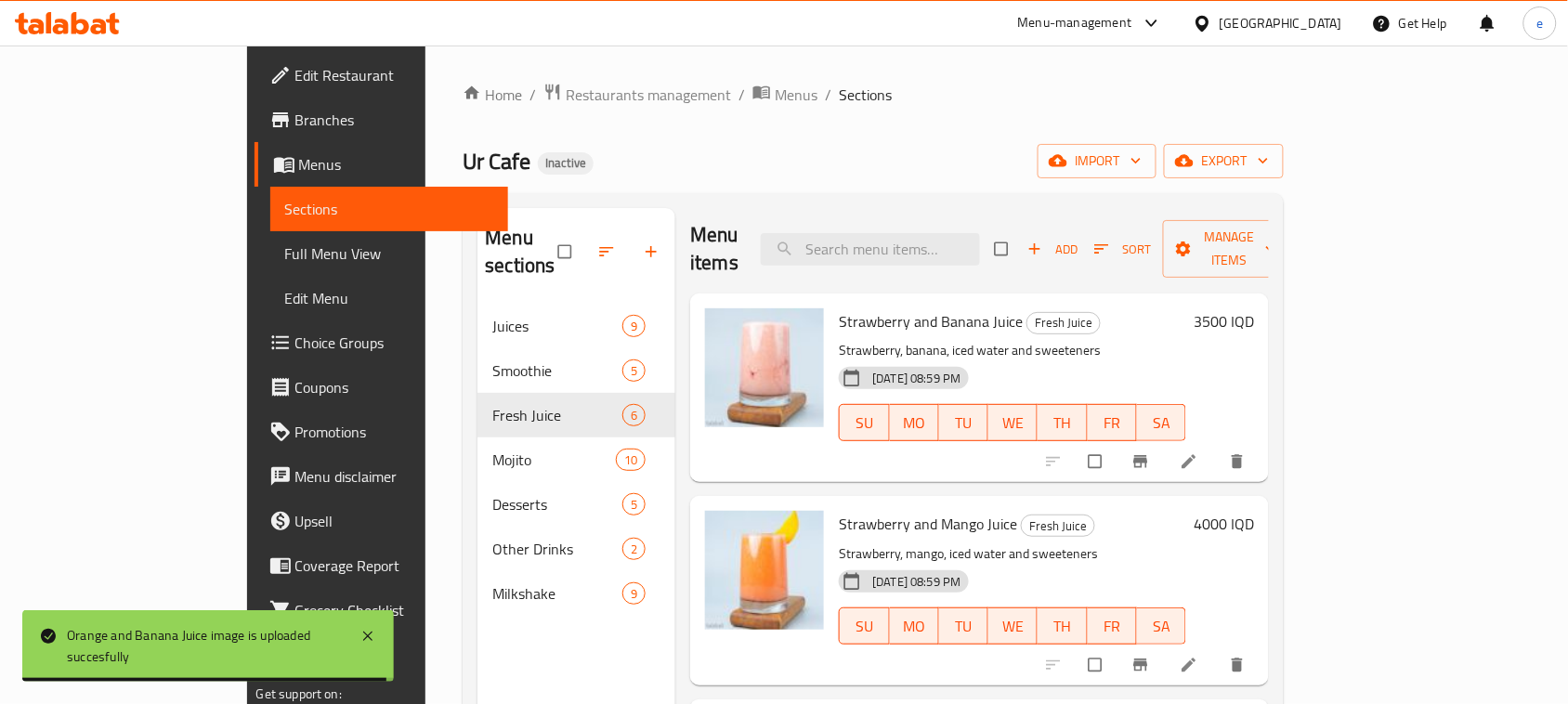
scroll to position [0, 0]
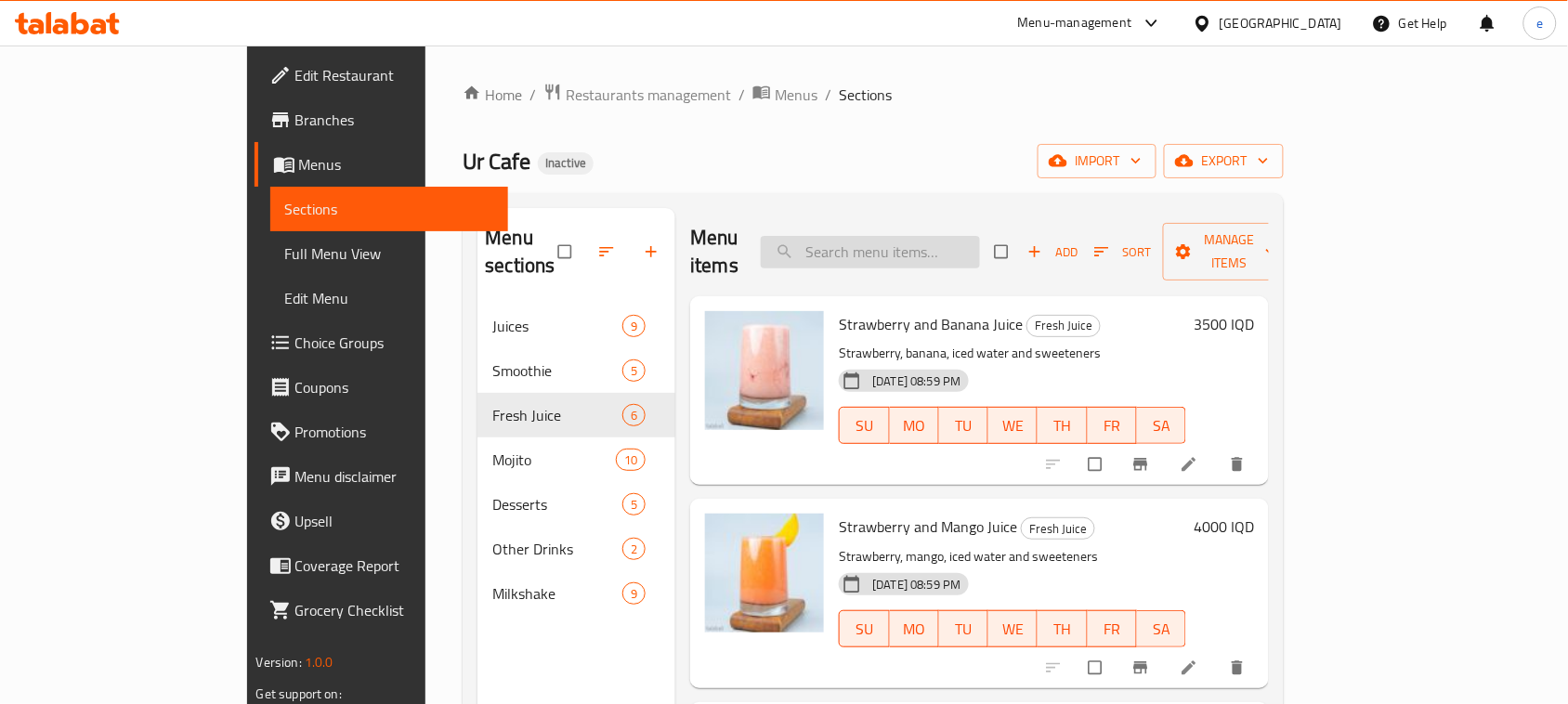
click at [912, 236] on input "search" at bounding box center [871, 252] width 220 height 32
paste input "Passion Fruit Smoothie"
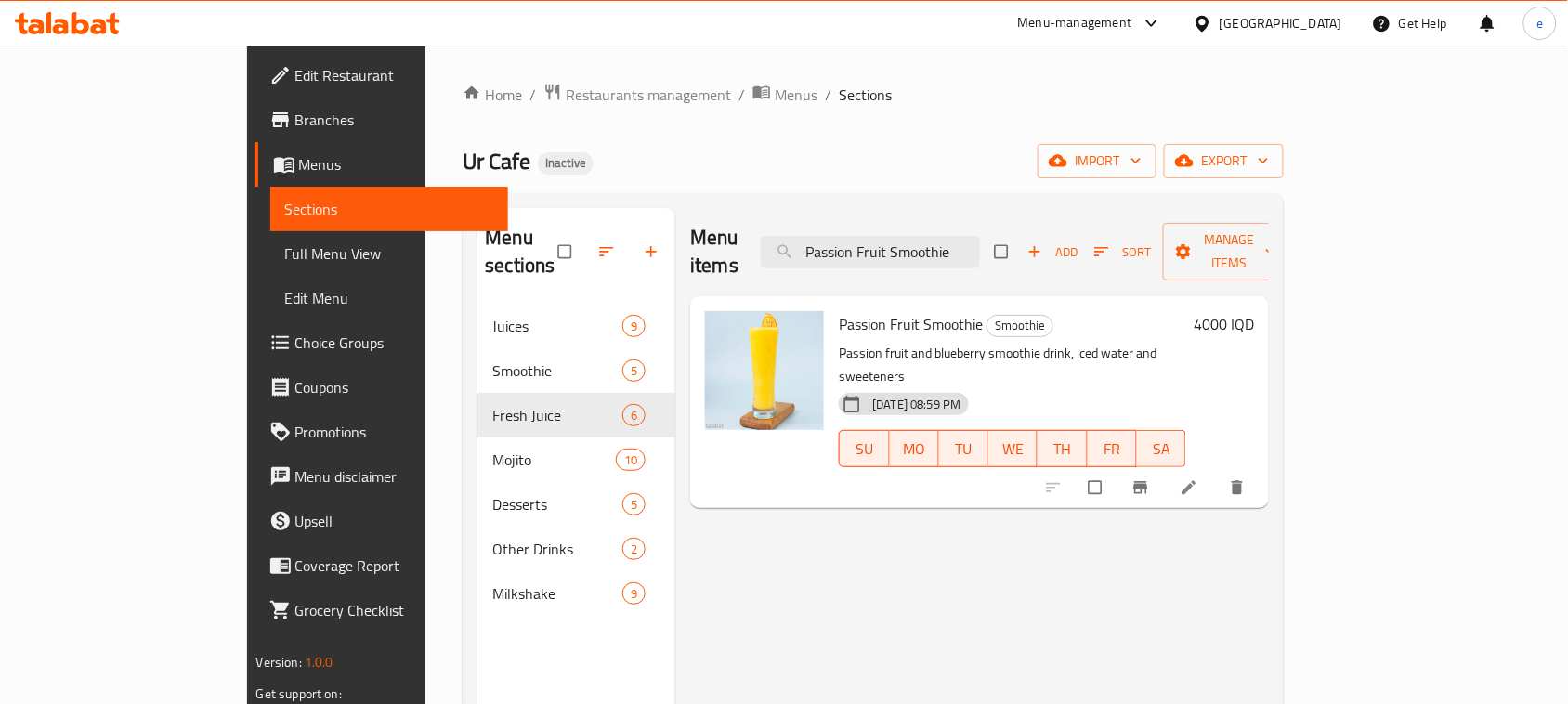
type input "Passion Fruit Smoothie"
click at [1217, 473] on li at bounding box center [1190, 487] width 52 height 29
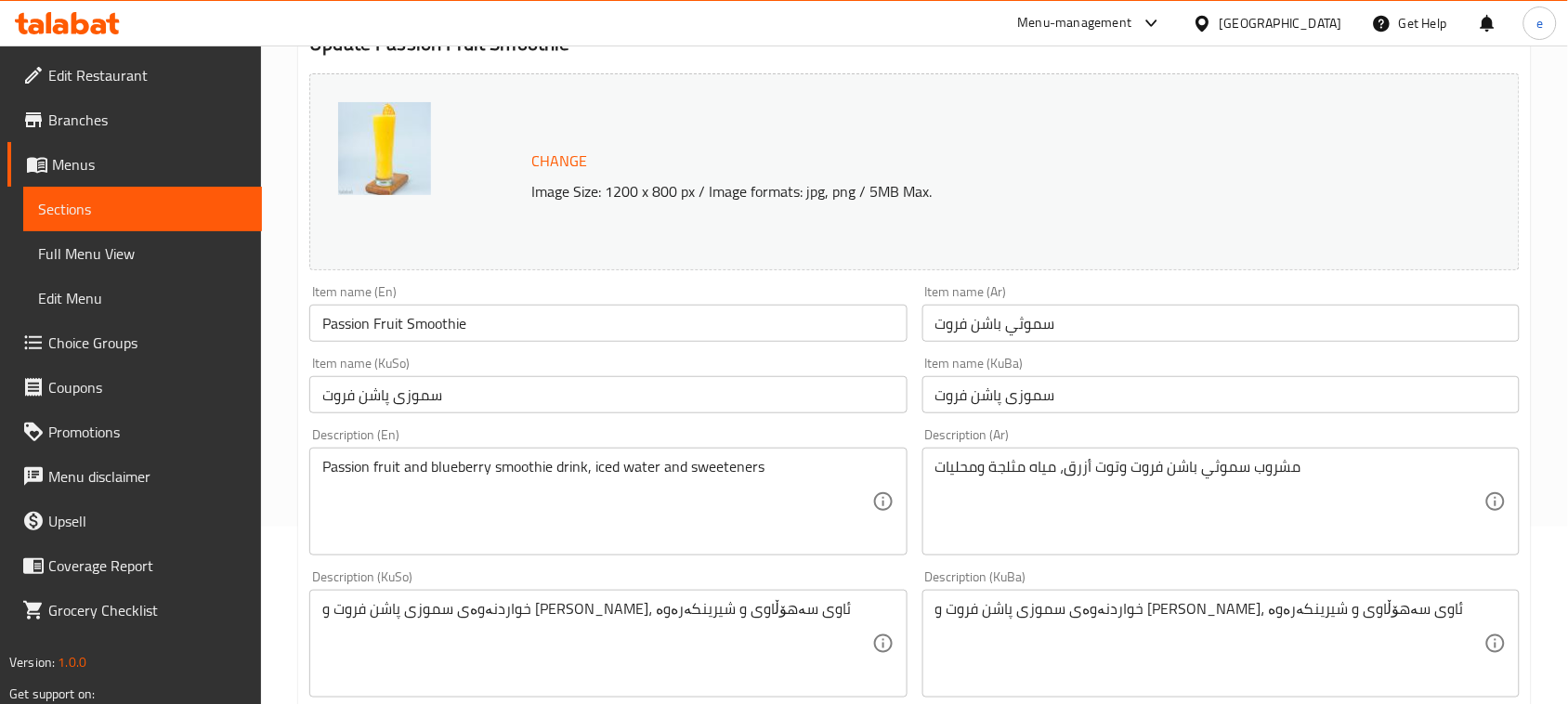
scroll to position [232, 0]
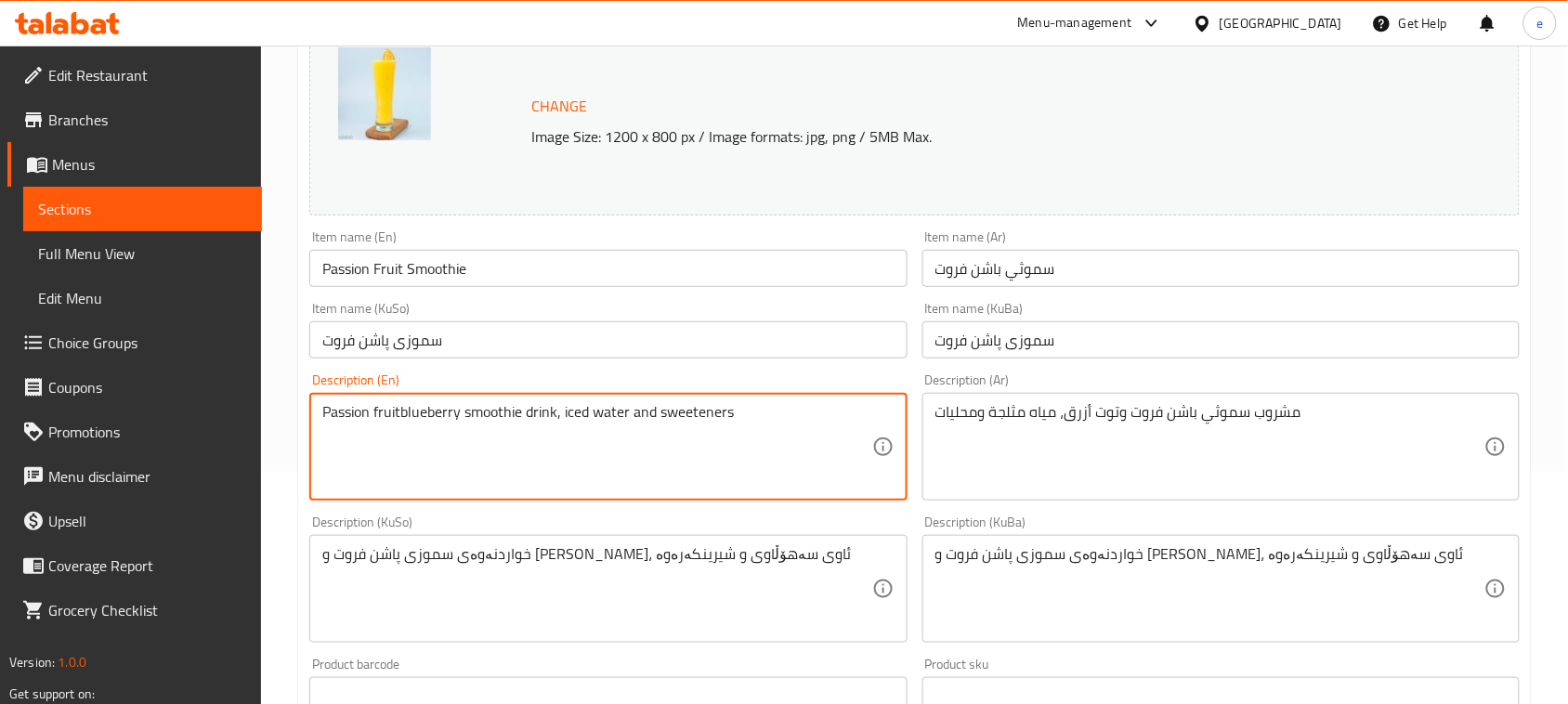
type textarea "Passion fruitblueberry smoothie drink, iced water and sweeteners"
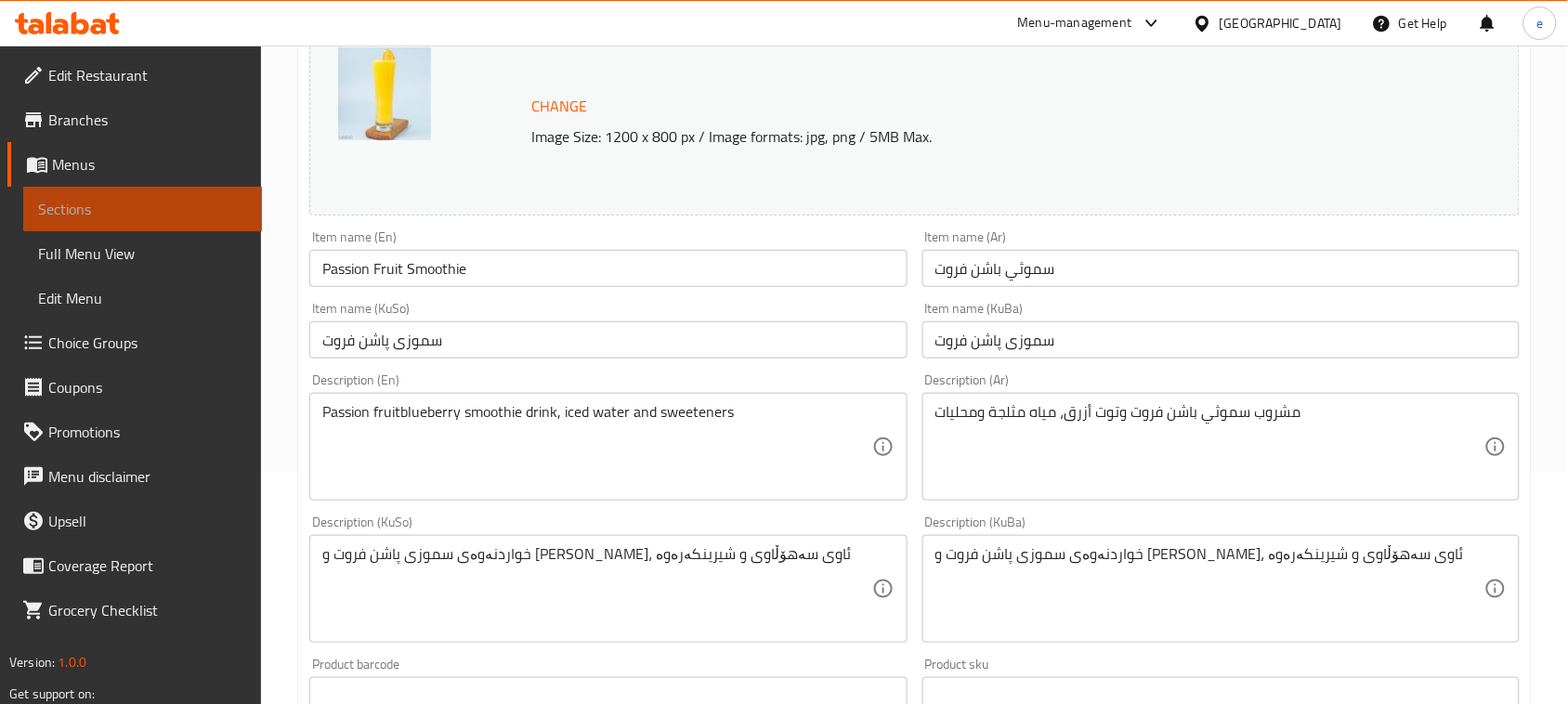
click at [146, 215] on span "Sections" at bounding box center [142, 209] width 209 height 23
